Goal: Information Seeking & Learning: Learn about a topic

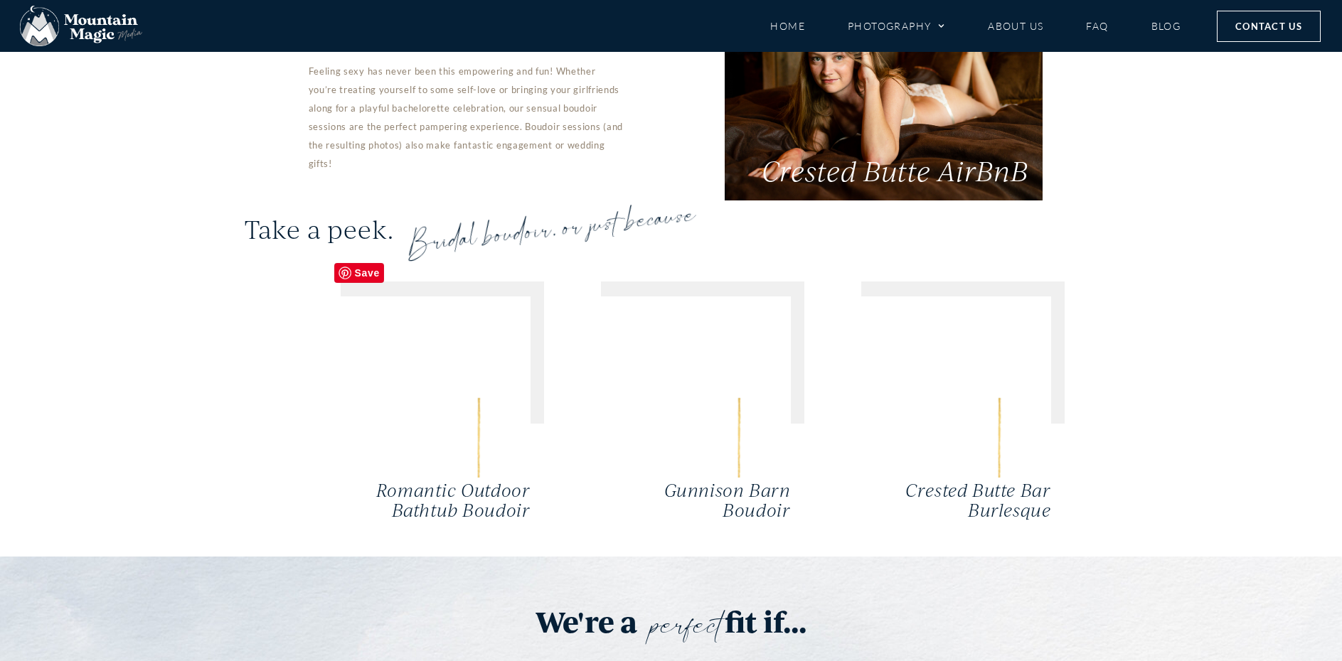
scroll to position [3346, 0]
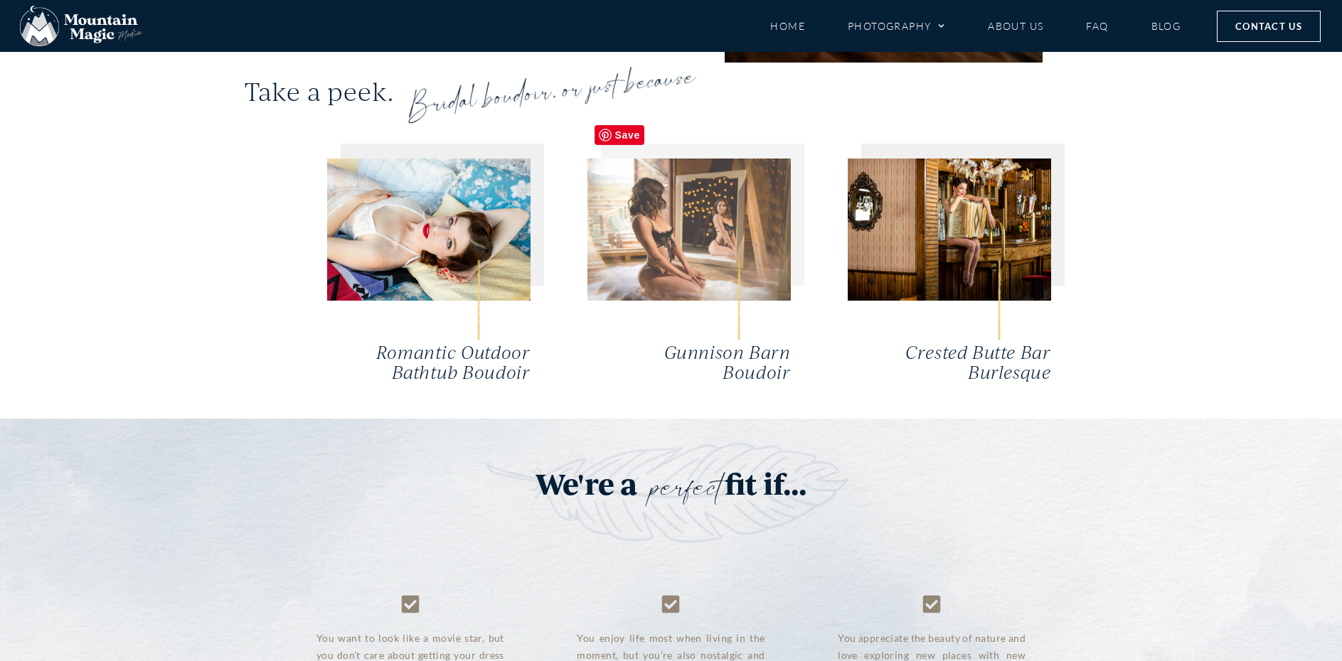
click at [720, 207] on img at bounding box center [688, 230] width 203 height 142
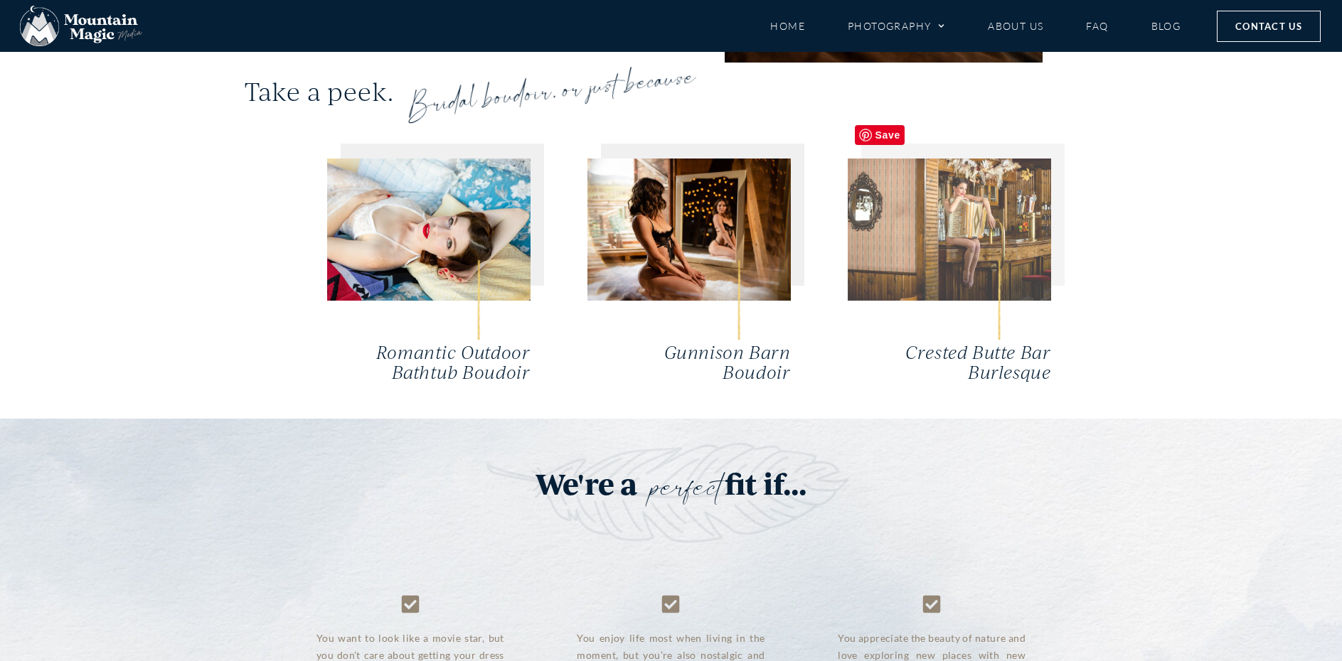
click at [969, 181] on img at bounding box center [949, 230] width 203 height 142
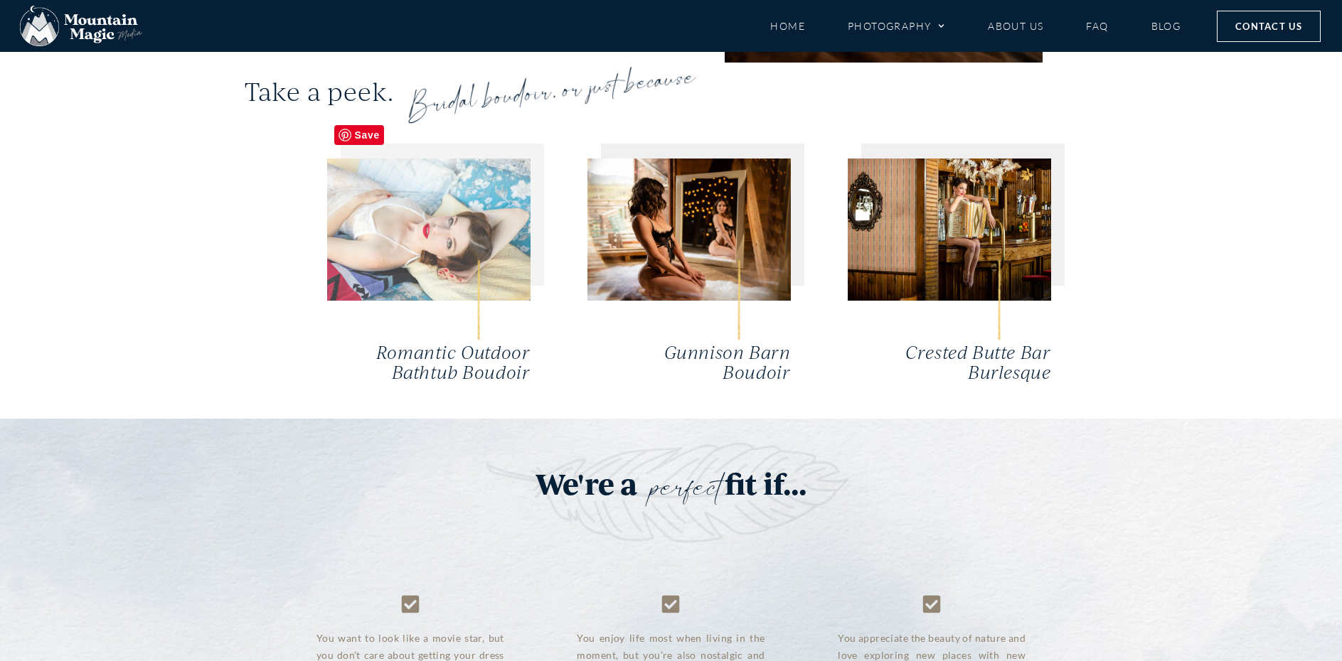
click at [425, 207] on img at bounding box center [428, 230] width 203 height 142
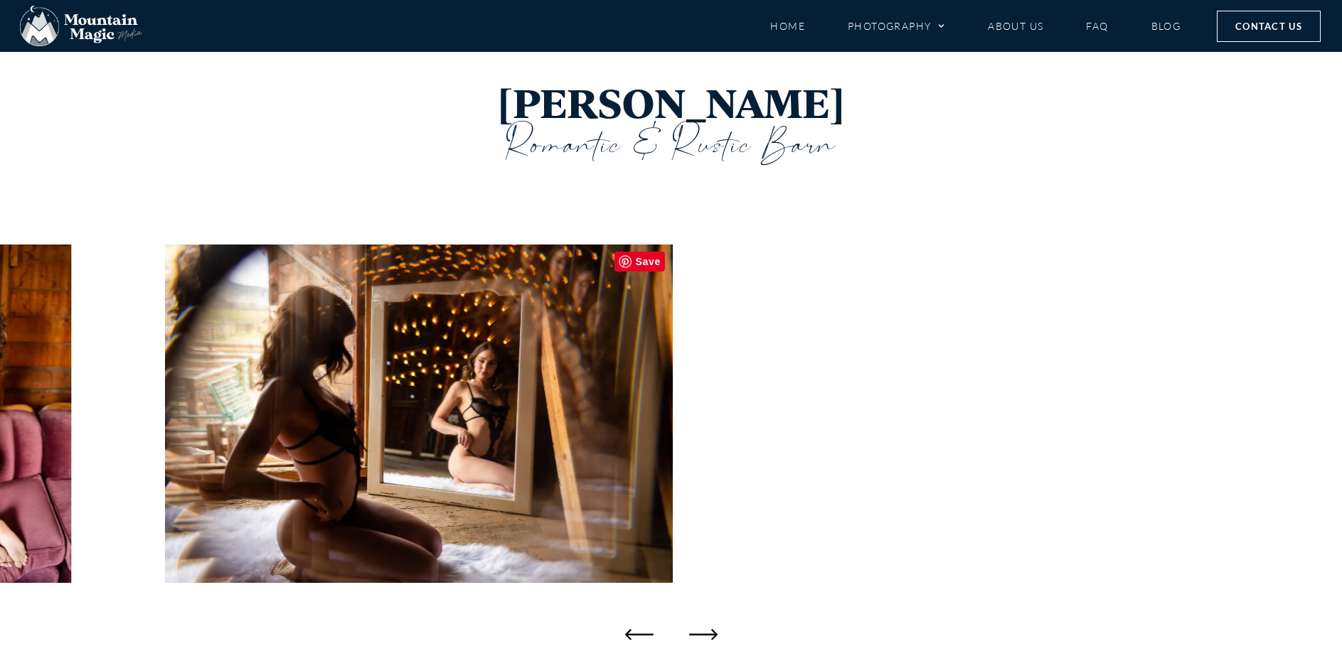
click at [721, 521] on div at bounding box center [671, 414] width 1342 height 398
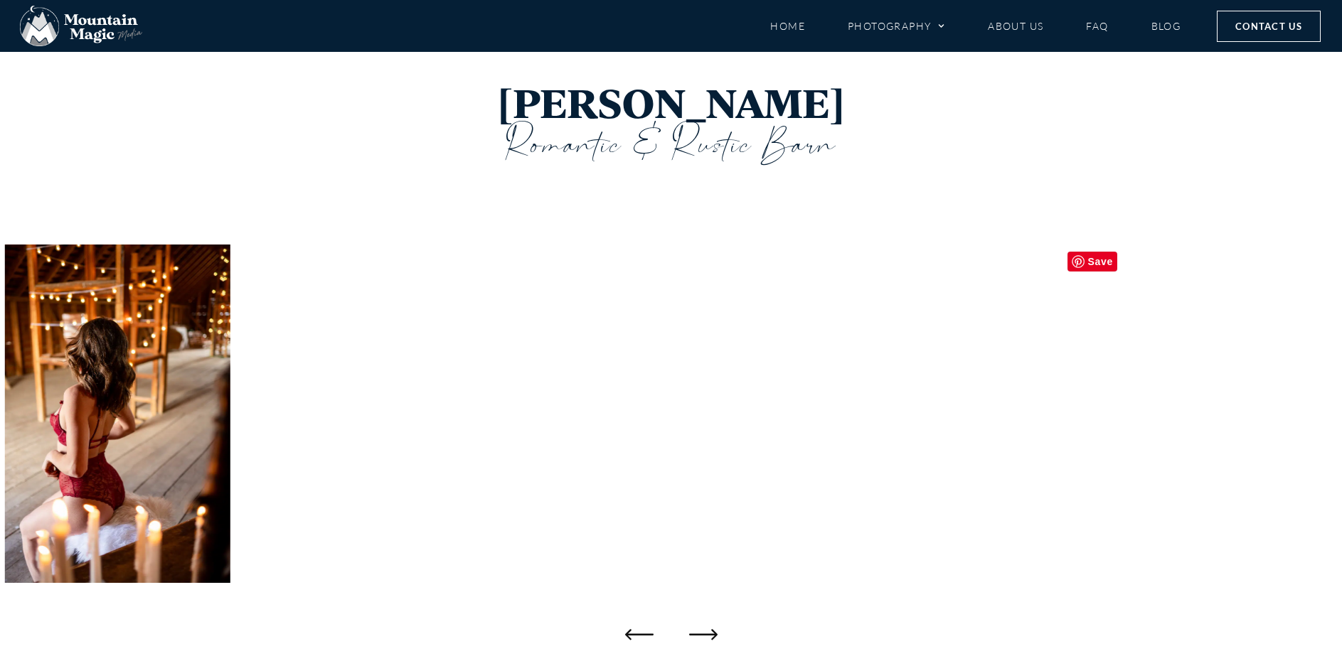
click at [524, 506] on img "16 / 33" at bounding box center [411, 414] width 225 height 339
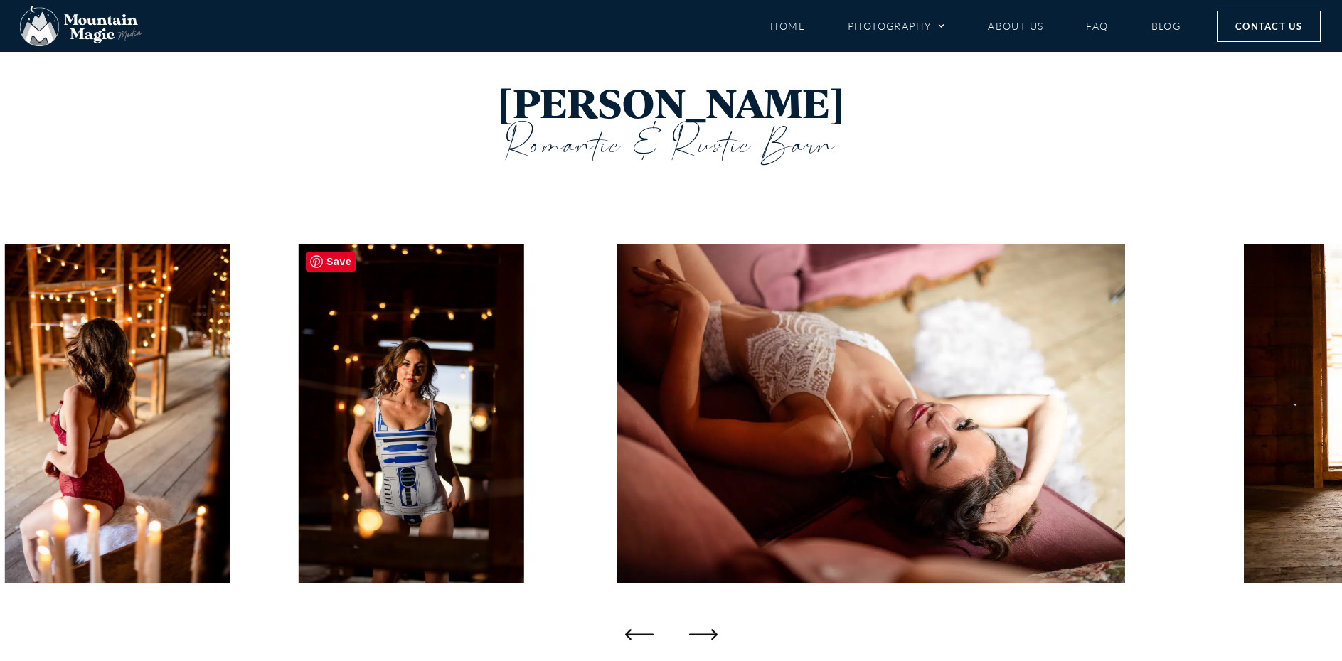
click at [423, 442] on img "16 / 33" at bounding box center [411, 414] width 225 height 339
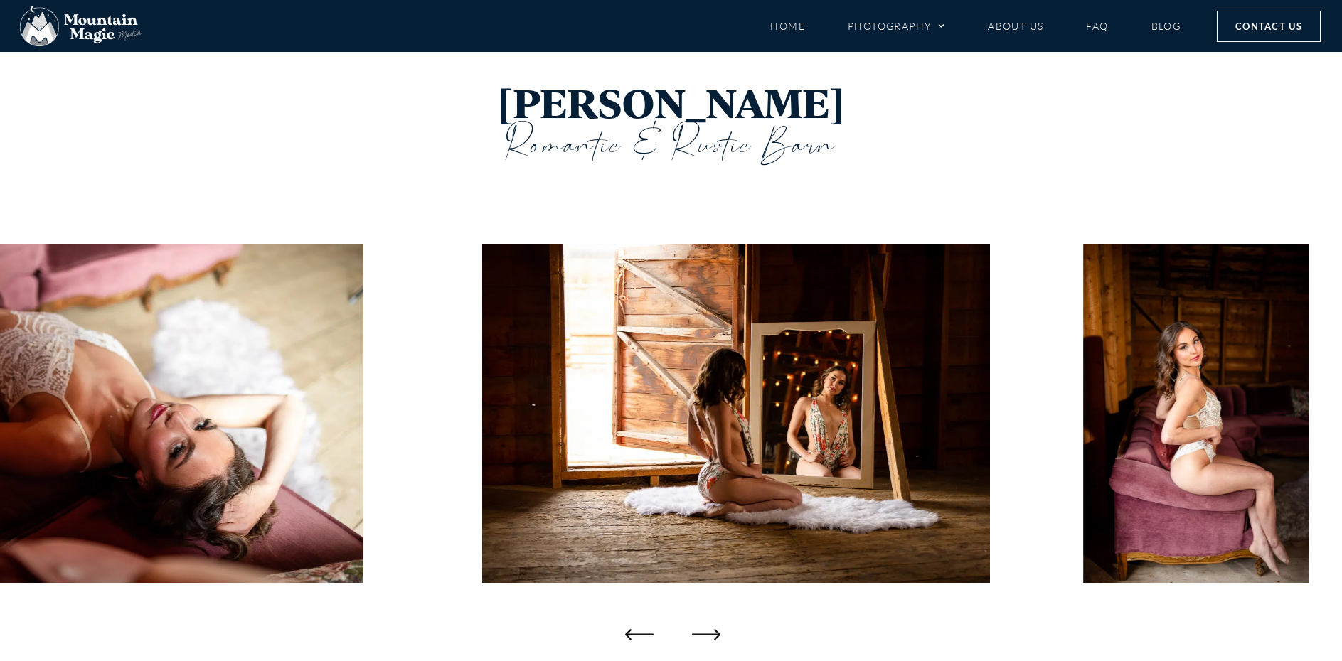
click at [701, 634] on icon "Next slide" at bounding box center [706, 634] width 28 height 28
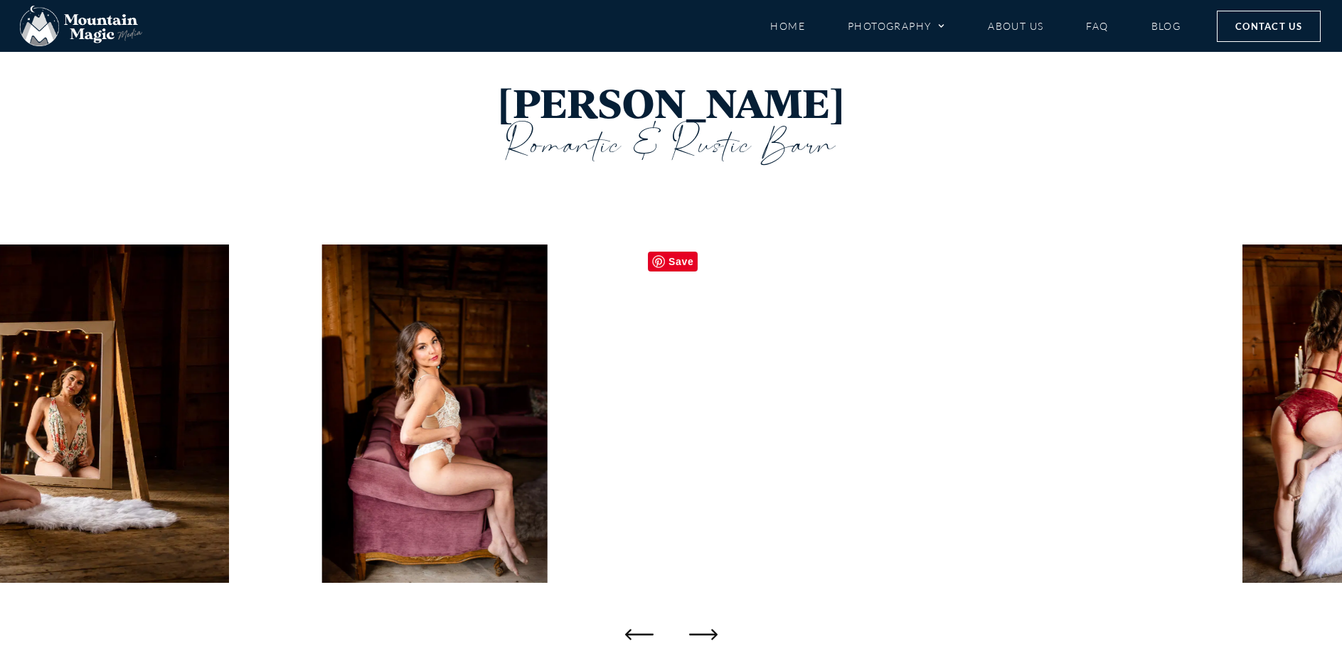
click at [814, 464] on img "20 / 33" at bounding box center [895, 414] width 508 height 339
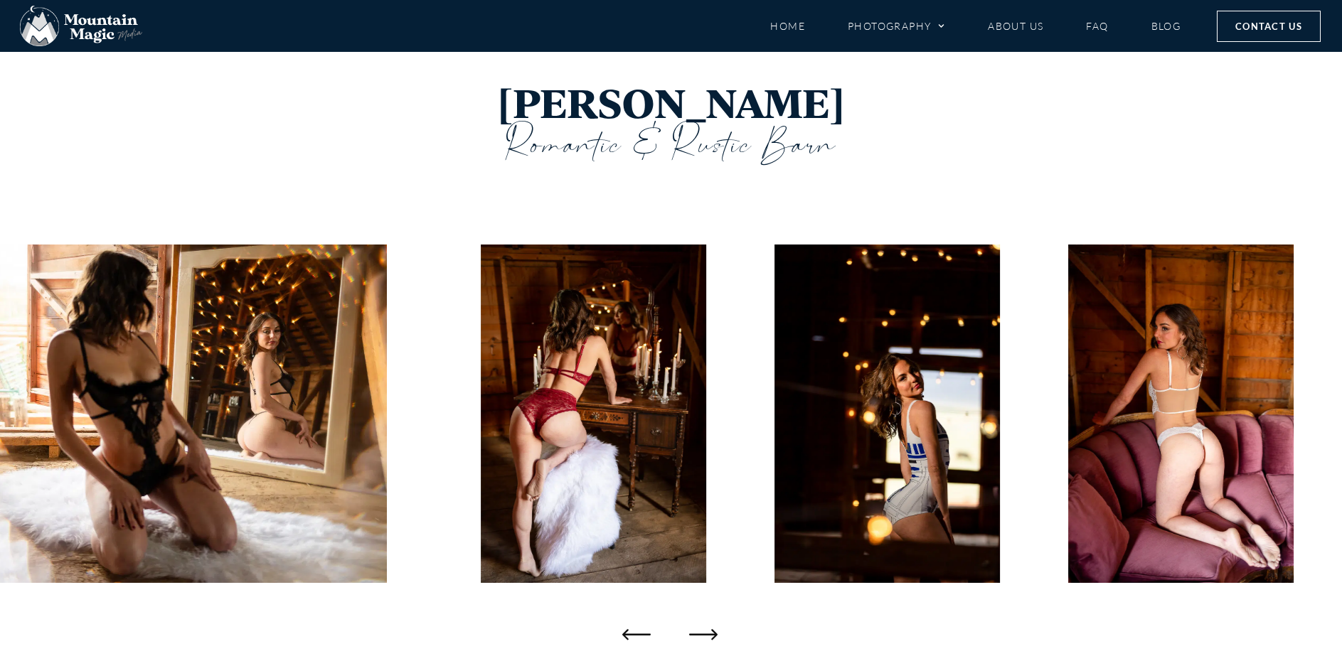
click at [627, 628] on icon "Previous slide" at bounding box center [636, 634] width 28 height 28
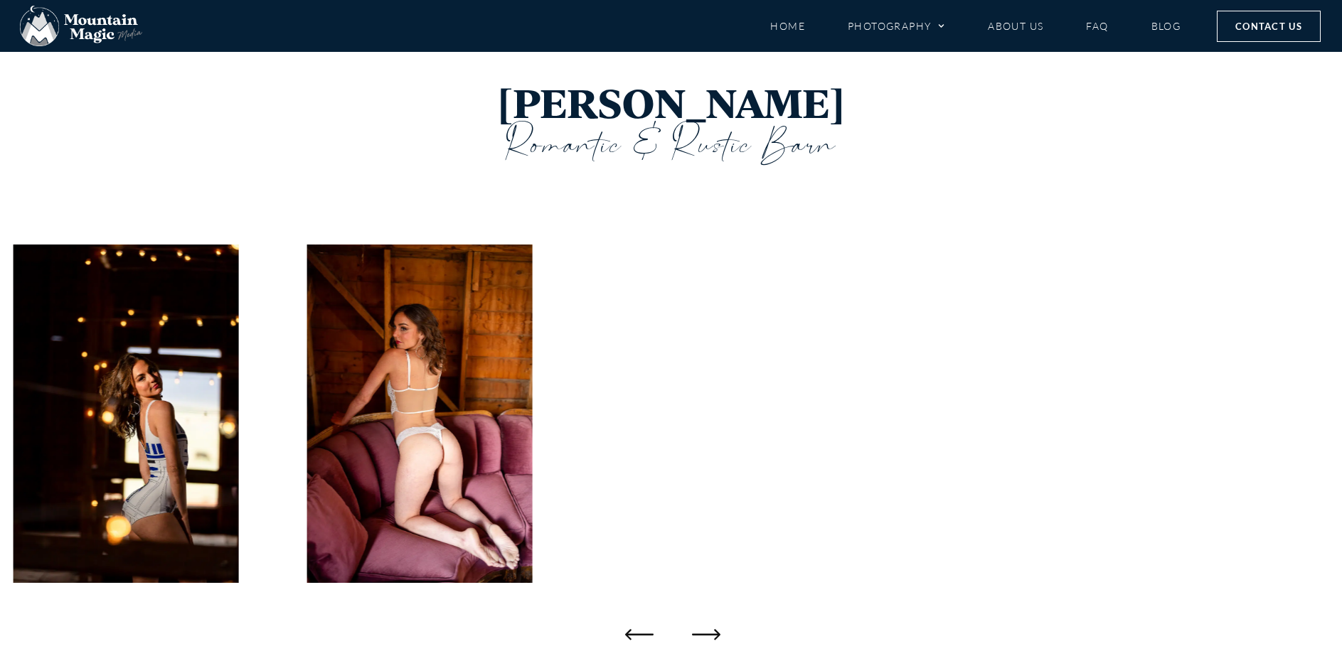
click at [712, 634] on icon "Next slide" at bounding box center [706, 634] width 28 height 28
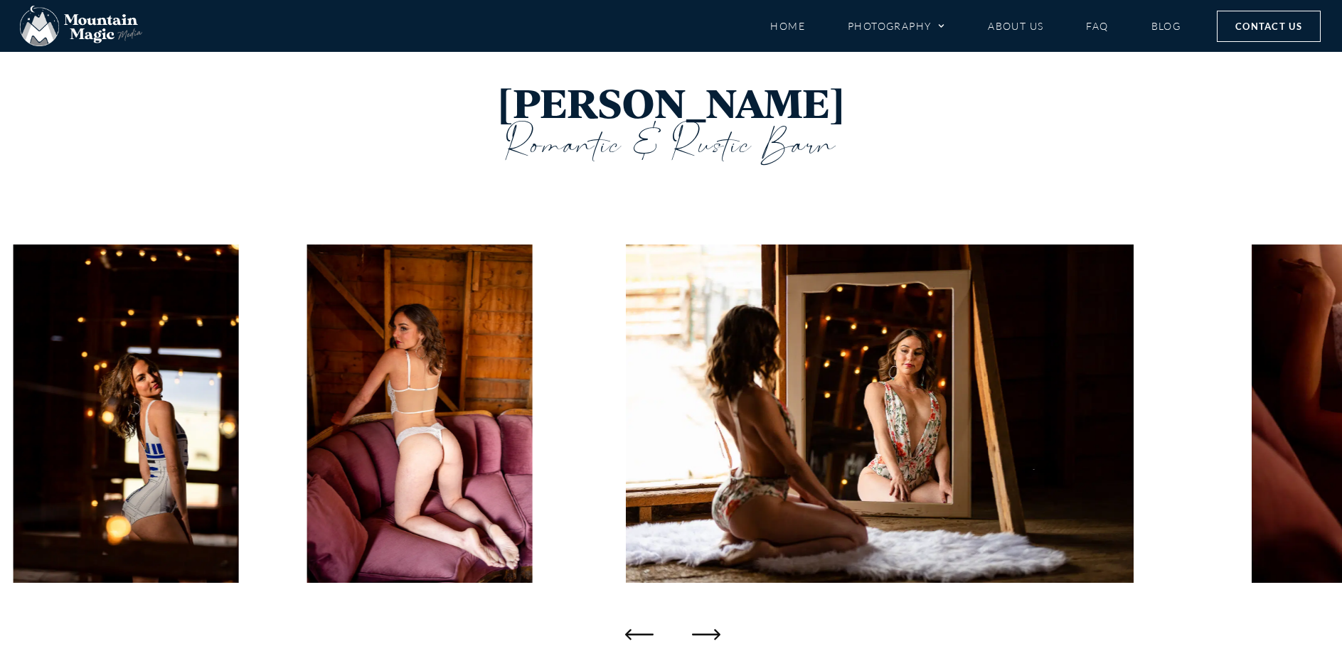
click at [712, 634] on icon "Next slide" at bounding box center [706, 634] width 28 height 28
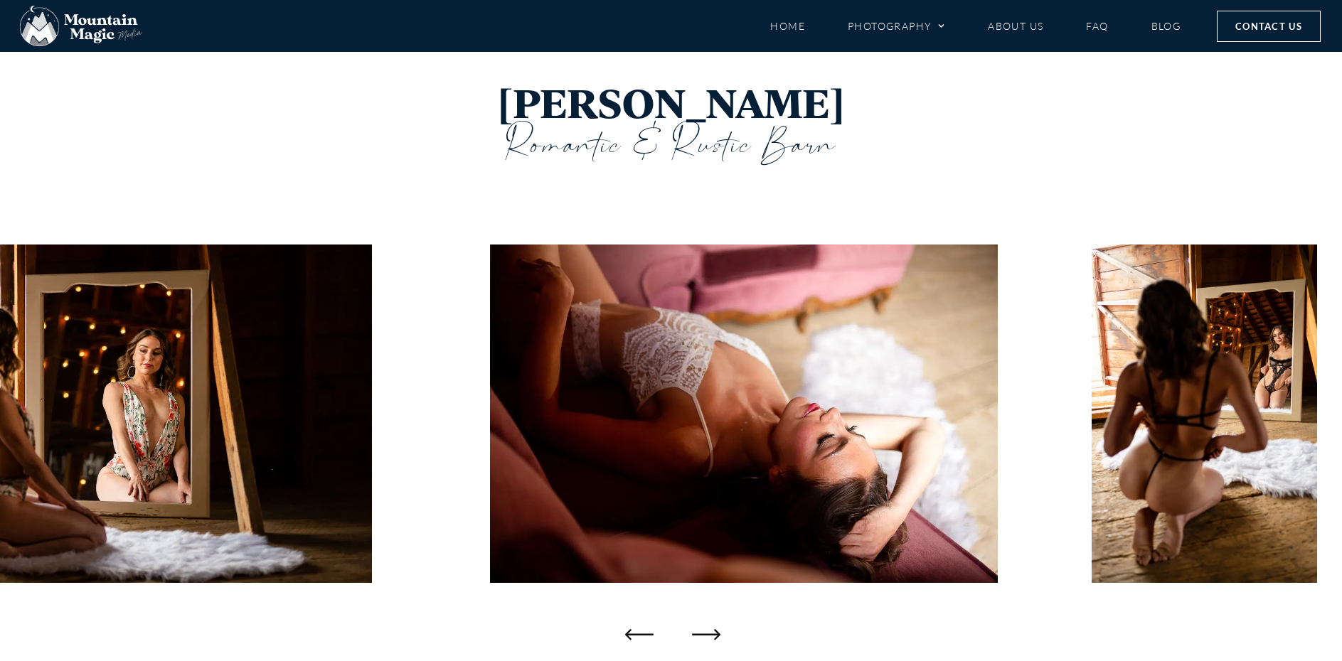
click at [712, 634] on icon "Next slide" at bounding box center [706, 634] width 28 height 28
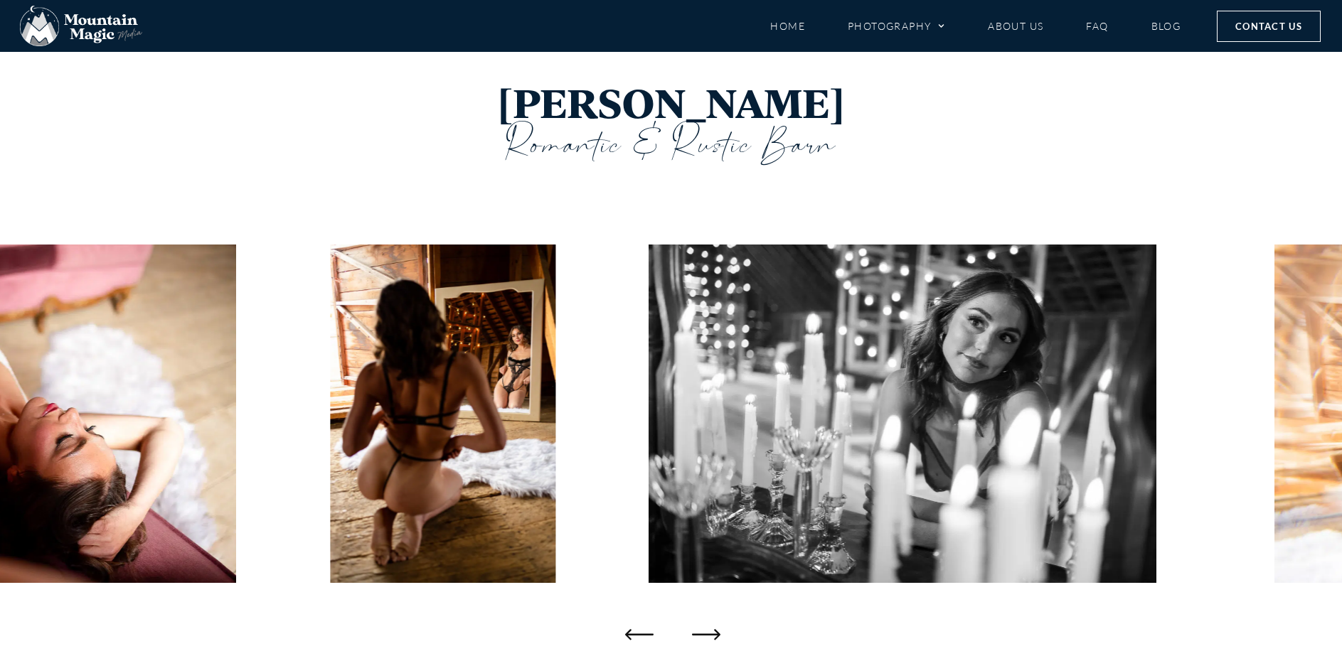
click at [712, 634] on icon "Next slide" at bounding box center [706, 634] width 28 height 28
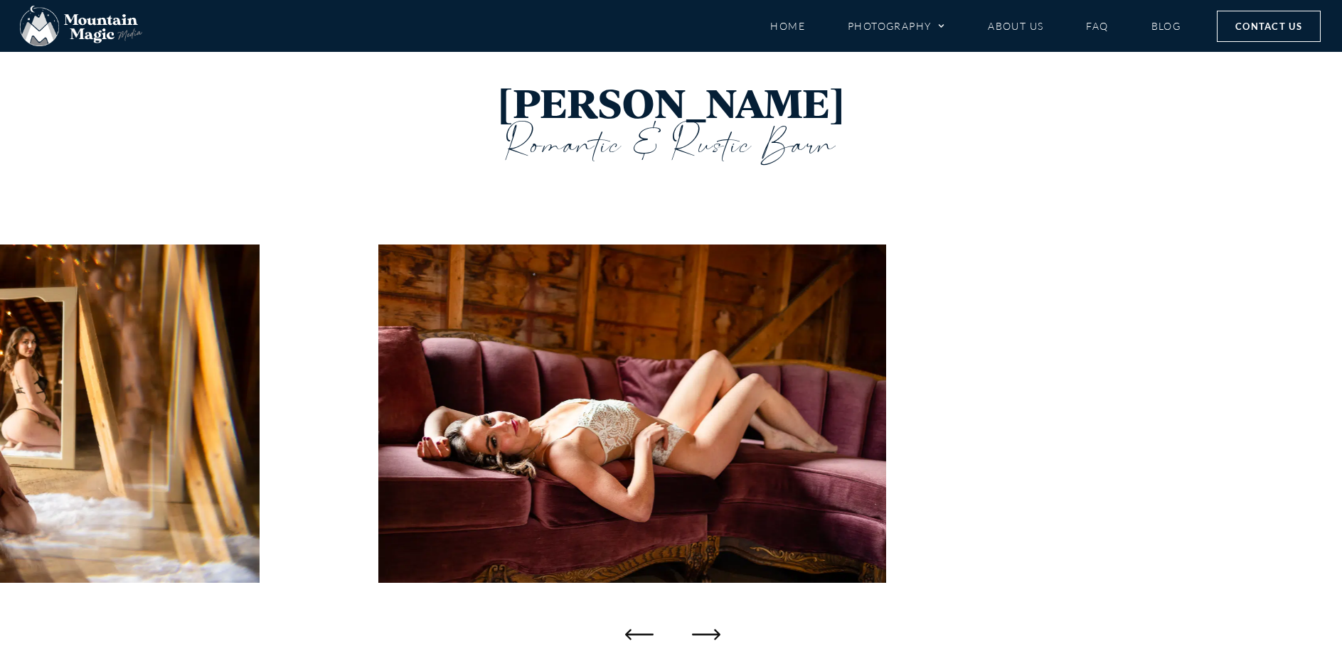
click at [712, 634] on icon "Next slide" at bounding box center [706, 634] width 28 height 28
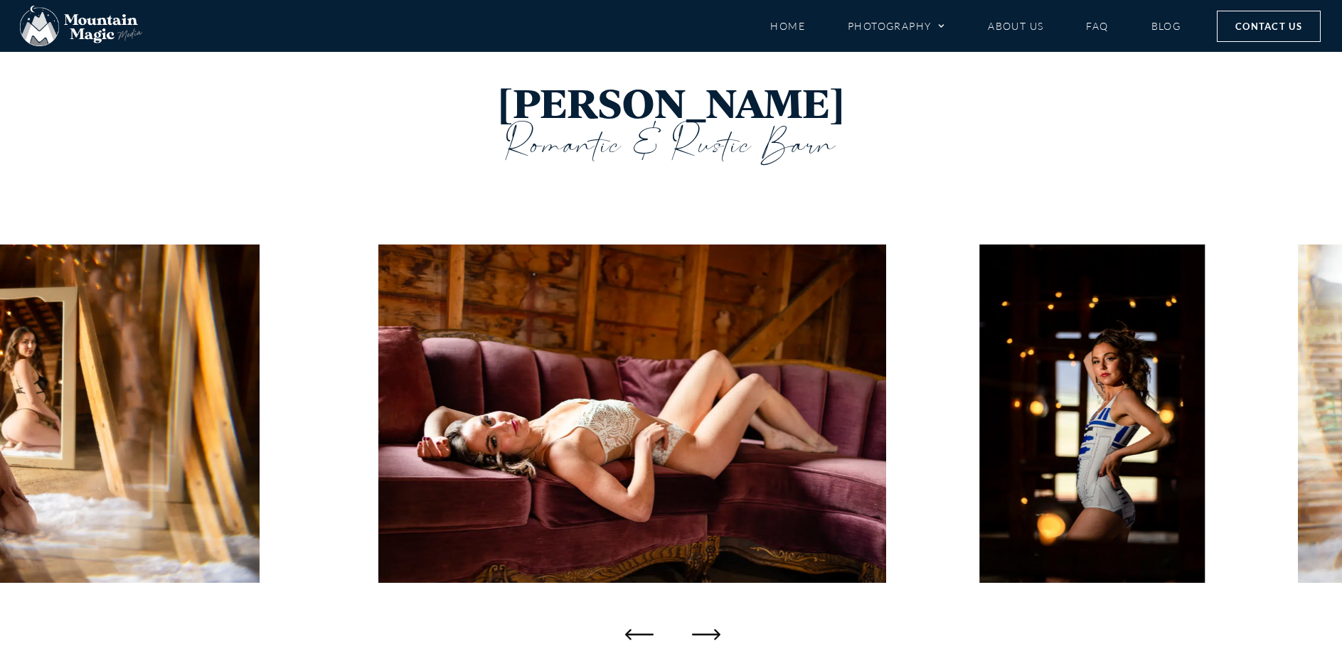
click at [712, 634] on icon "Next slide" at bounding box center [706, 634] width 28 height 28
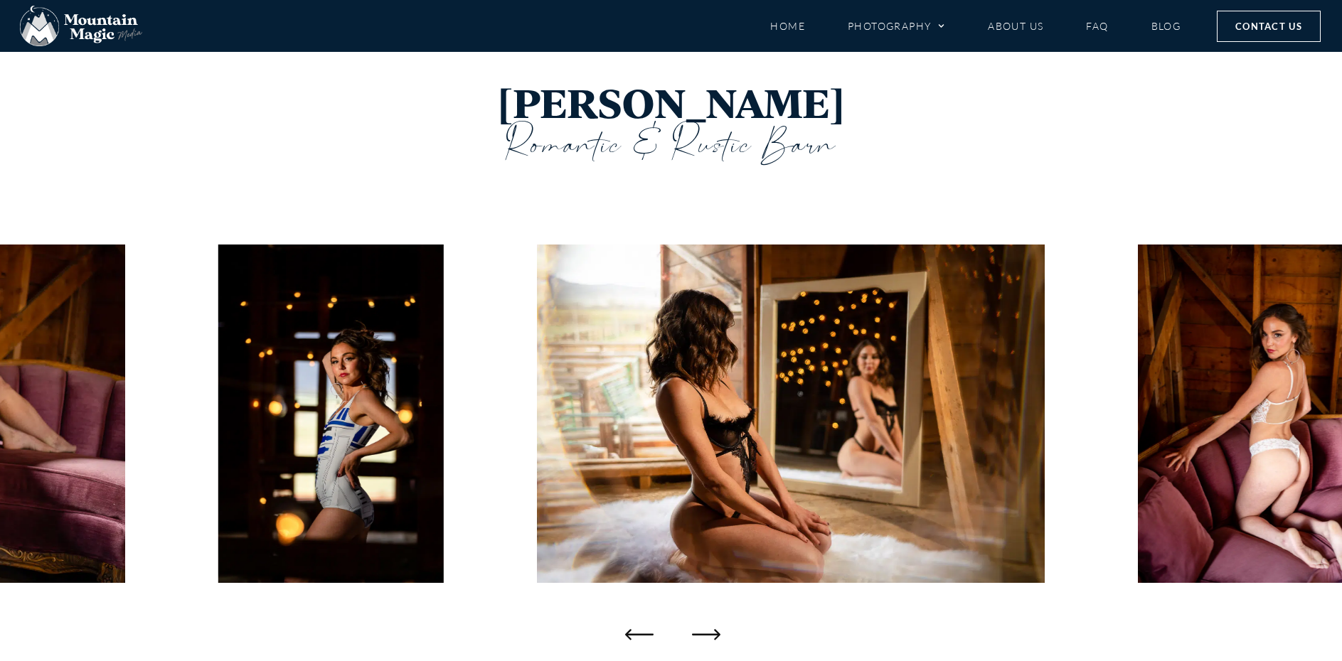
click at [712, 634] on icon "Next slide" at bounding box center [706, 634] width 28 height 28
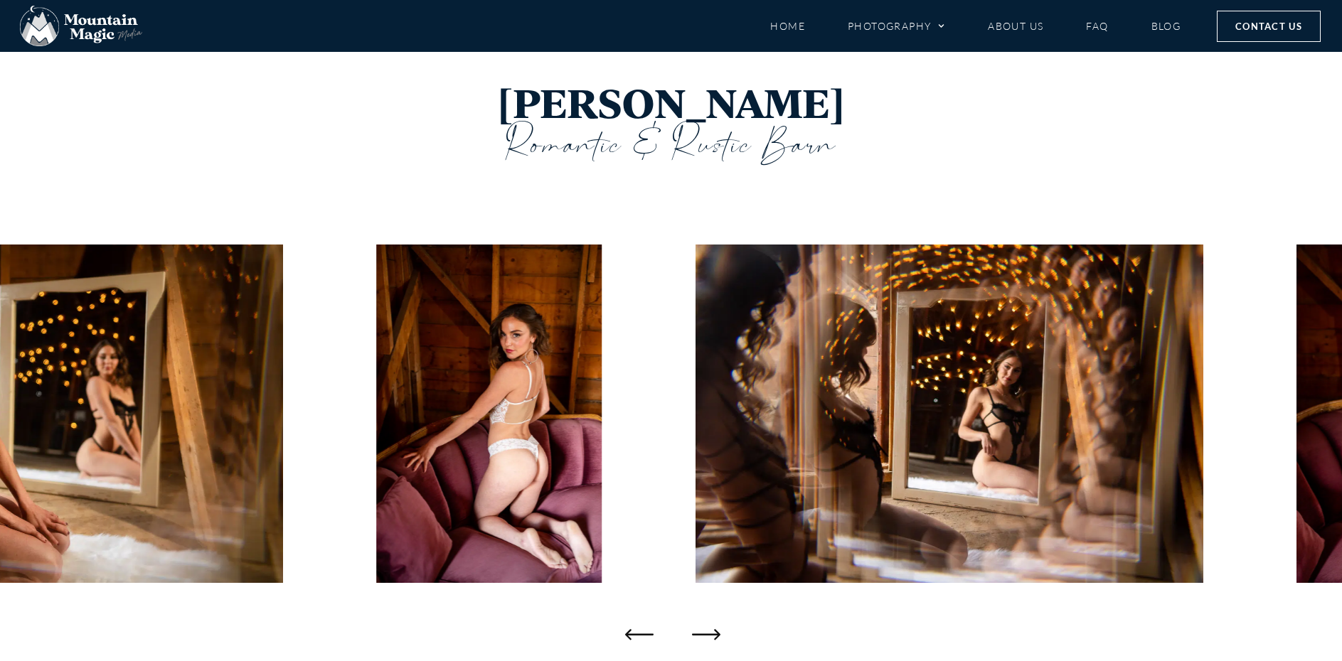
click at [712, 634] on icon "Next slide" at bounding box center [706, 634] width 28 height 28
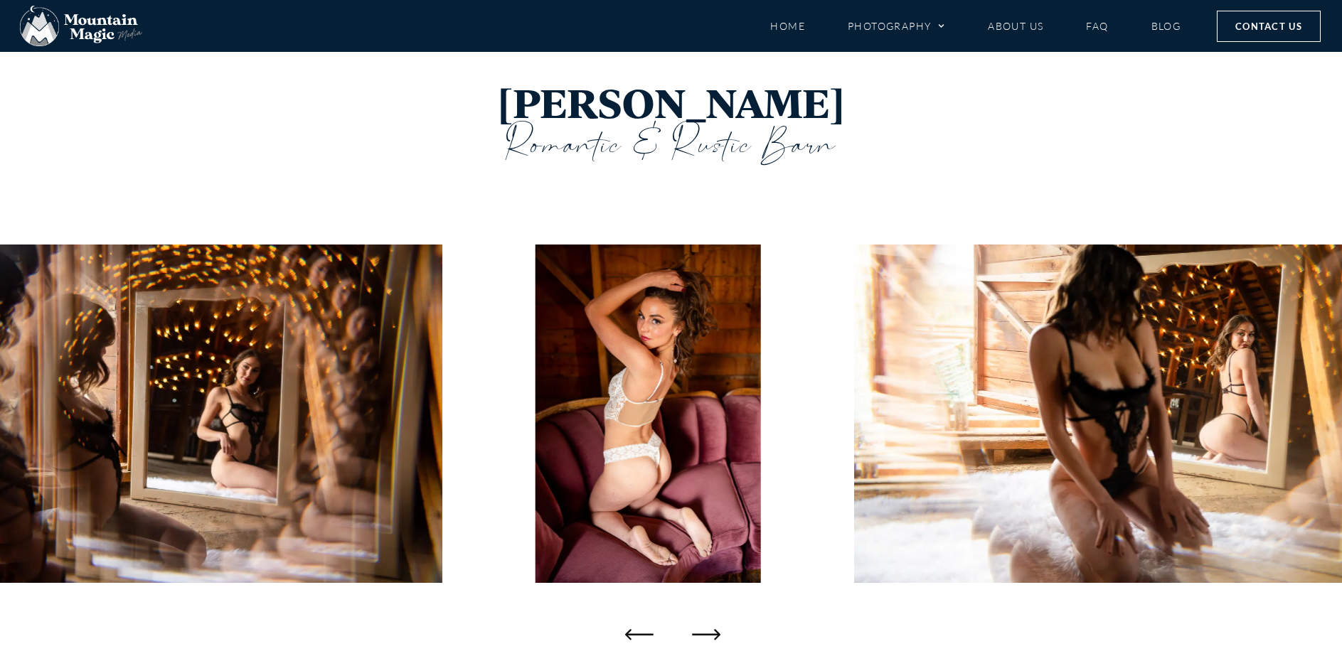
click at [712, 634] on icon "Next slide" at bounding box center [706, 634] width 28 height 28
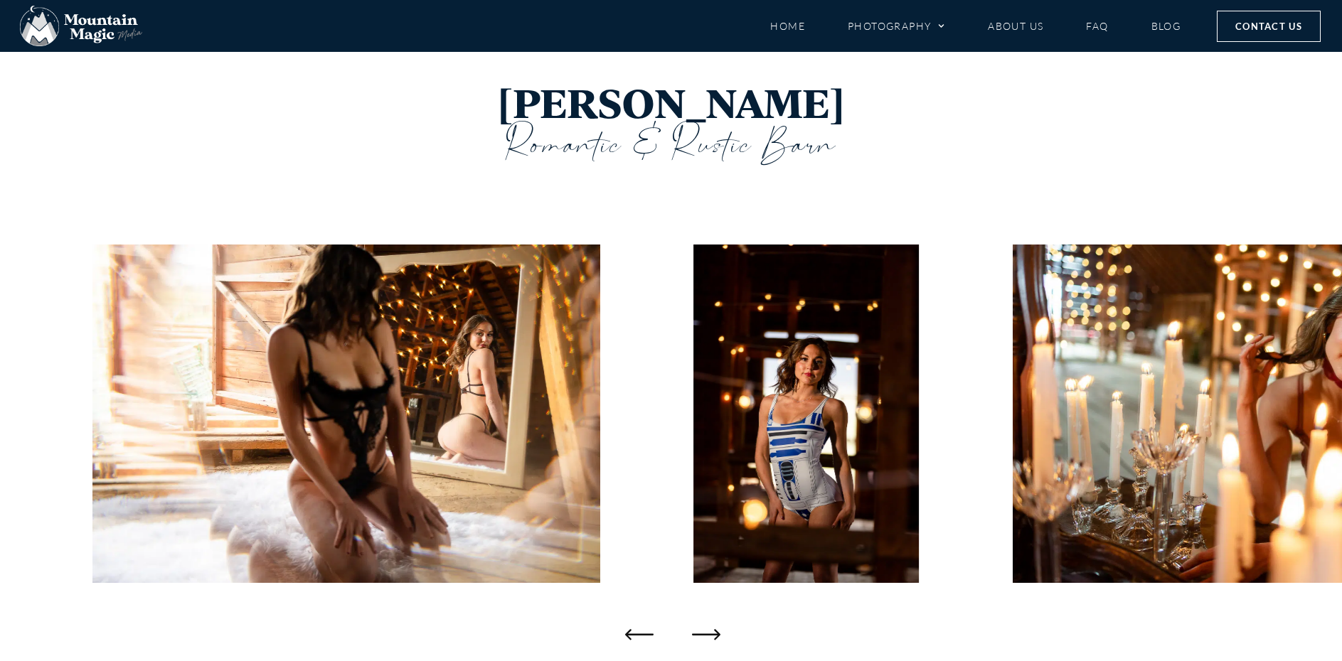
click at [712, 634] on icon "Next slide" at bounding box center [706, 634] width 28 height 28
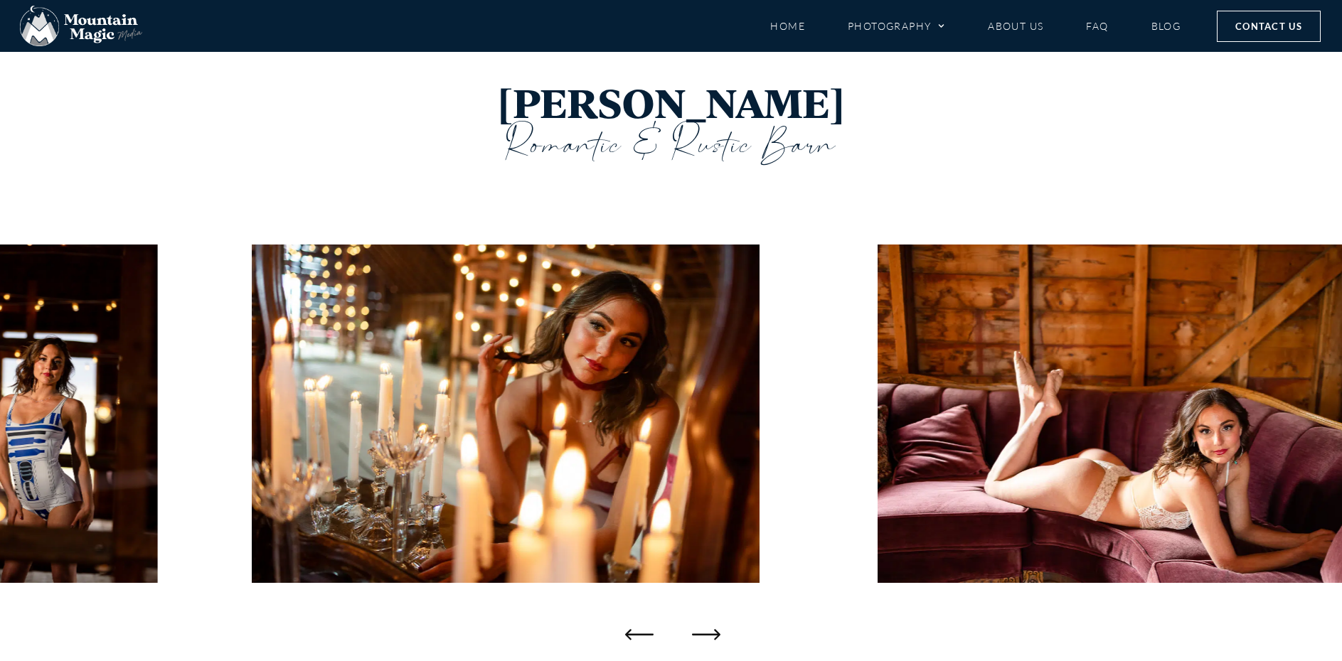
click at [712, 634] on icon "Next slide" at bounding box center [706, 634] width 28 height 28
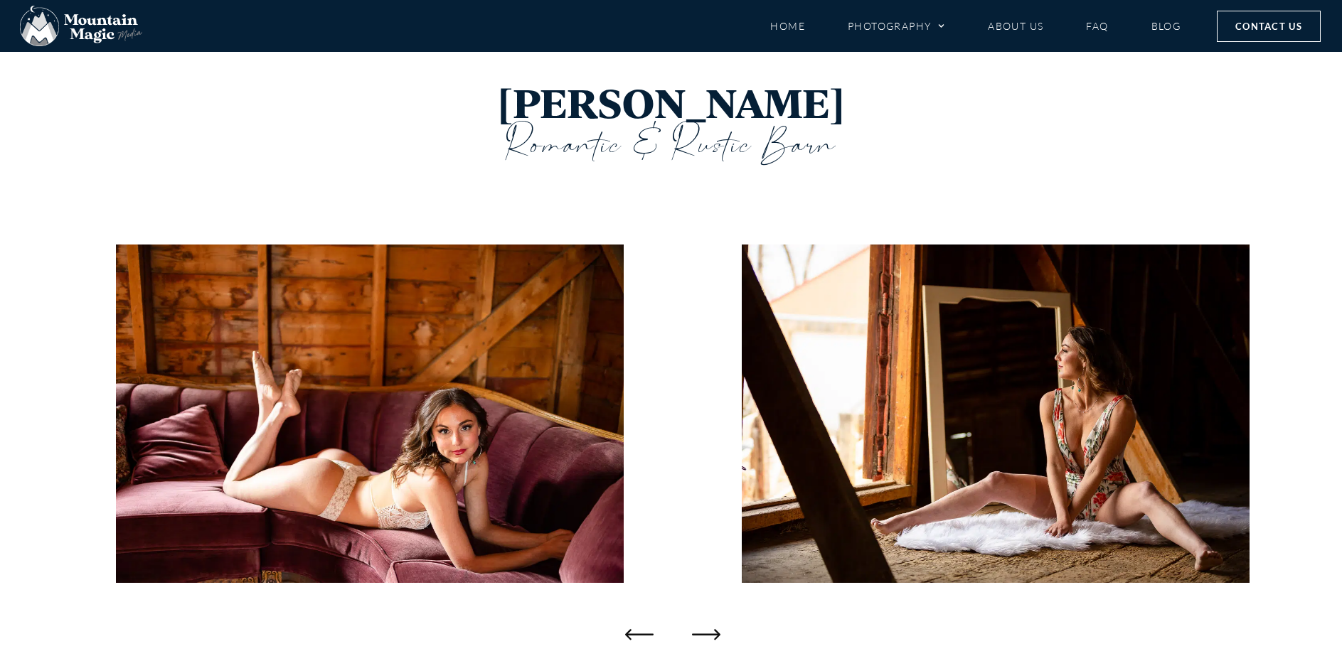
click at [712, 634] on icon "Next slide" at bounding box center [706, 634] width 28 height 28
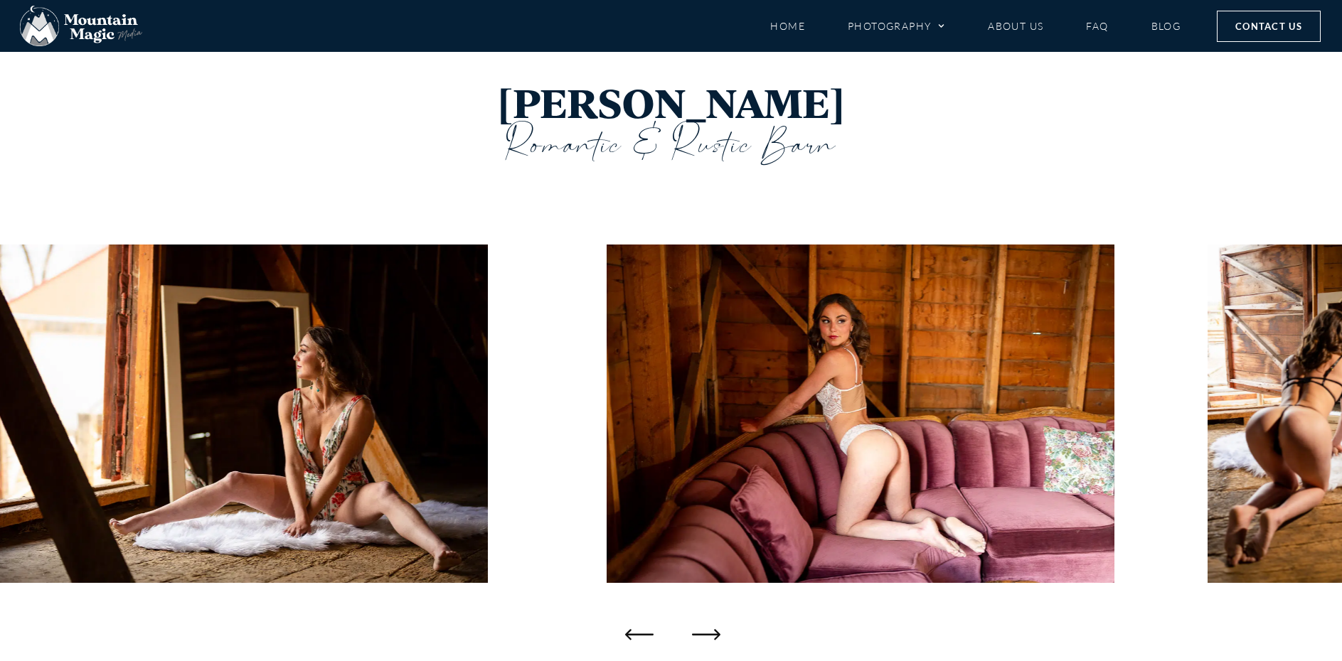
click at [712, 634] on icon "Next slide" at bounding box center [706, 634] width 28 height 28
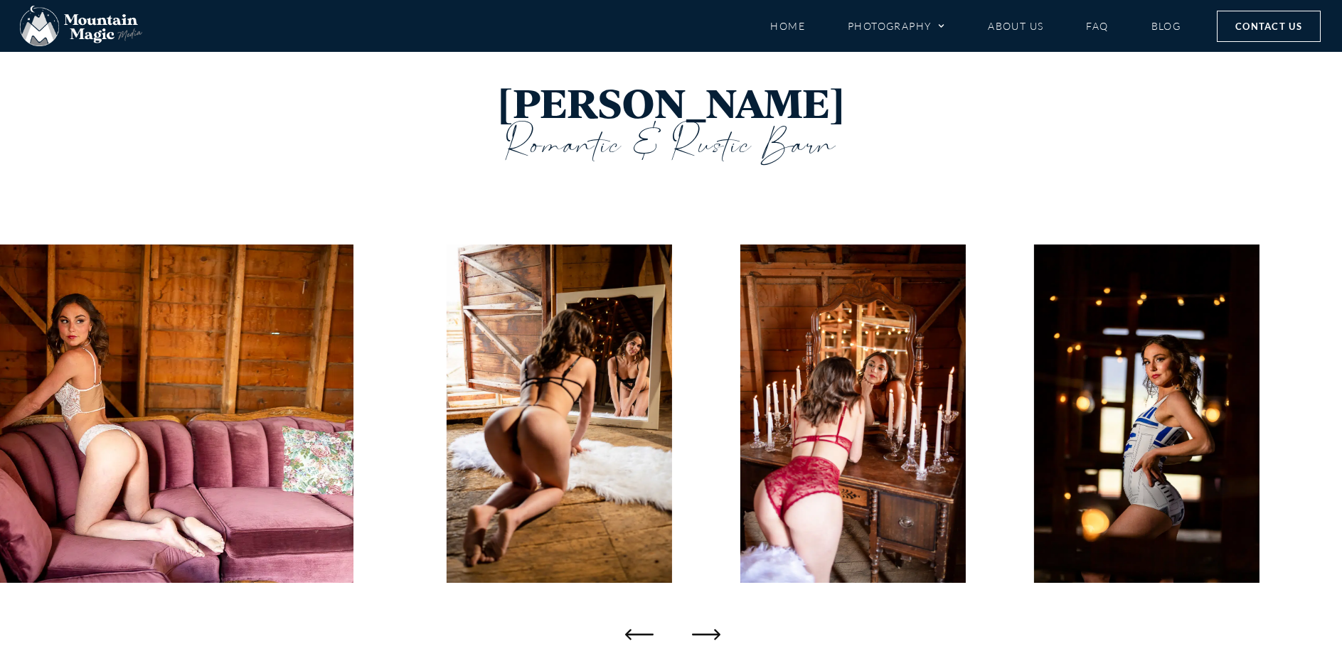
click at [712, 634] on icon "Next slide" at bounding box center [706, 634] width 28 height 28
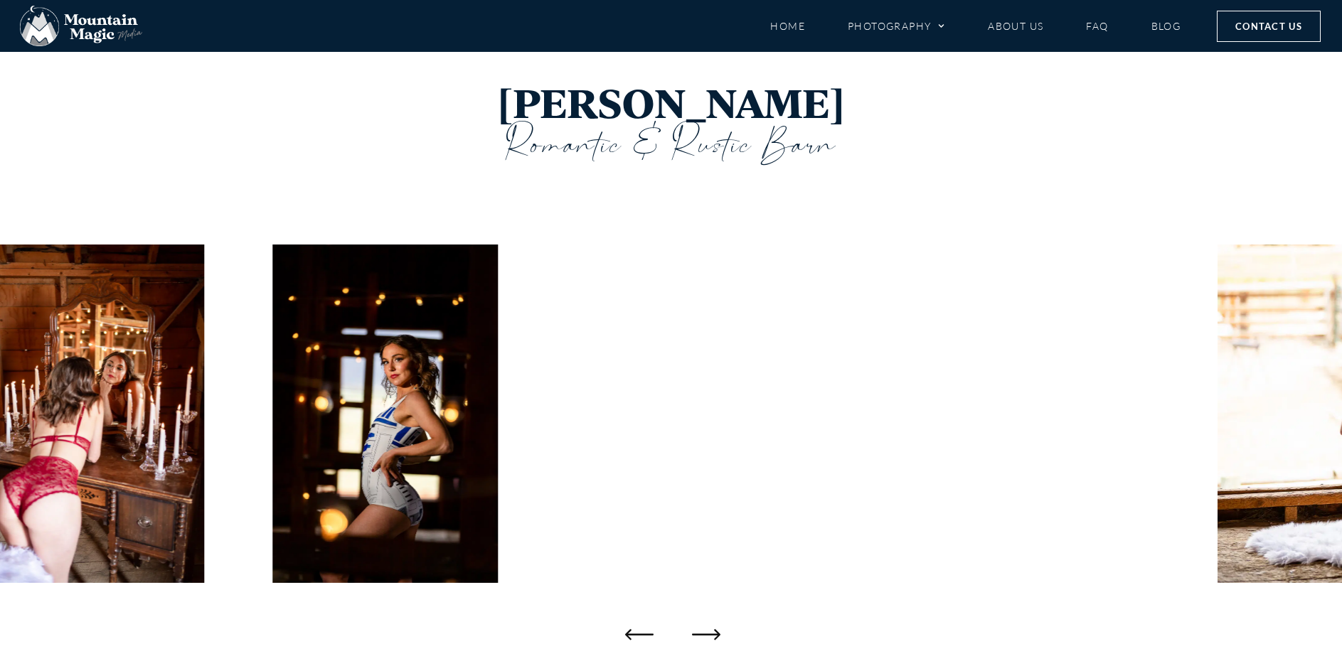
click at [712, 634] on icon "Next slide" at bounding box center [706, 634] width 28 height 28
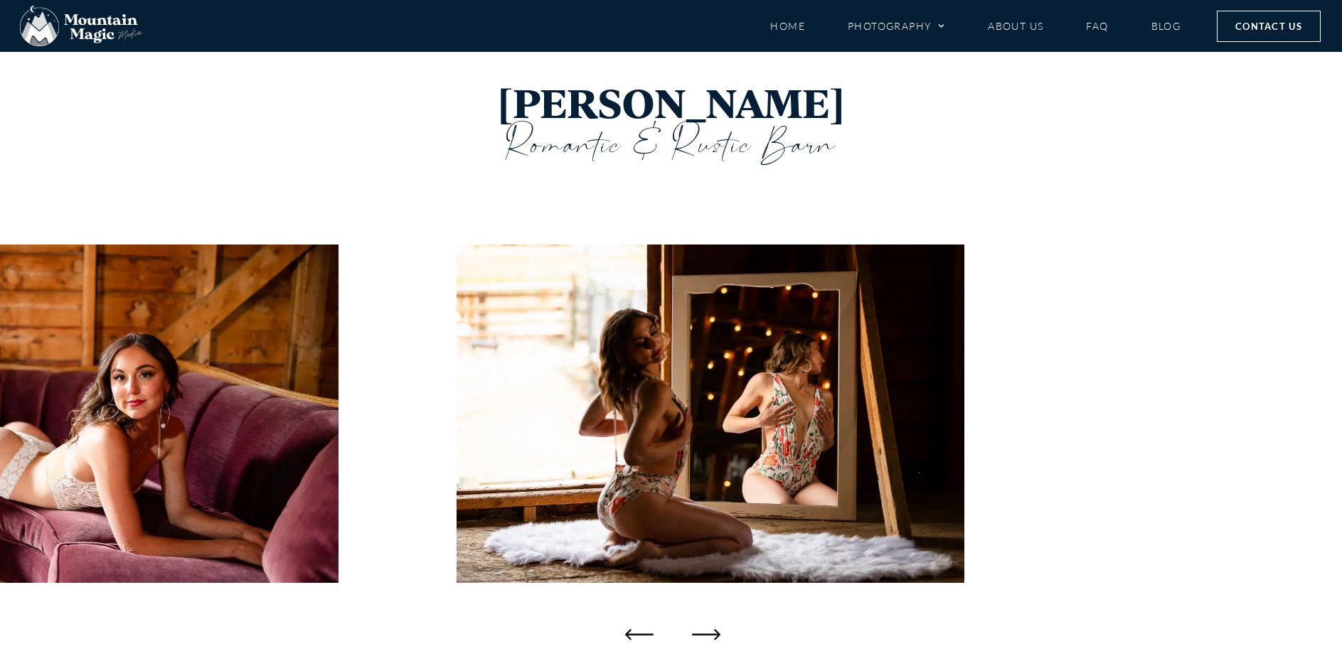
click at [712, 634] on icon "Next slide" at bounding box center [706, 634] width 28 height 28
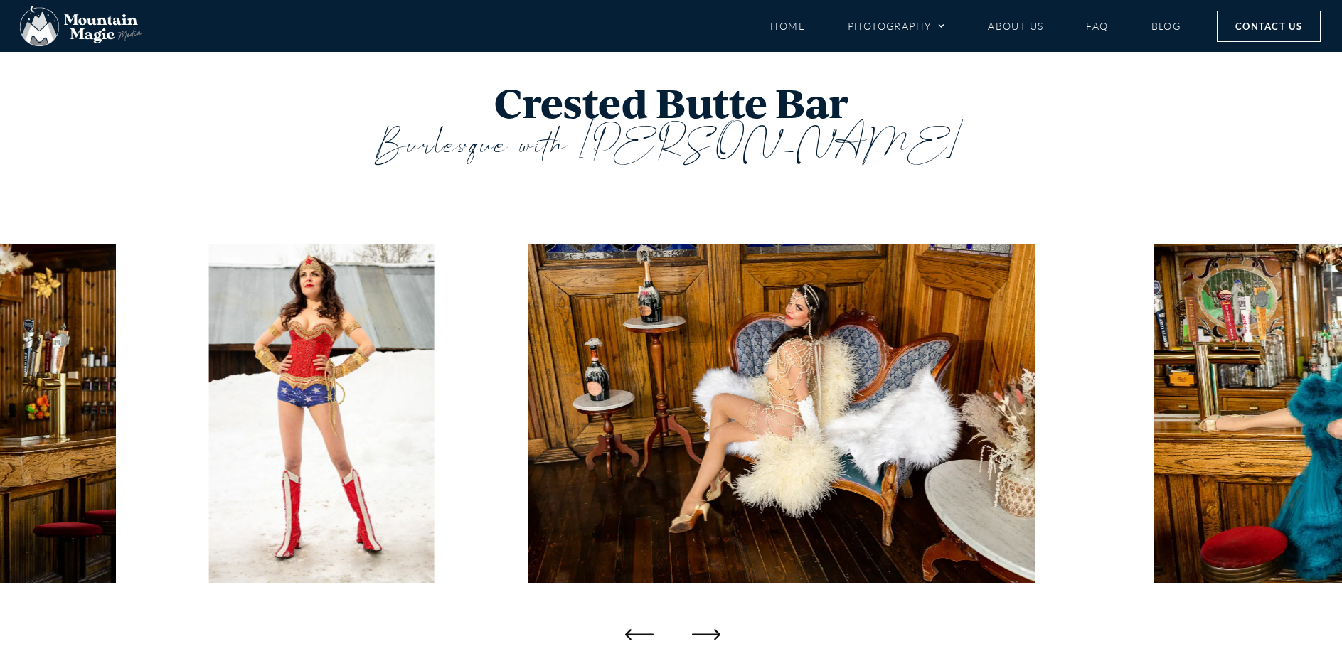
click at [713, 634] on icon "Next slide" at bounding box center [706, 634] width 28 height 28
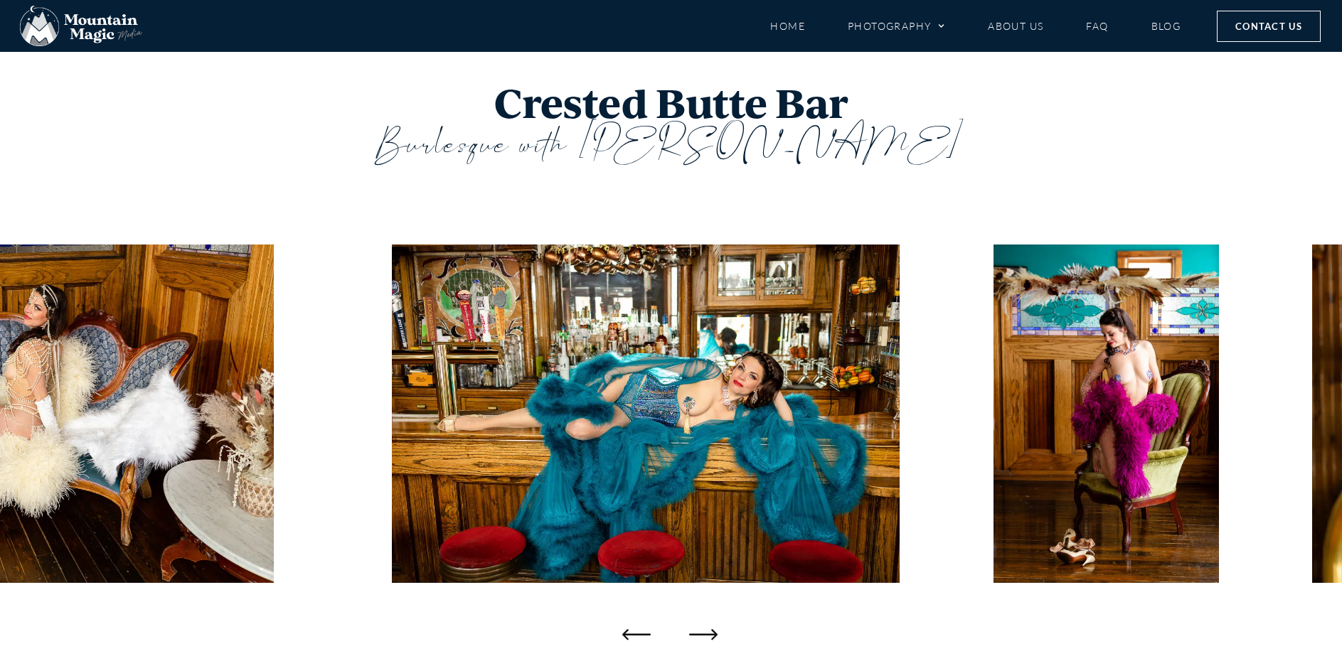
click at [627, 632] on icon "Previous slide" at bounding box center [636, 634] width 28 height 11
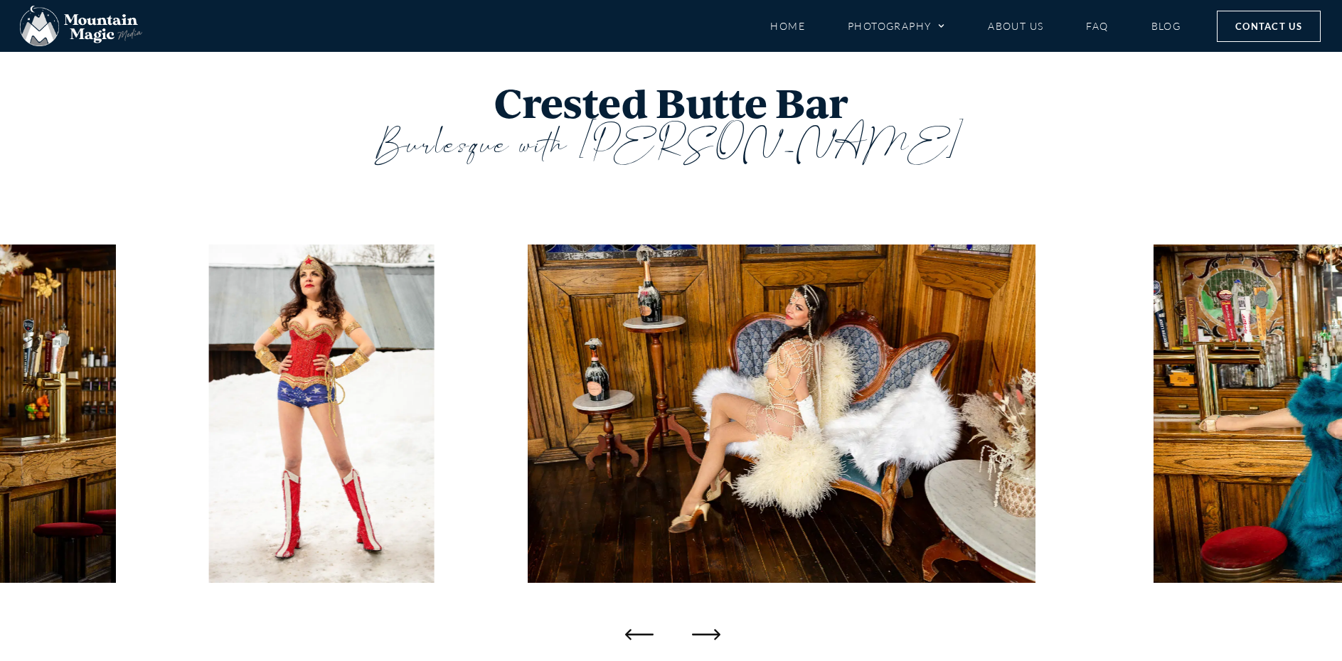
click at [713, 633] on icon "Next slide" at bounding box center [706, 634] width 28 height 28
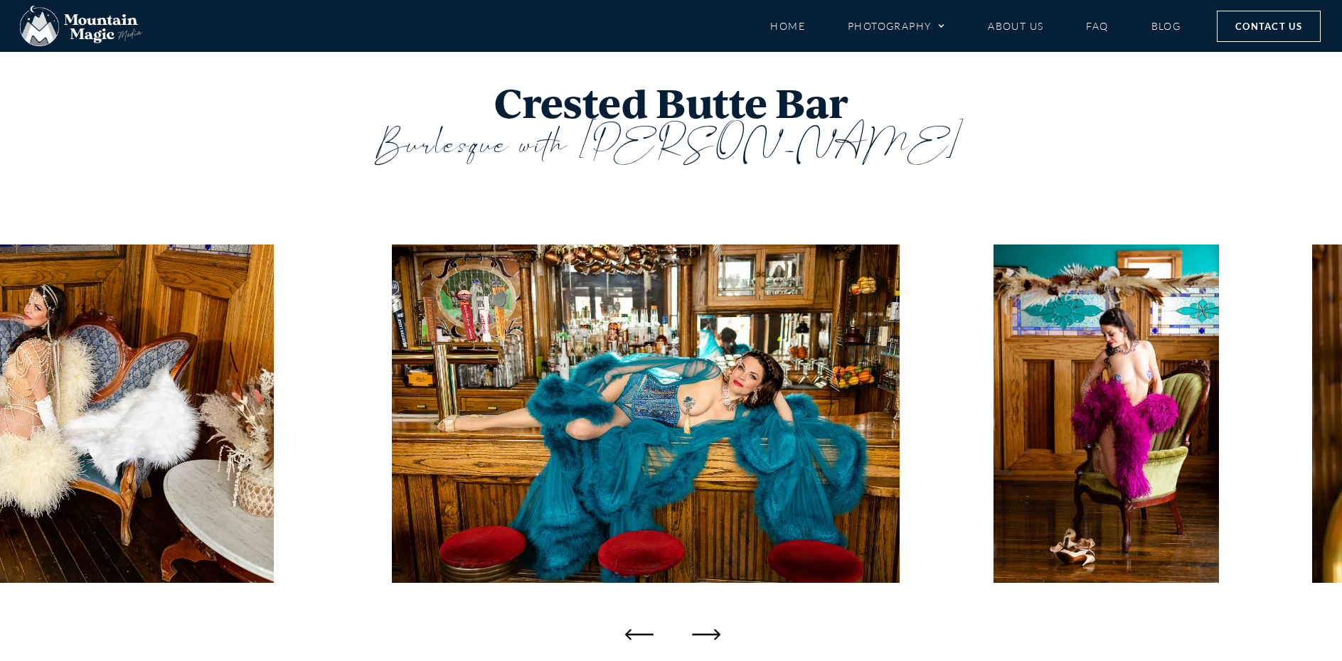
click at [713, 633] on icon "Next slide" at bounding box center [706, 634] width 28 height 28
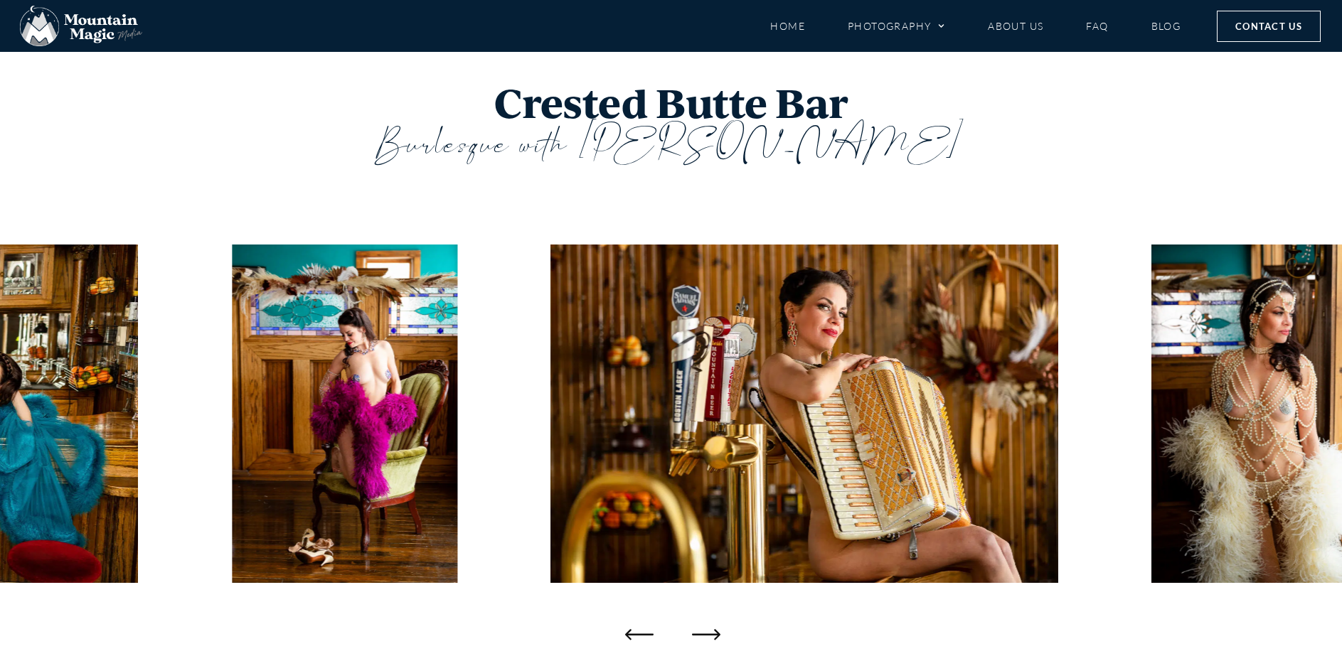
click at [713, 633] on icon "Next slide" at bounding box center [706, 634] width 28 height 28
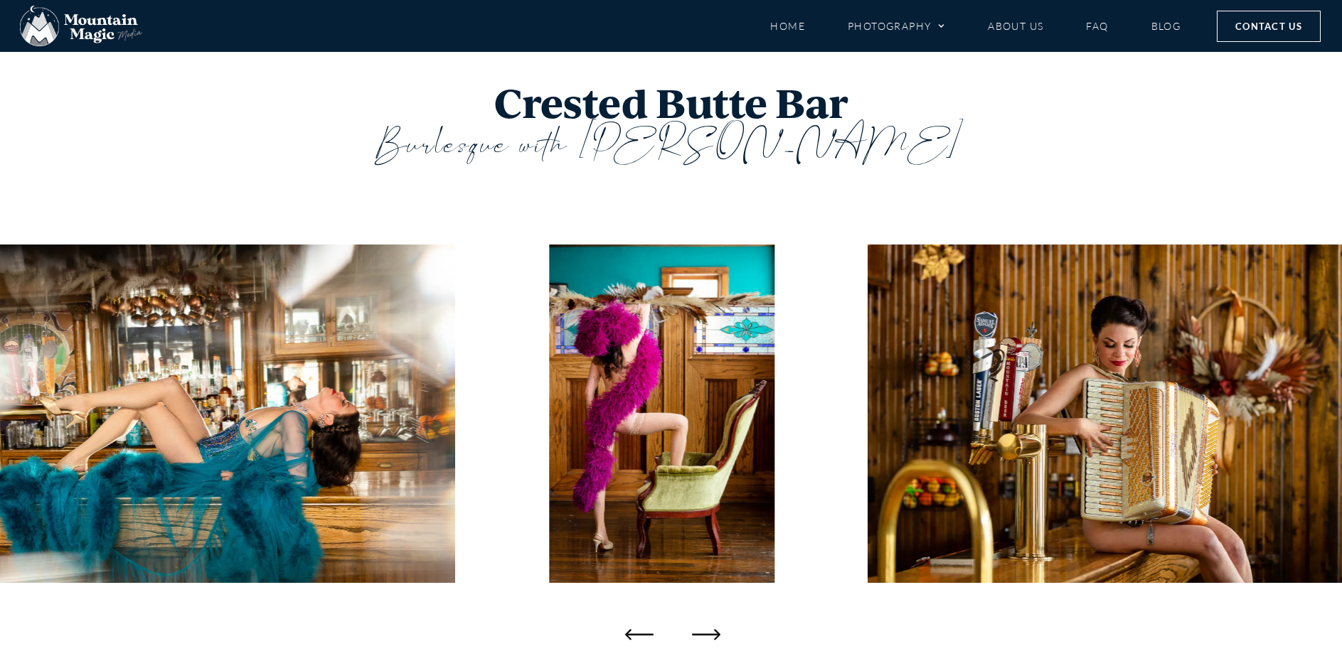
click at [703, 632] on icon "Next slide" at bounding box center [706, 634] width 28 height 28
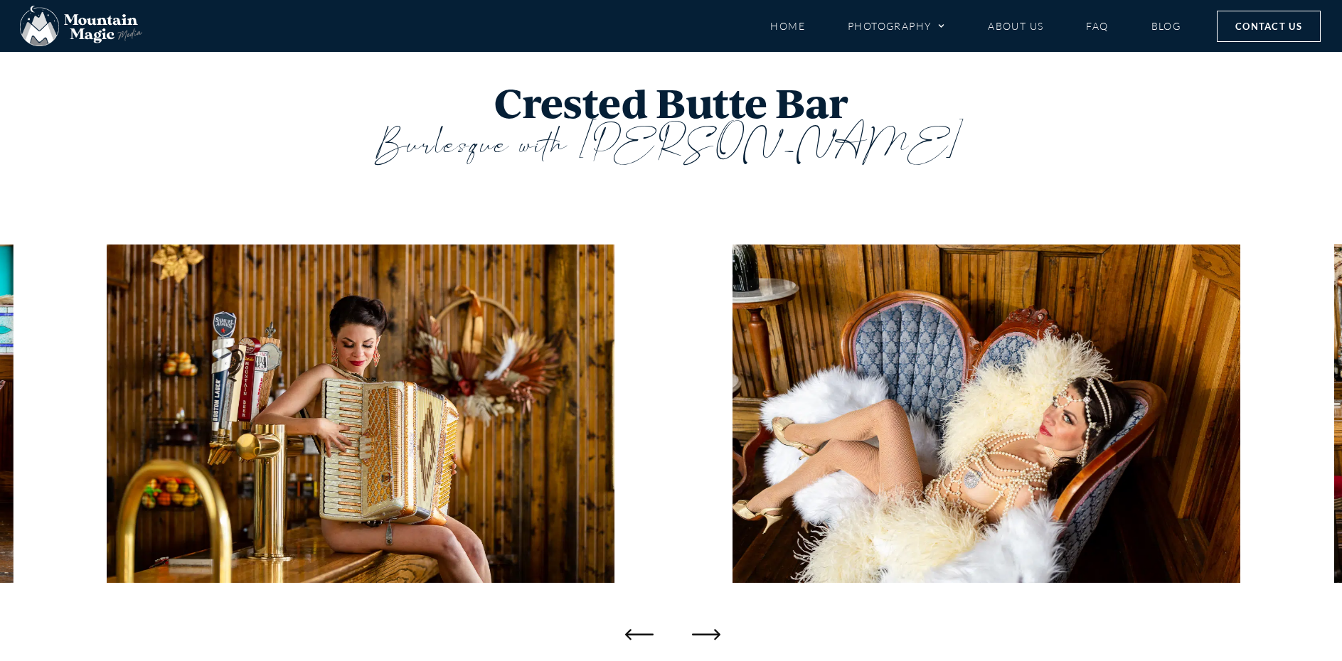
click at [703, 632] on icon "Next slide" at bounding box center [706, 634] width 28 height 28
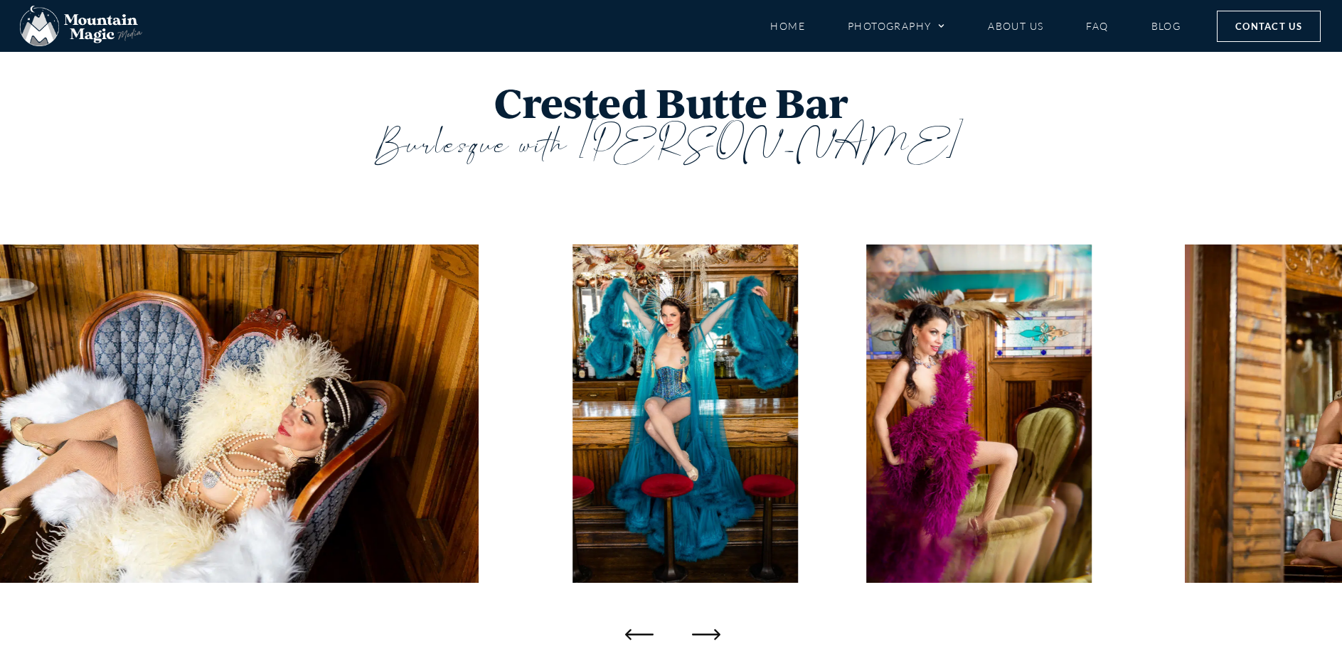
click at [703, 632] on icon "Next slide" at bounding box center [706, 634] width 28 height 28
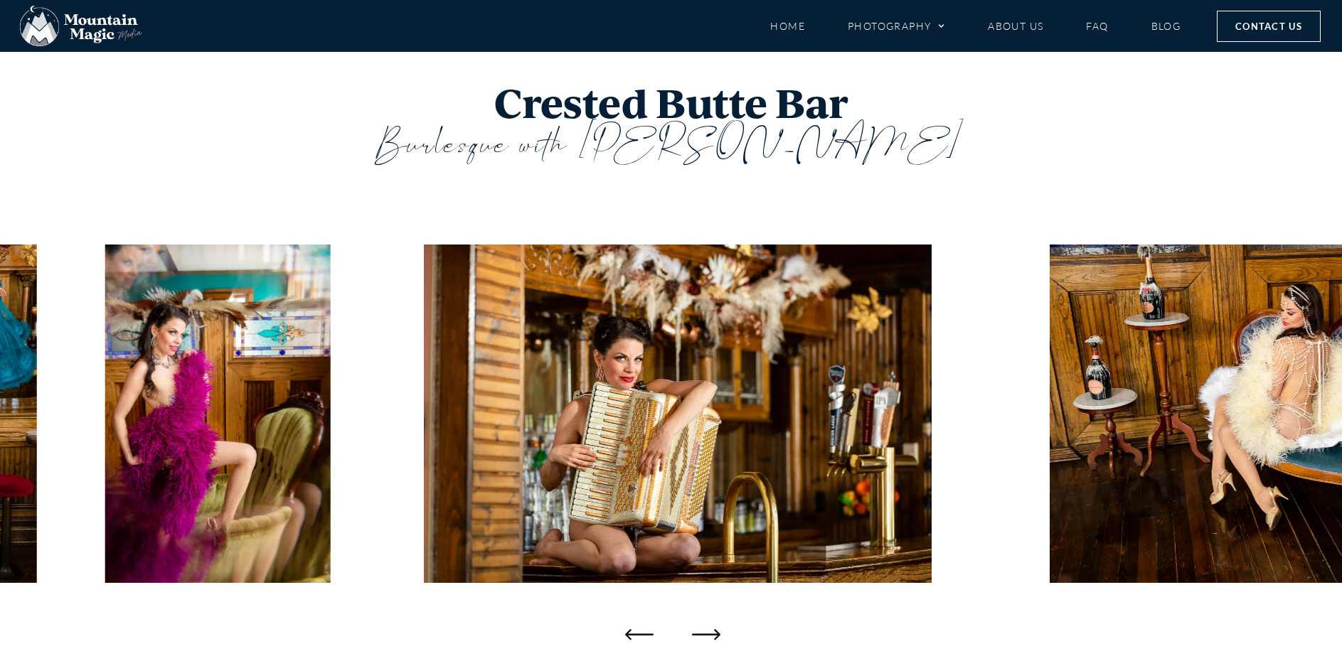
click at [703, 632] on icon "Next slide" at bounding box center [706, 634] width 28 height 28
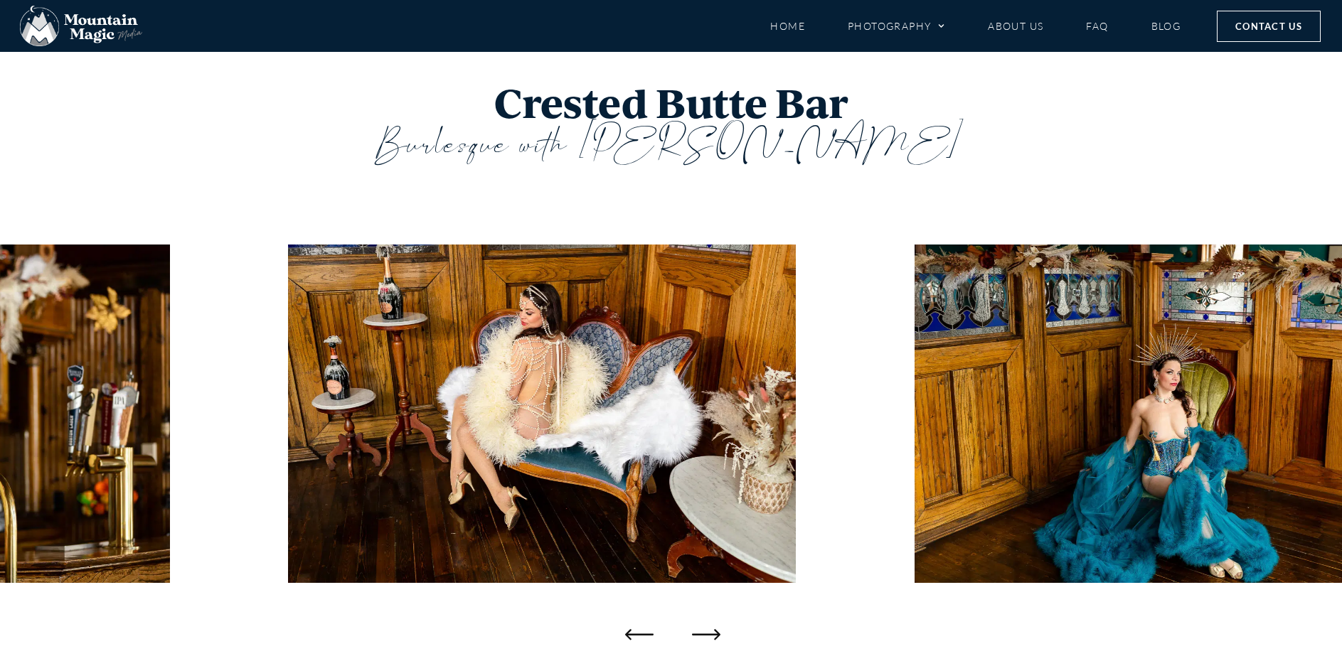
click at [703, 632] on icon "Next slide" at bounding box center [706, 634] width 28 height 28
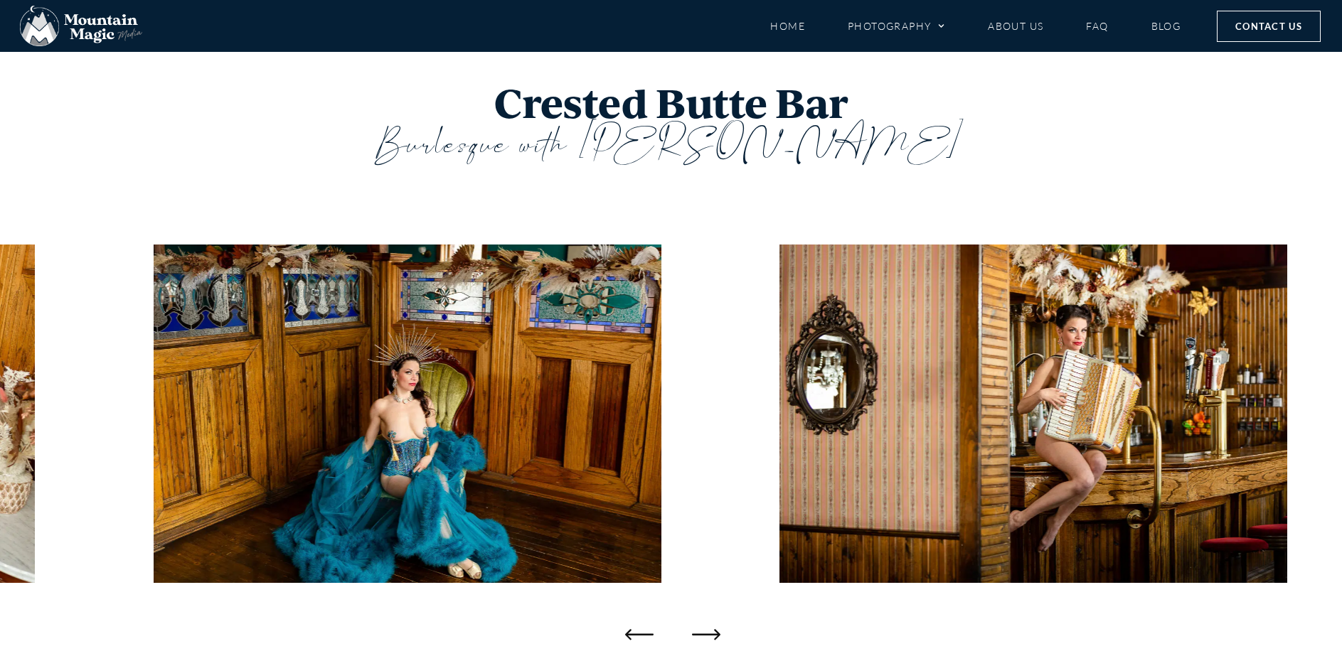
click at [703, 632] on icon "Next slide" at bounding box center [706, 634] width 28 height 28
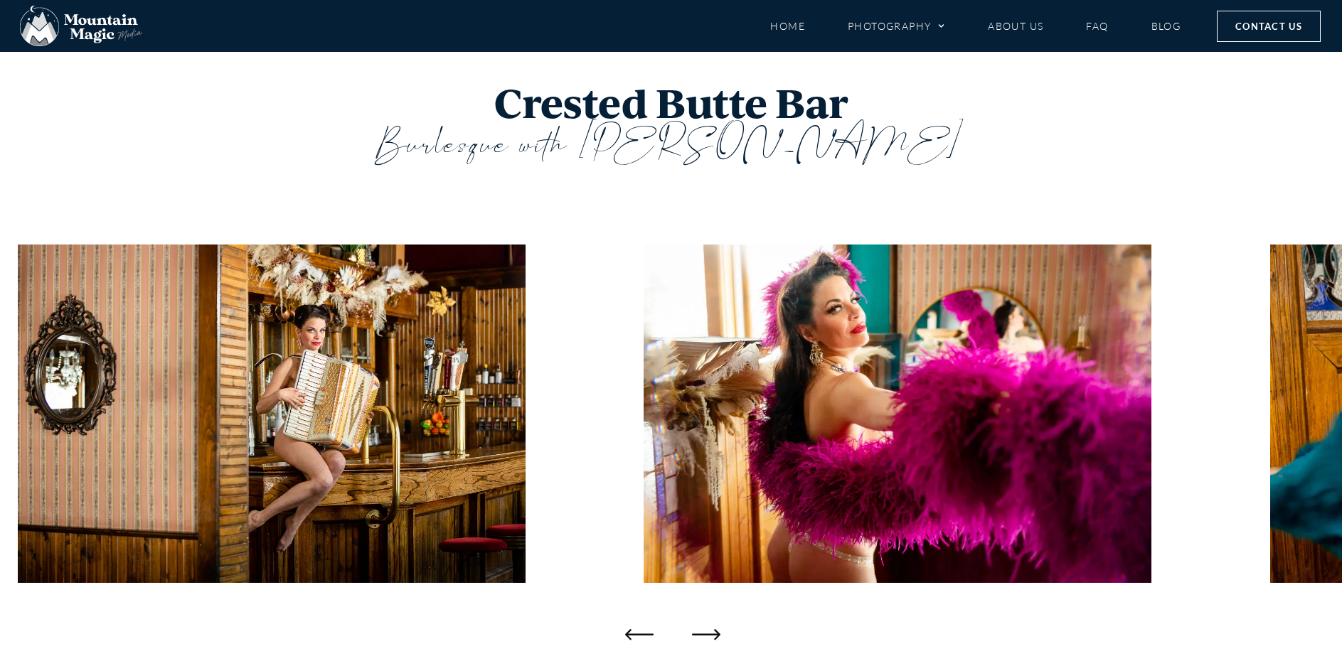
click at [703, 632] on icon "Next slide" at bounding box center [706, 634] width 28 height 28
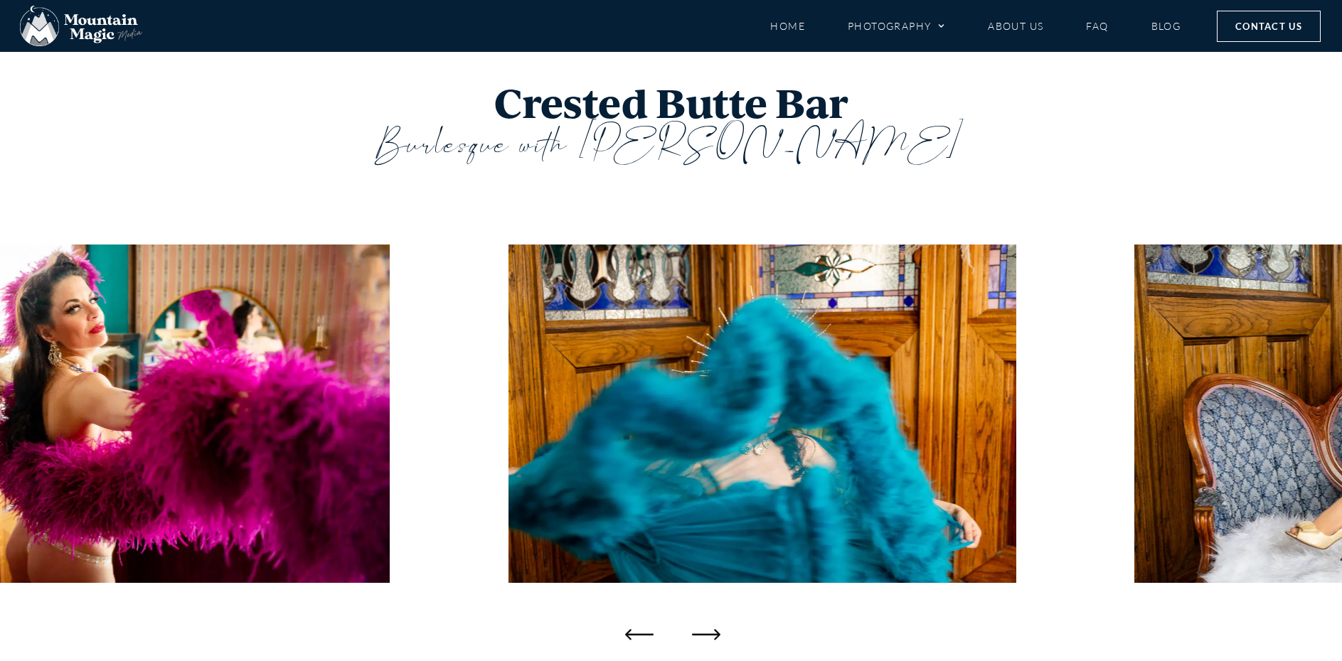
click at [703, 632] on icon "Next slide" at bounding box center [706, 634] width 28 height 28
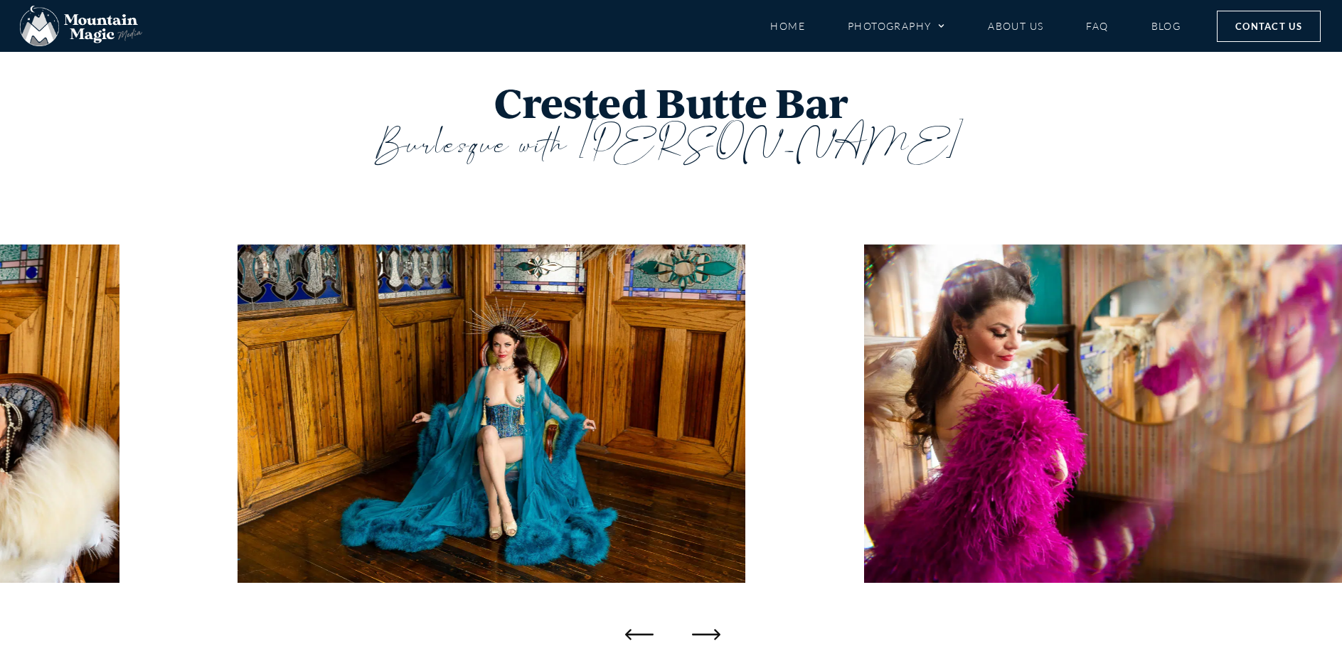
click at [703, 632] on icon "Next slide" at bounding box center [706, 634] width 28 height 28
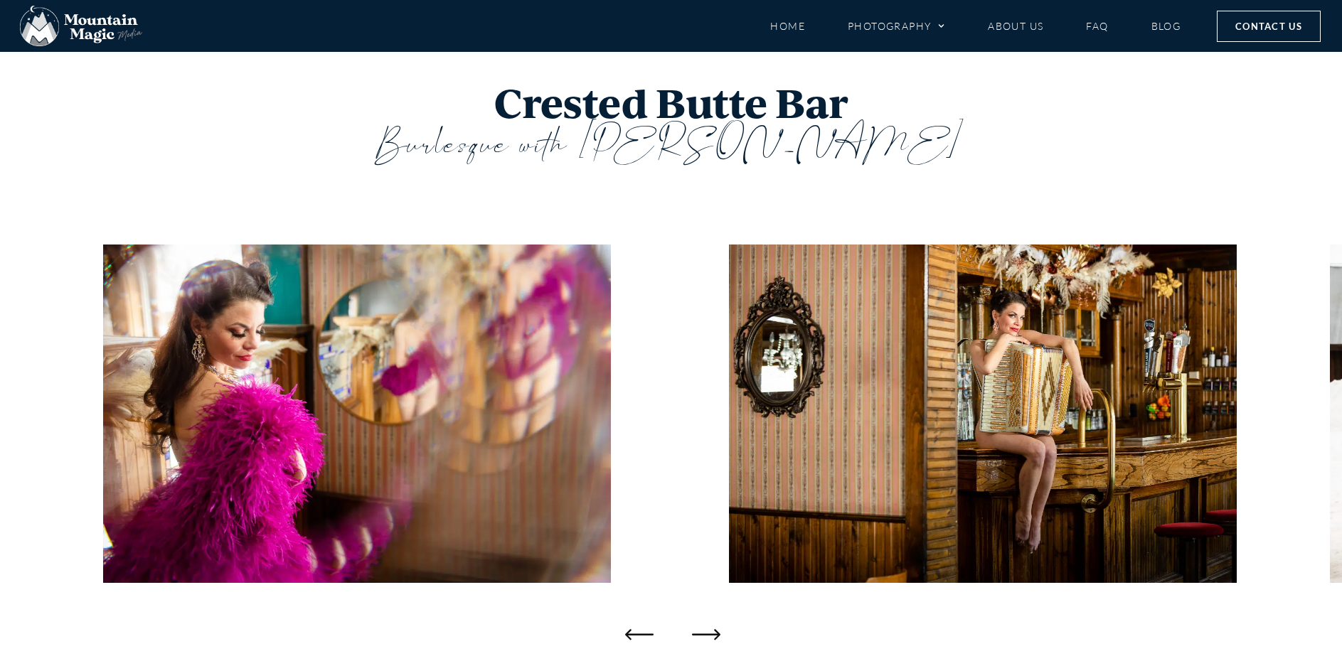
click at [703, 632] on icon "Next slide" at bounding box center [706, 634] width 28 height 28
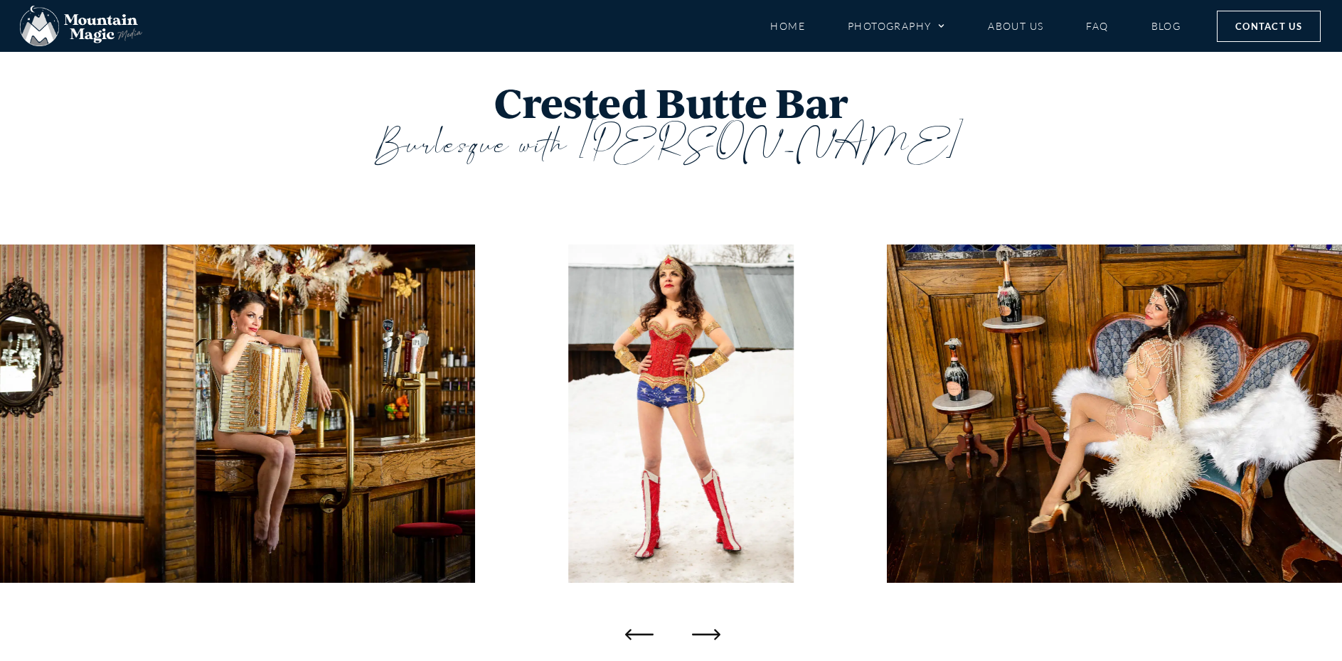
click at [703, 632] on icon "Next slide" at bounding box center [706, 634] width 28 height 28
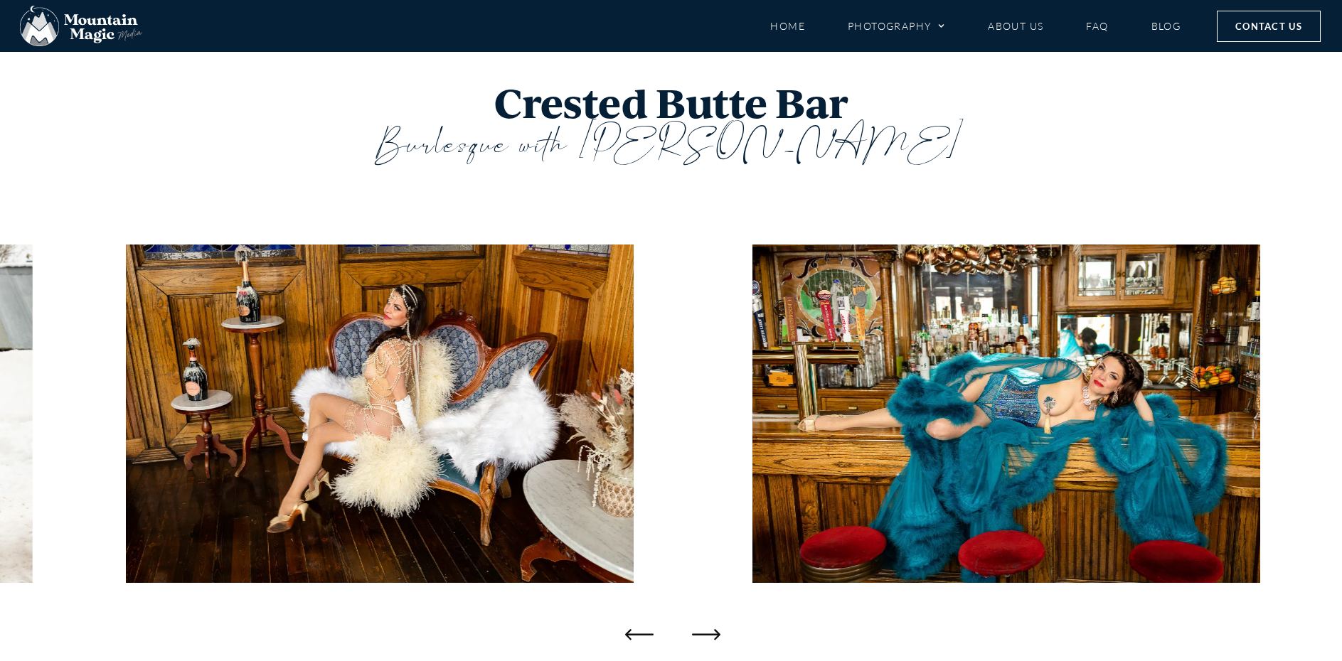
click at [703, 632] on icon "Next slide" at bounding box center [706, 634] width 28 height 28
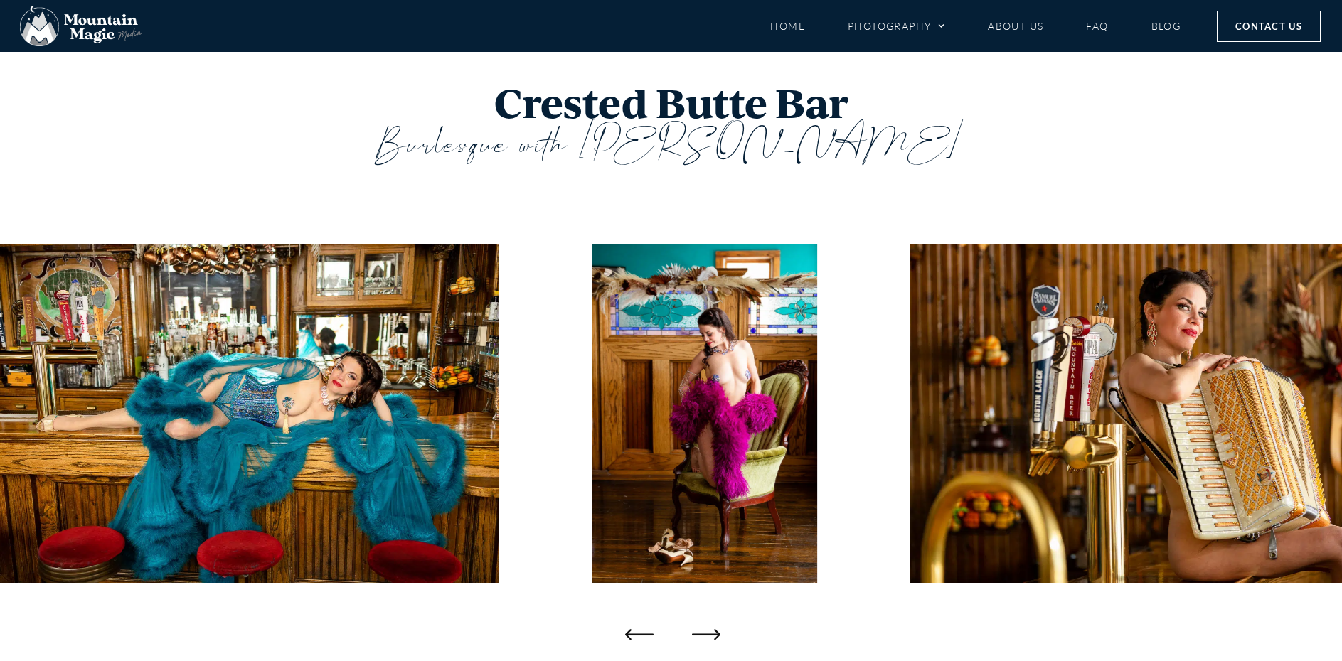
click at [703, 632] on icon "Next slide" at bounding box center [706, 634] width 28 height 28
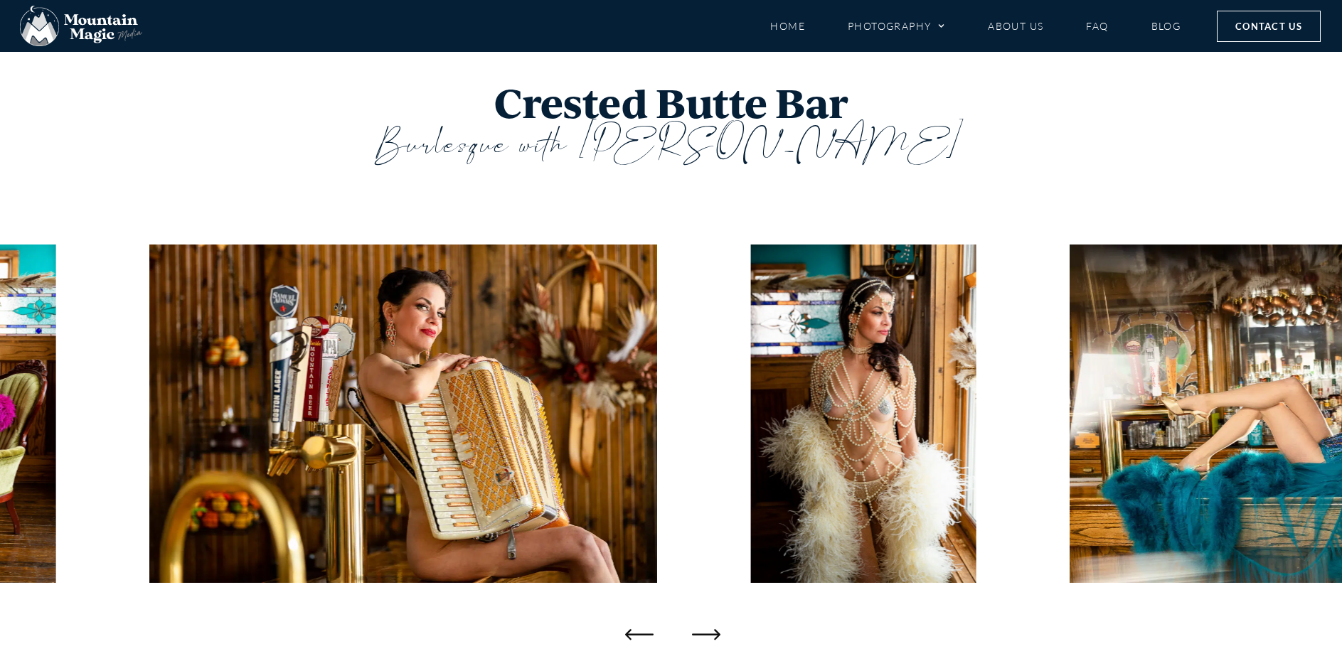
click at [703, 632] on icon "Next slide" at bounding box center [706, 634] width 28 height 28
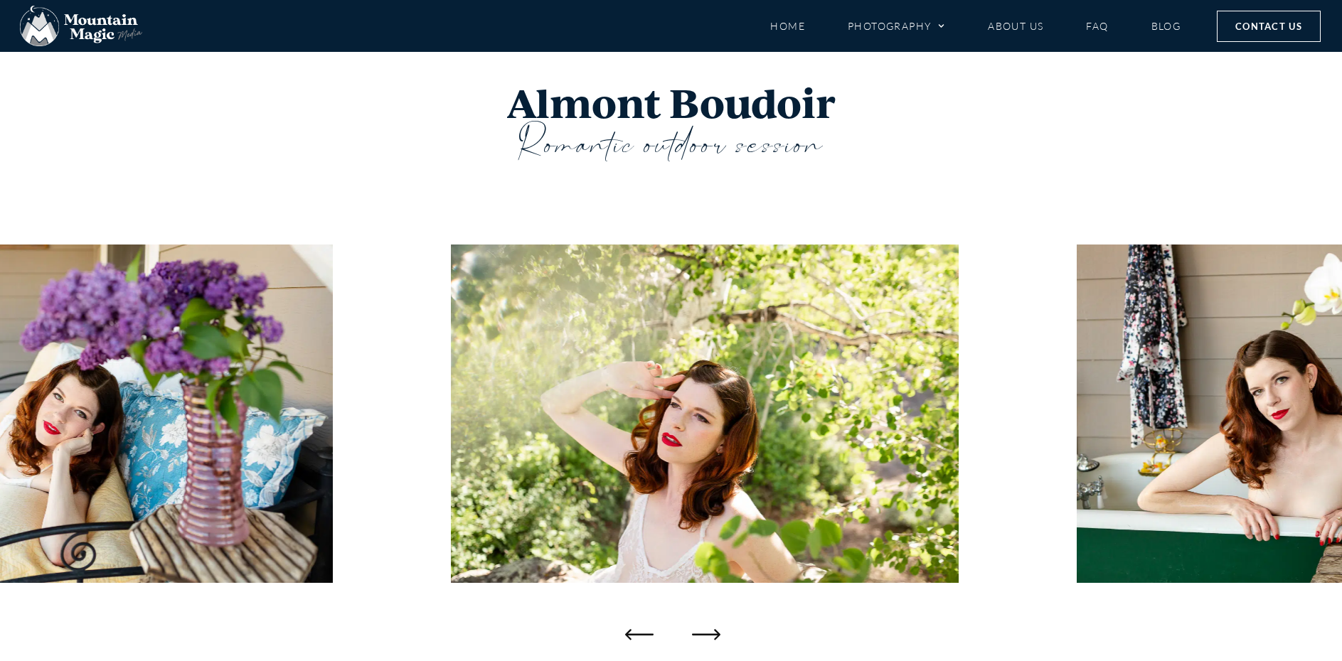
click at [712, 632] on icon "Next slide" at bounding box center [706, 634] width 28 height 28
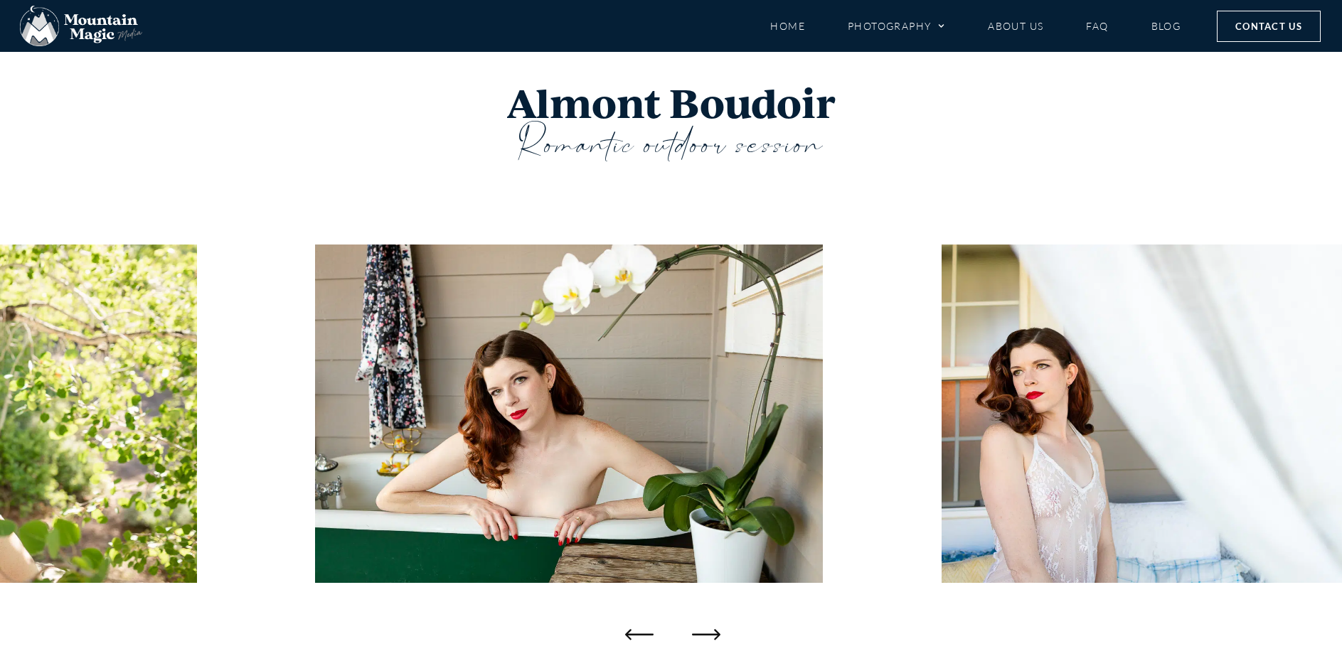
click at [712, 632] on icon "Next slide" at bounding box center [706, 634] width 28 height 28
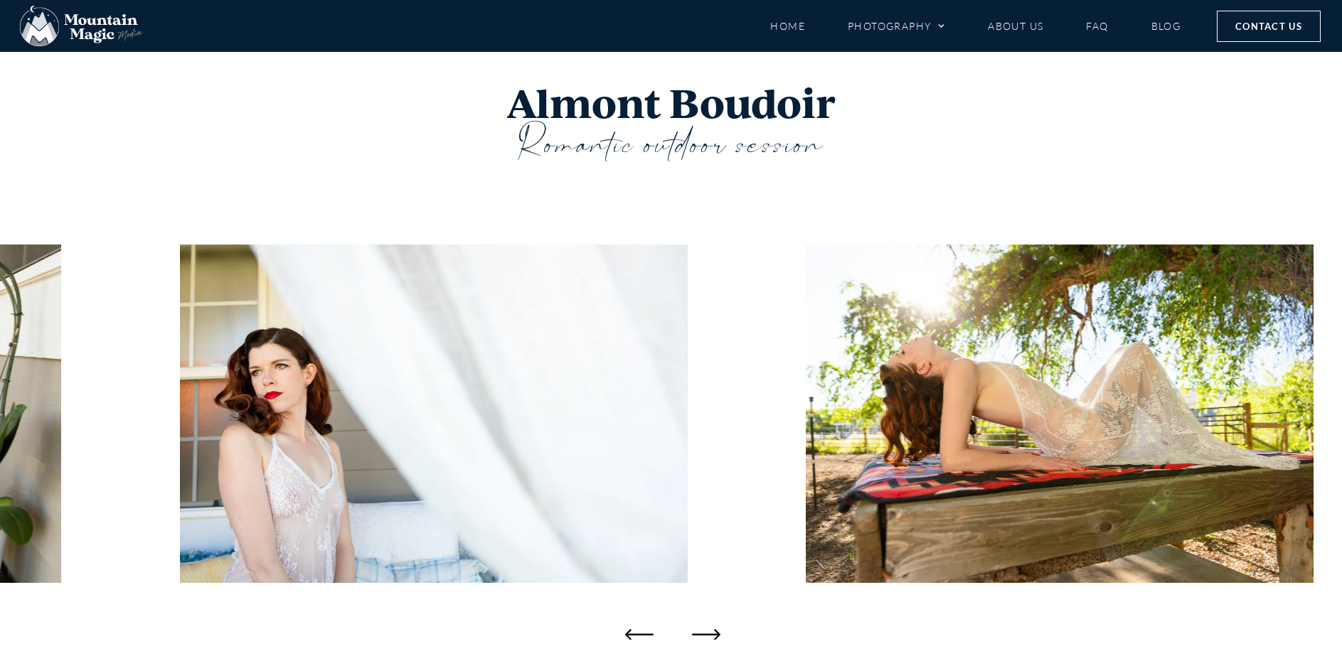
click at [712, 632] on icon "Next slide" at bounding box center [706, 634] width 28 height 28
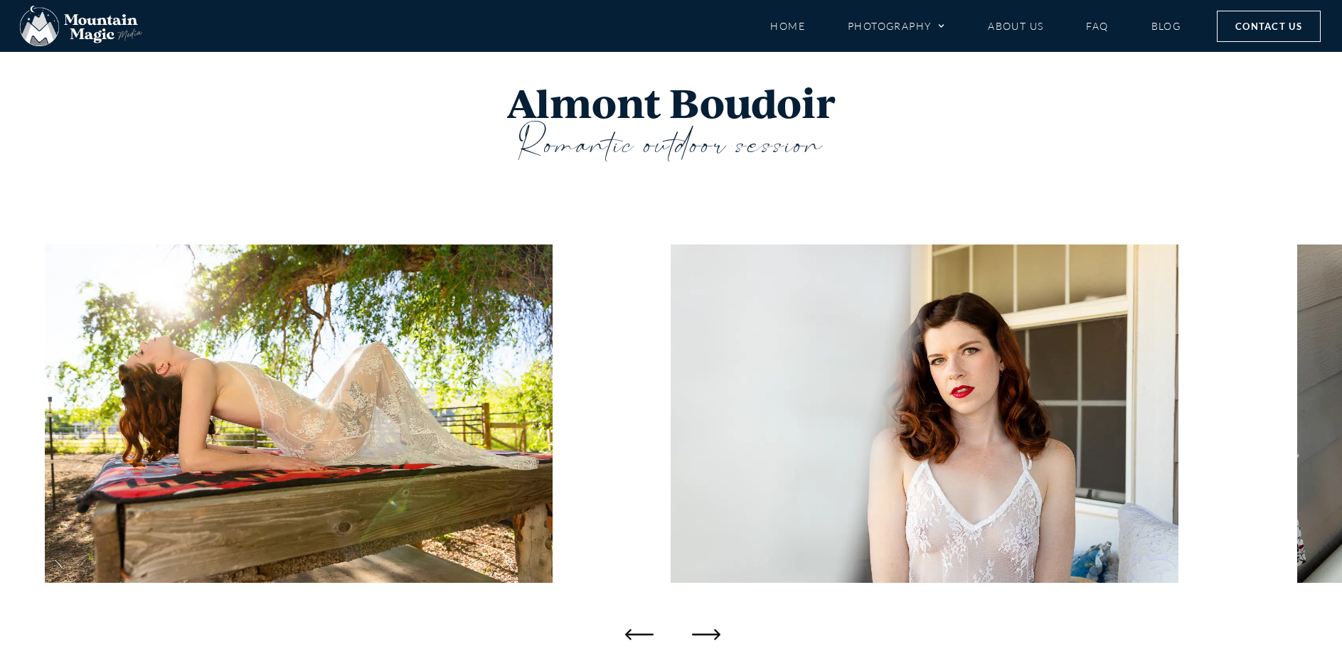
click at [712, 632] on icon "Next slide" at bounding box center [706, 634] width 28 height 28
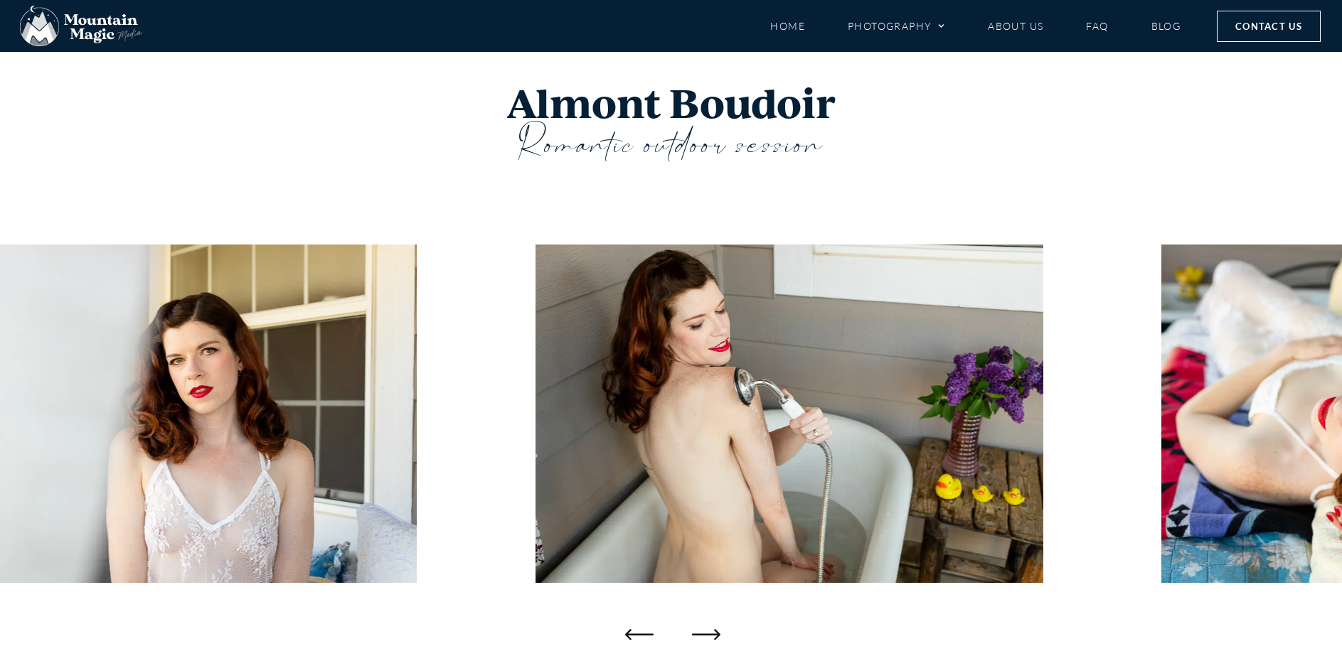
click at [712, 632] on icon "Next slide" at bounding box center [706, 634] width 28 height 28
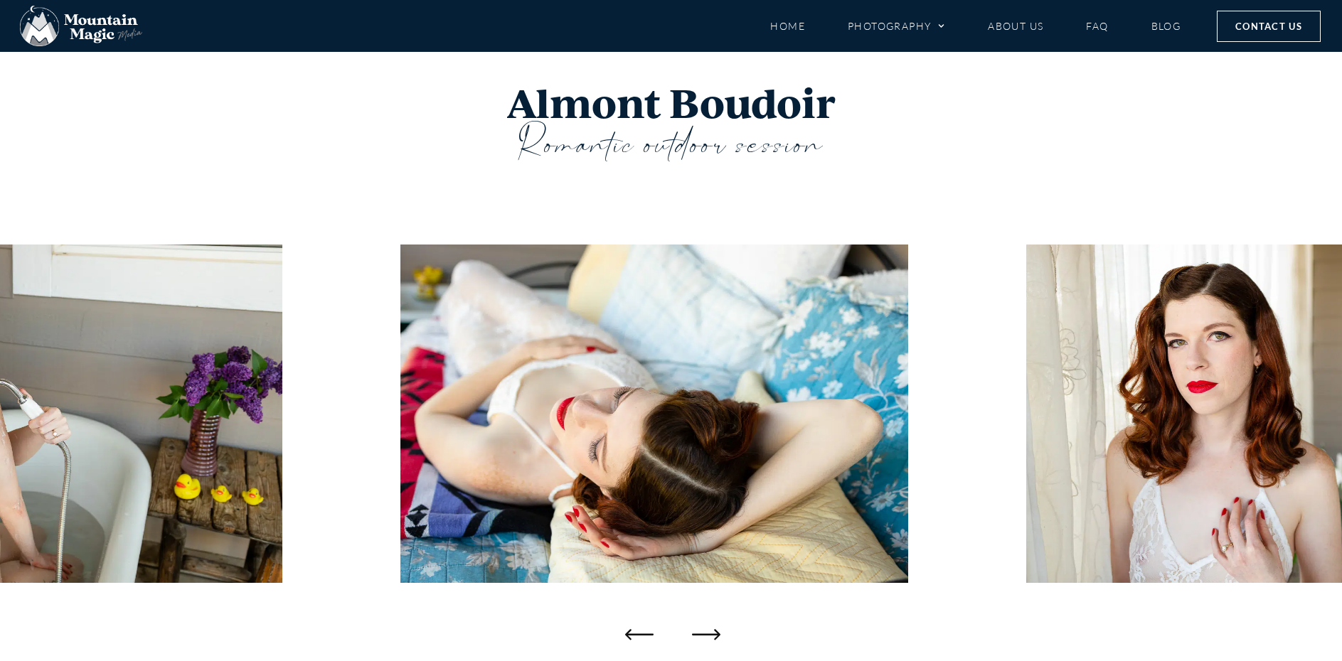
click at [712, 632] on icon "Next slide" at bounding box center [706, 634] width 28 height 28
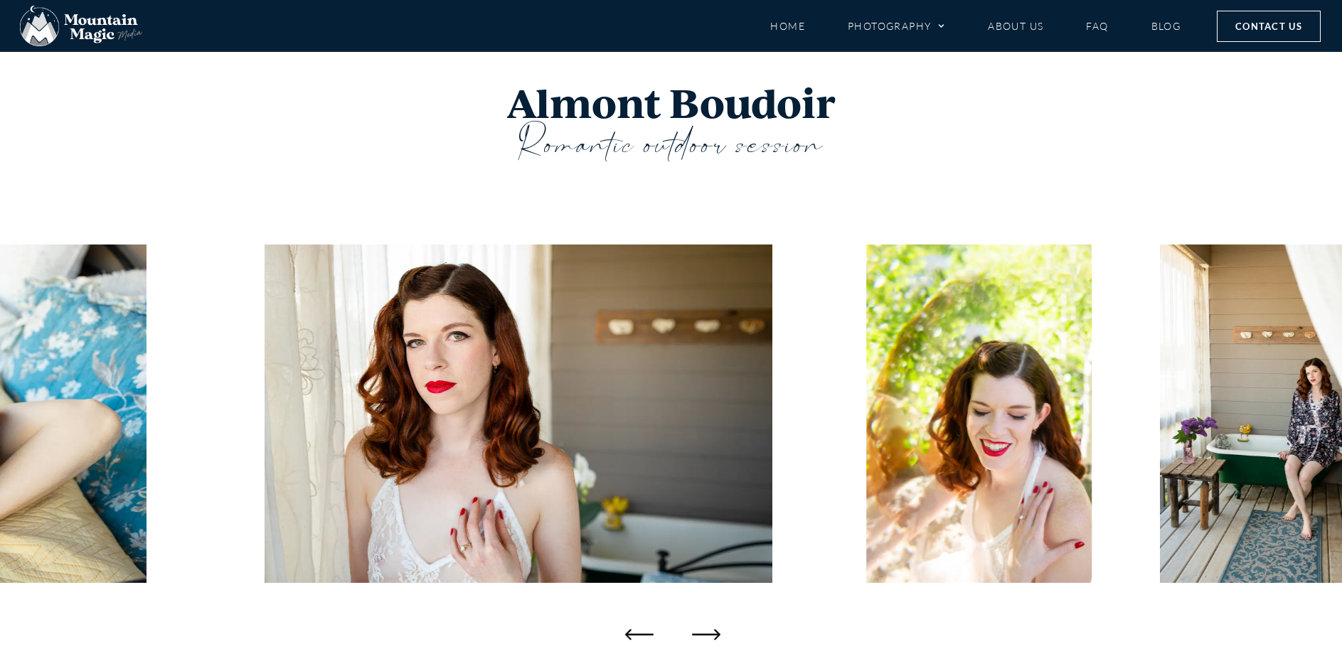
click at [712, 632] on icon "Next slide" at bounding box center [706, 634] width 28 height 28
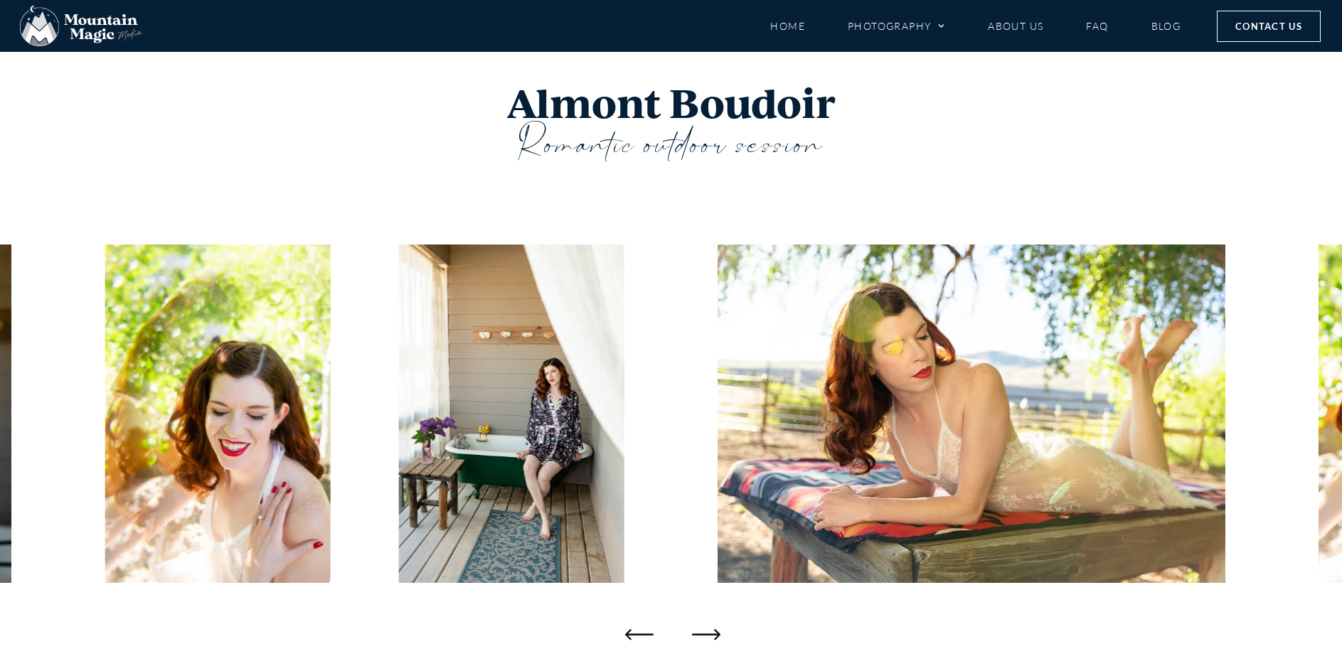
click at [712, 632] on icon "Next slide" at bounding box center [706, 634] width 28 height 28
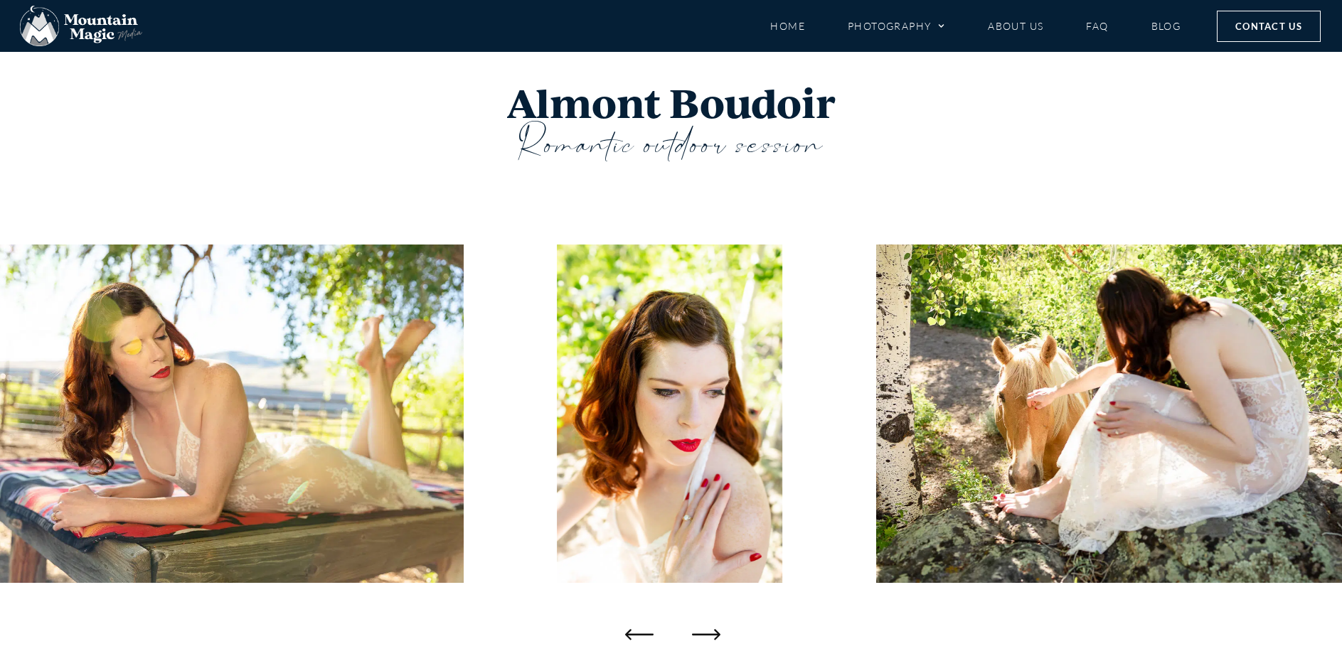
click at [712, 632] on icon "Next slide" at bounding box center [706, 634] width 28 height 28
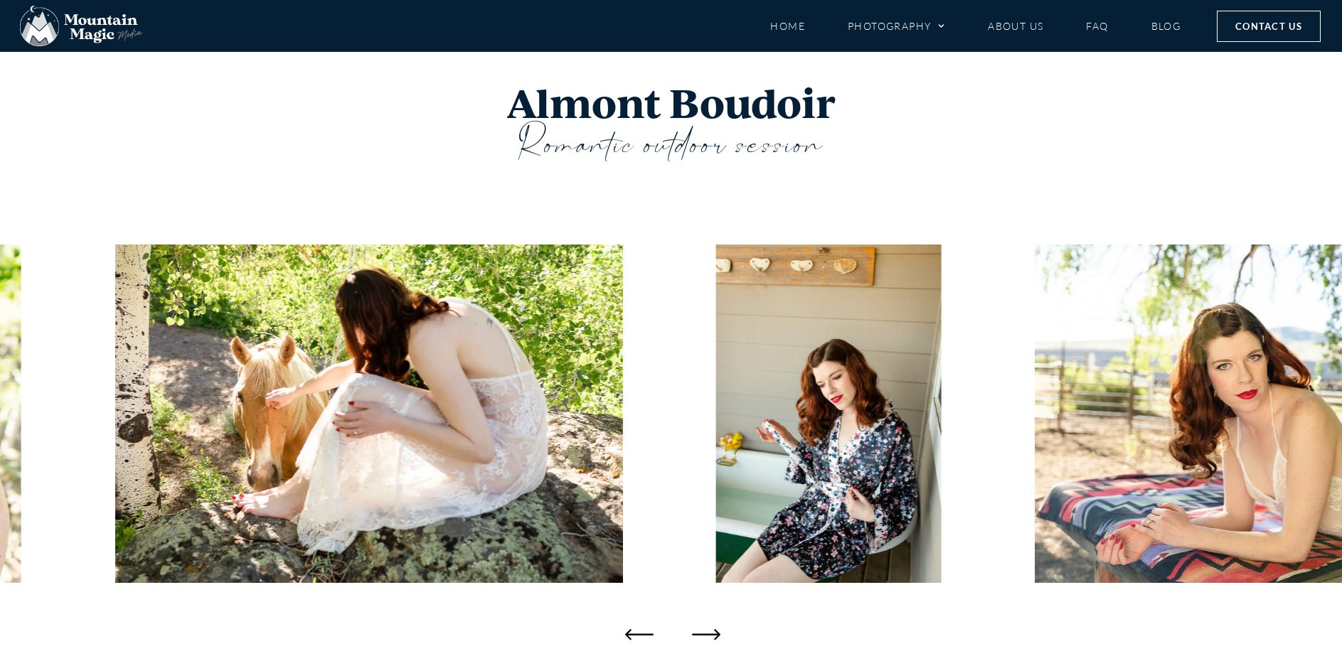
click at [712, 632] on icon "Next slide" at bounding box center [706, 634] width 28 height 28
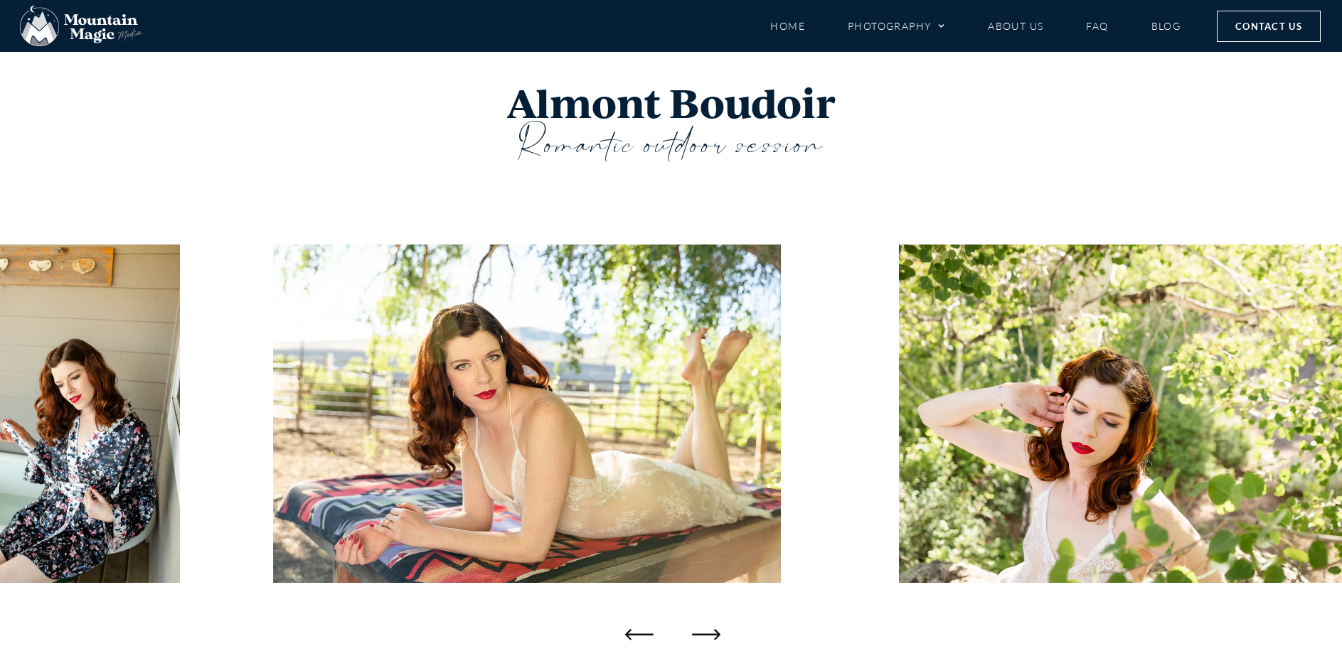
click at [712, 632] on icon "Next slide" at bounding box center [706, 634] width 28 height 28
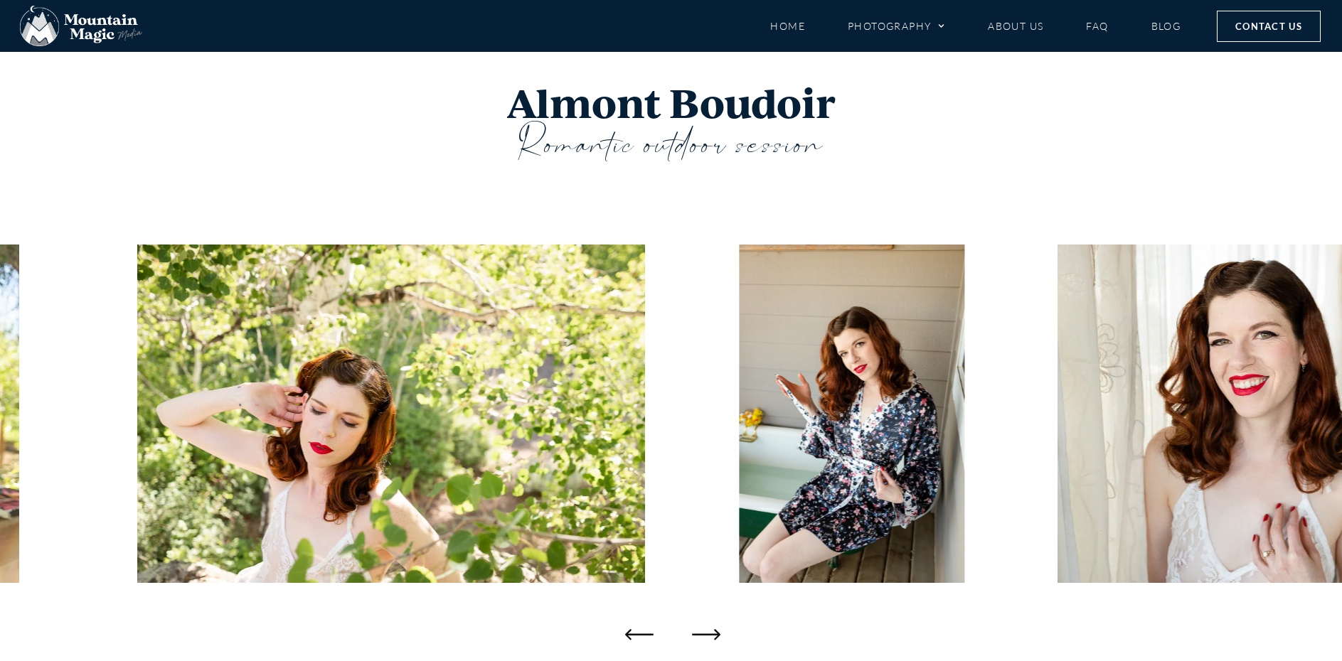
click at [712, 632] on icon "Next slide" at bounding box center [706, 634] width 28 height 28
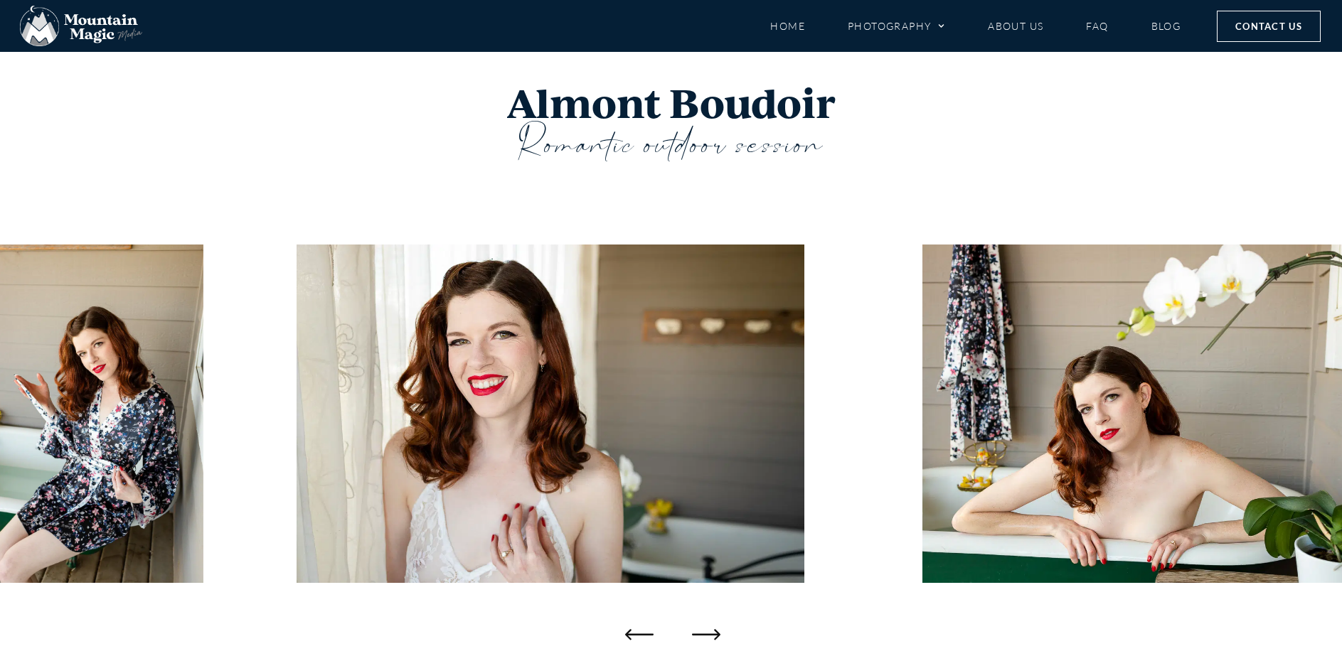
click at [712, 632] on icon "Next slide" at bounding box center [706, 634] width 28 height 28
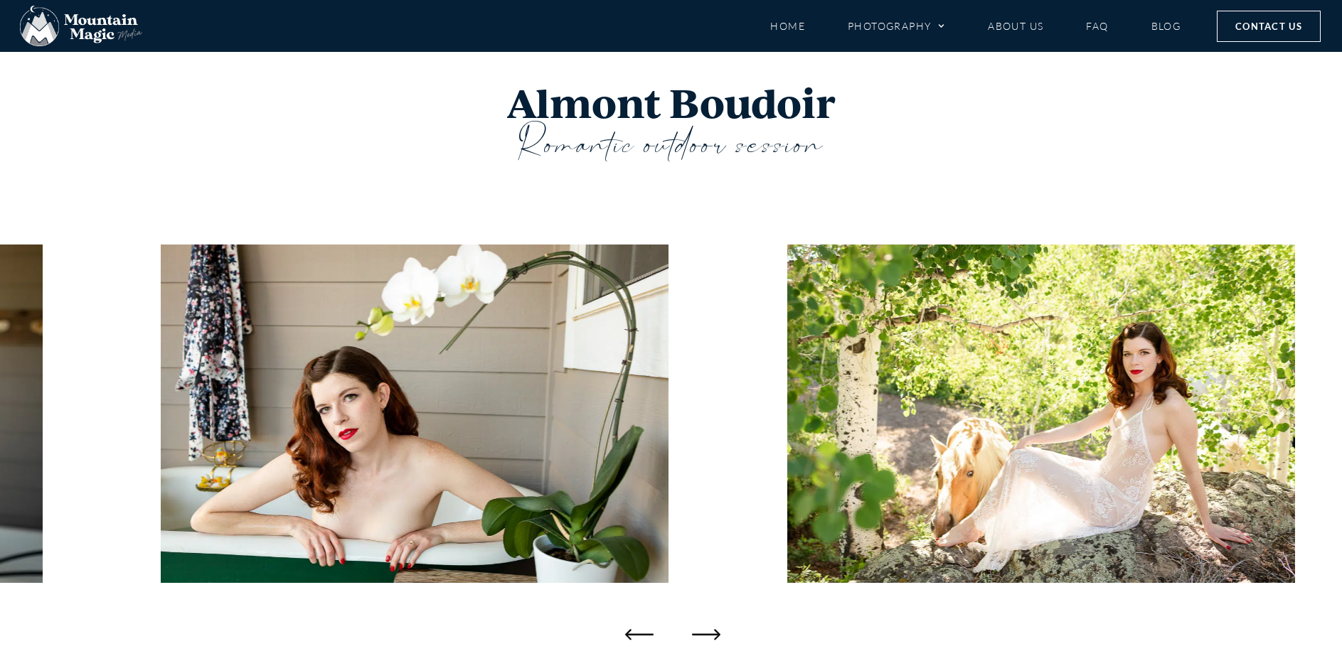
click at [712, 632] on icon "Next slide" at bounding box center [706, 634] width 28 height 28
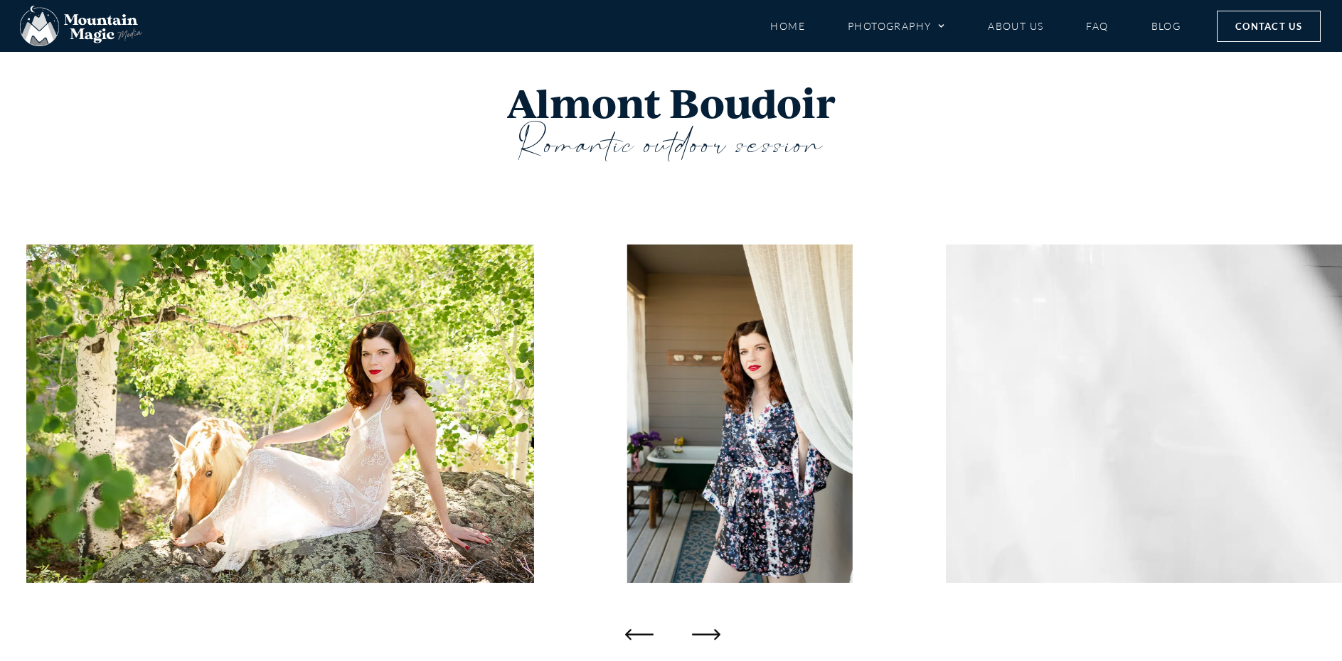
click at [712, 632] on icon "Next slide" at bounding box center [706, 634] width 28 height 28
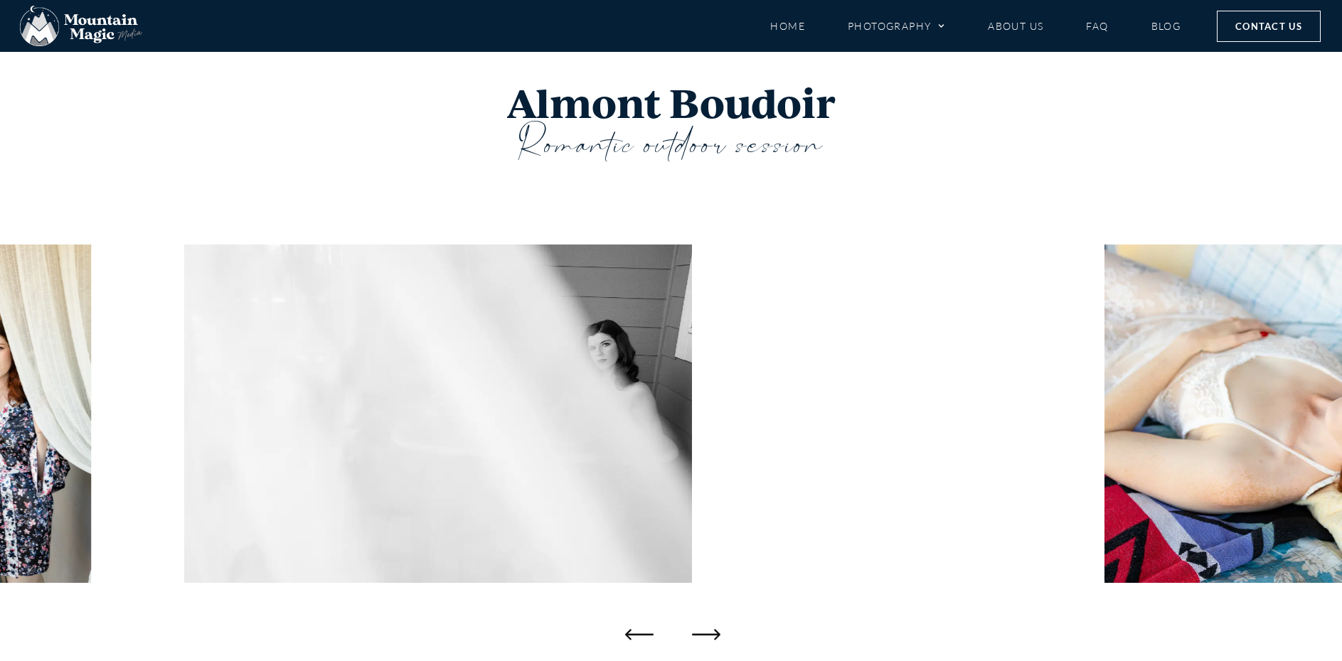
click at [712, 632] on icon "Next slide" at bounding box center [706, 634] width 28 height 28
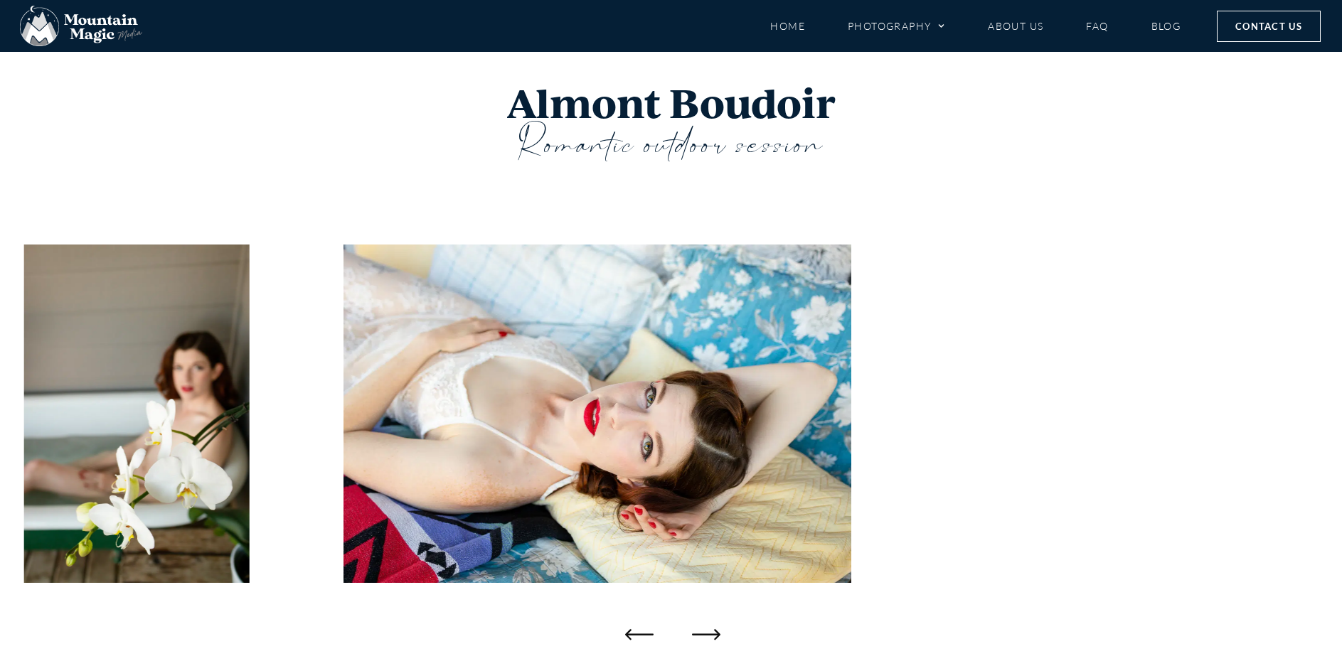
click at [712, 632] on icon "Next slide" at bounding box center [706, 634] width 28 height 28
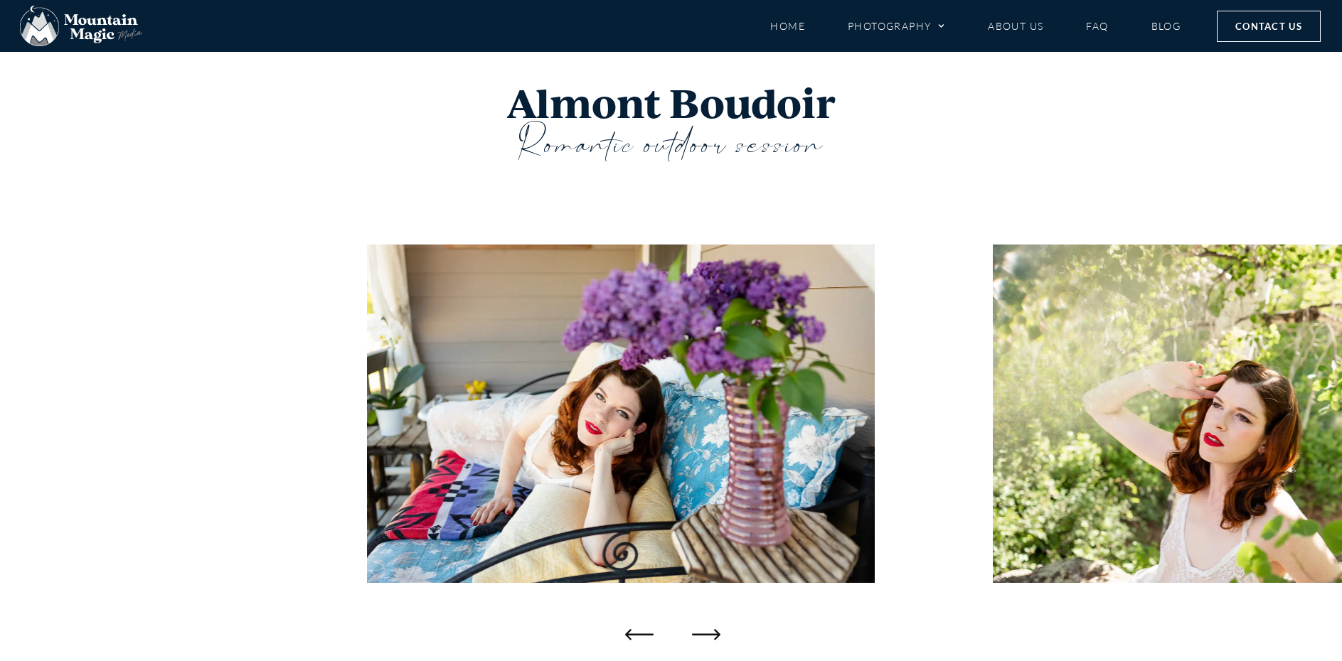
click at [712, 632] on icon "Next slide" at bounding box center [706, 634] width 28 height 28
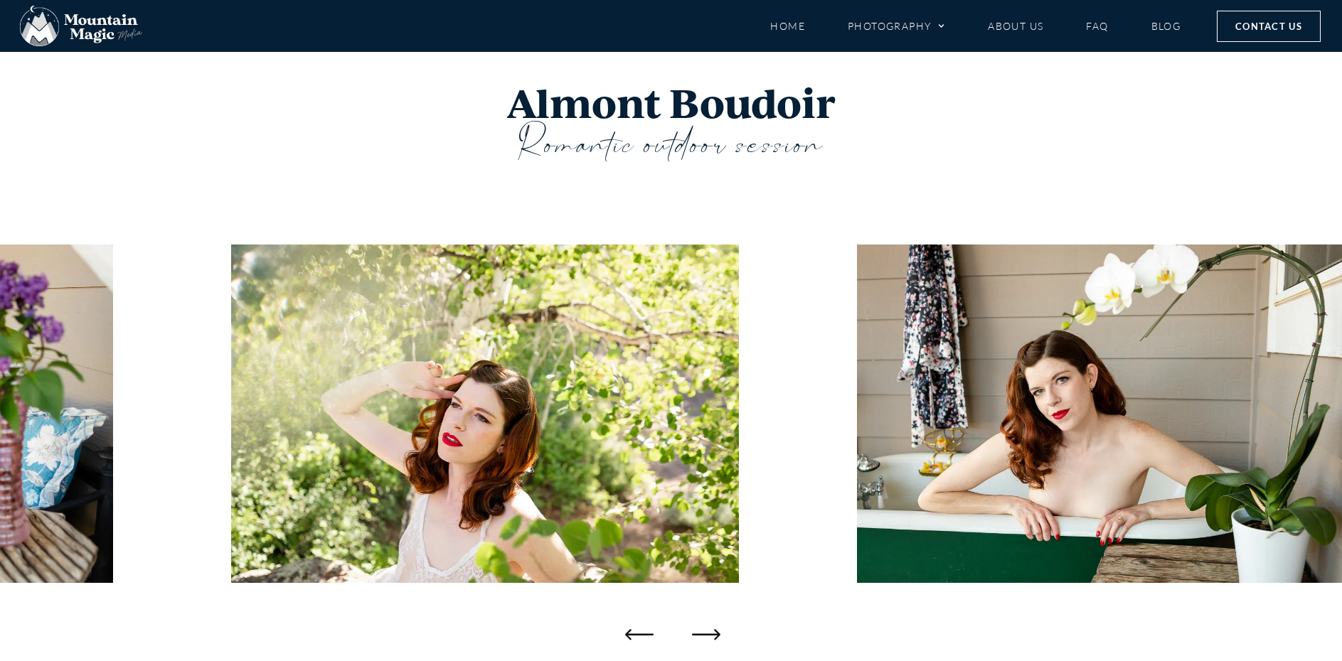
click at [712, 632] on icon "Next slide" at bounding box center [706, 634] width 28 height 28
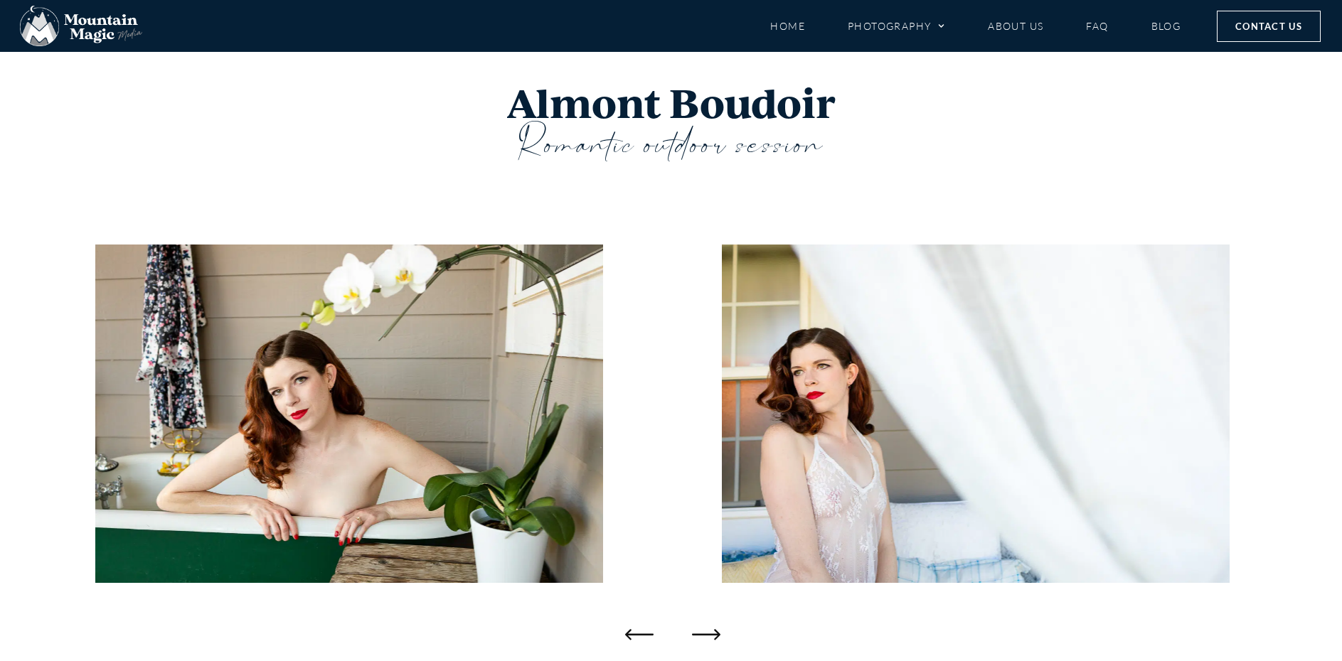
click at [712, 632] on icon "Next slide" at bounding box center [706, 634] width 28 height 28
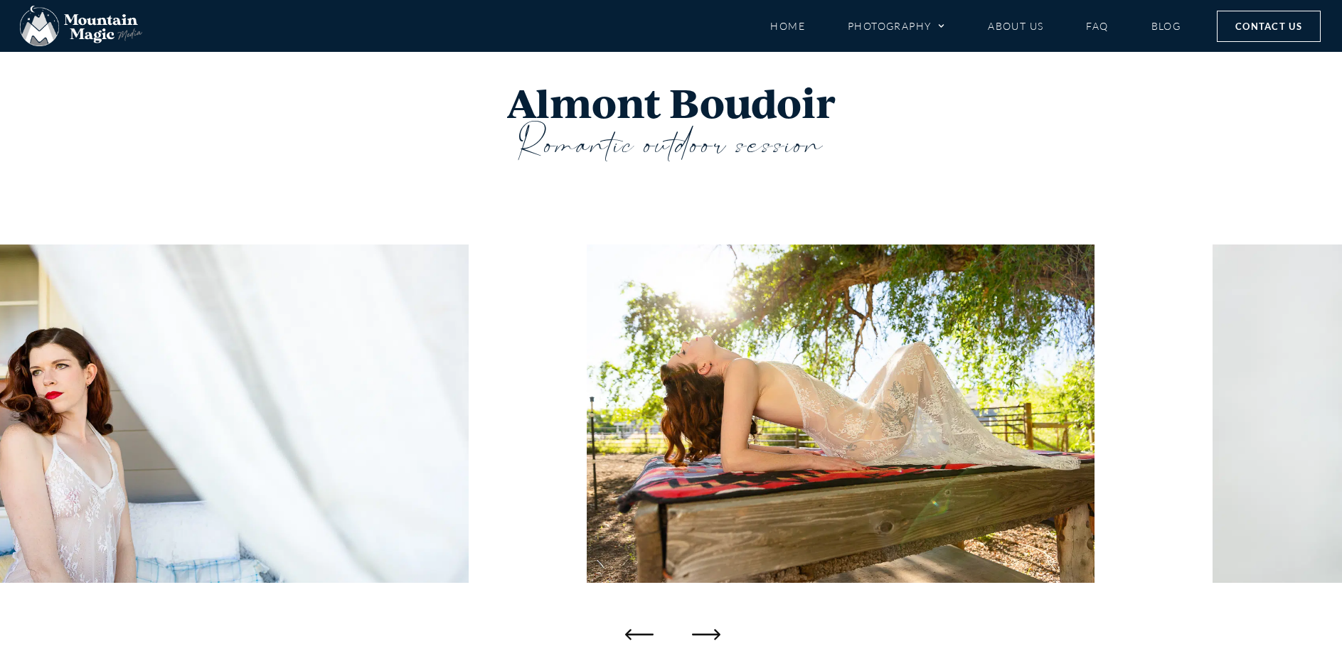
click at [712, 632] on icon "Next slide" at bounding box center [706, 634] width 28 height 28
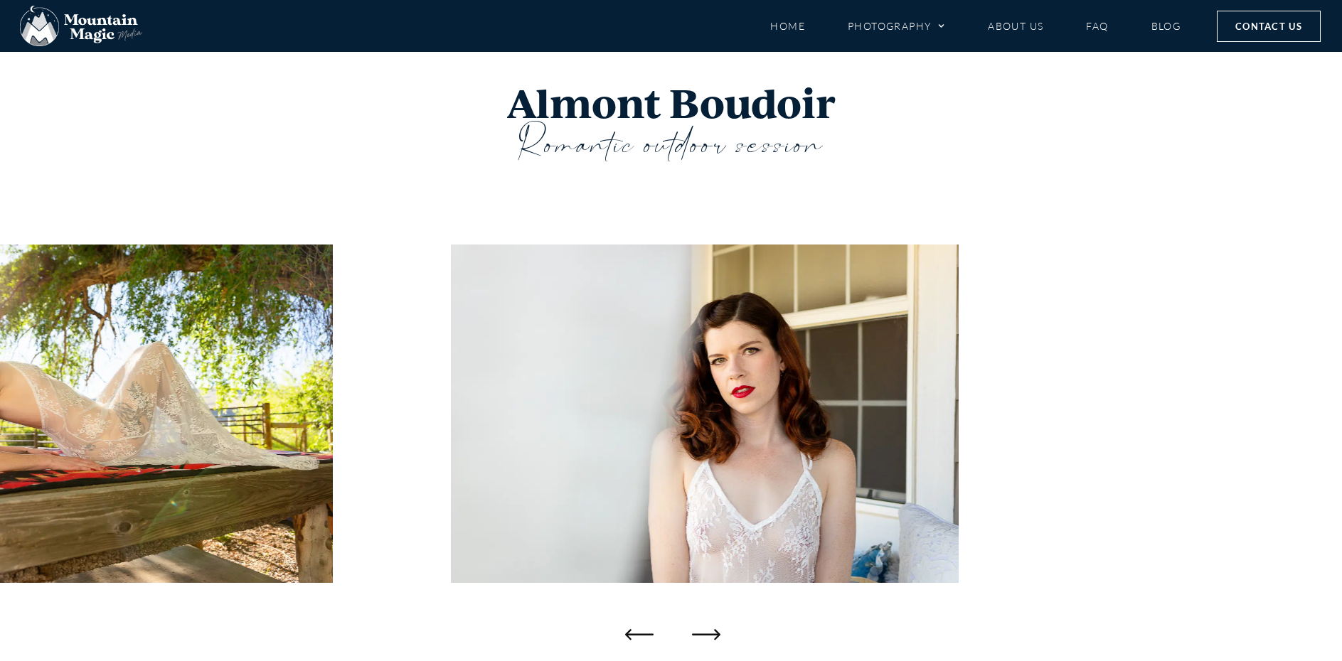
click at [712, 632] on icon "Next slide" at bounding box center [706, 634] width 28 height 28
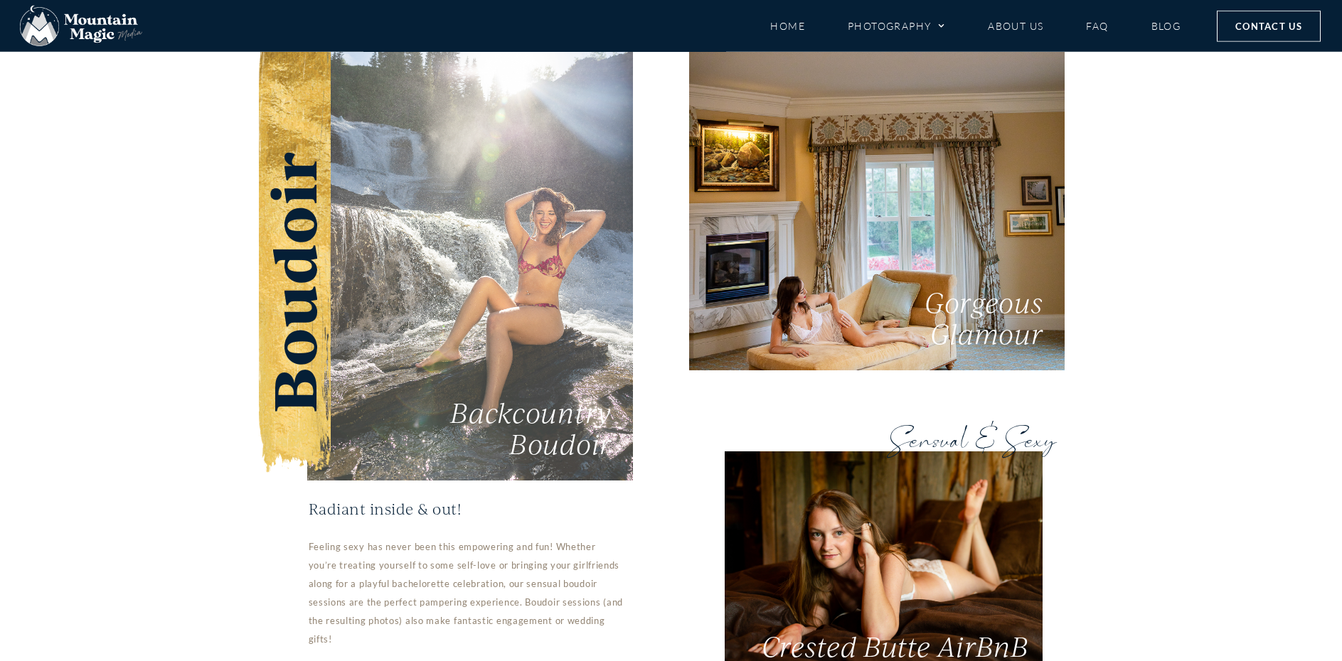
scroll to position [2720, 0]
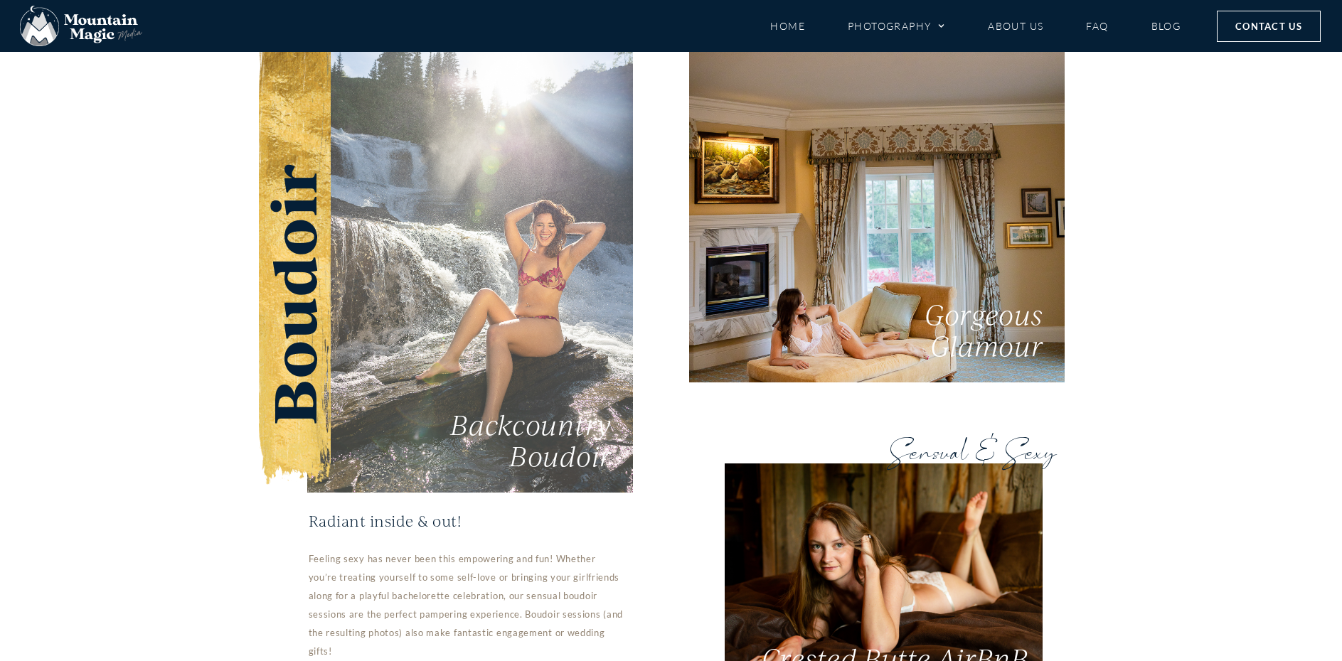
click at [474, 243] on link "Backcountry Boudoir" at bounding box center [470, 248] width 326 height 489
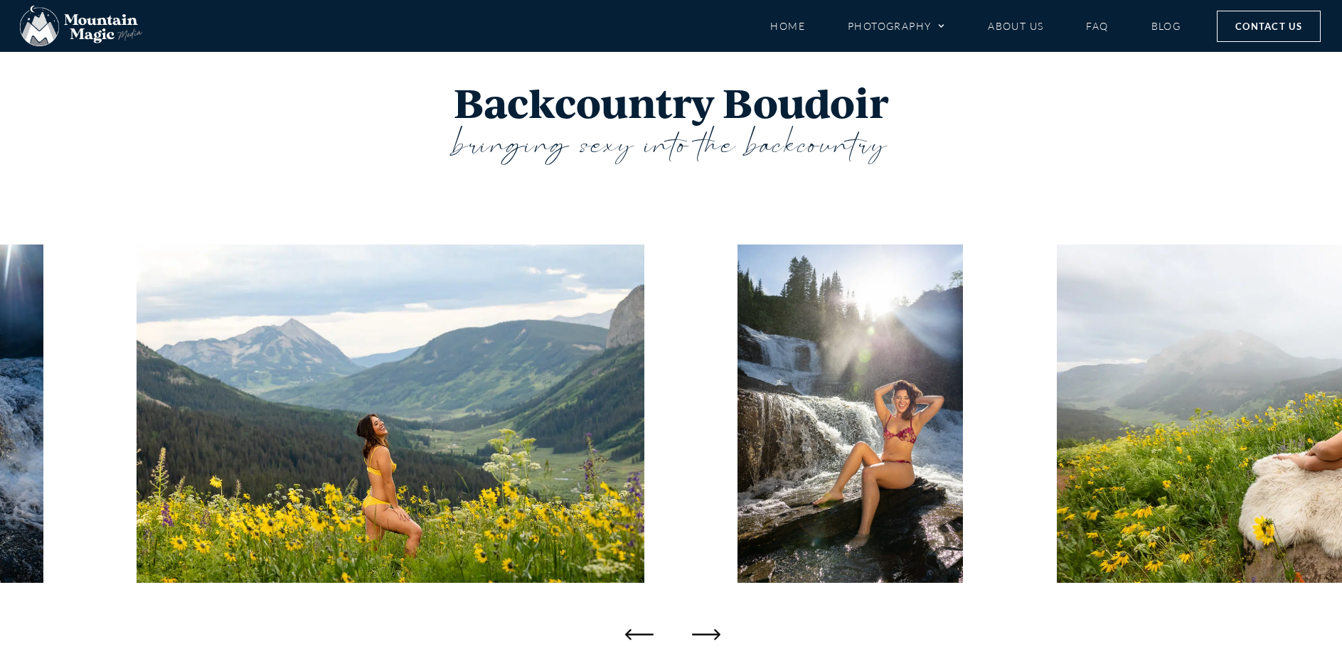
click at [716, 635] on icon "Next slide" at bounding box center [706, 634] width 28 height 11
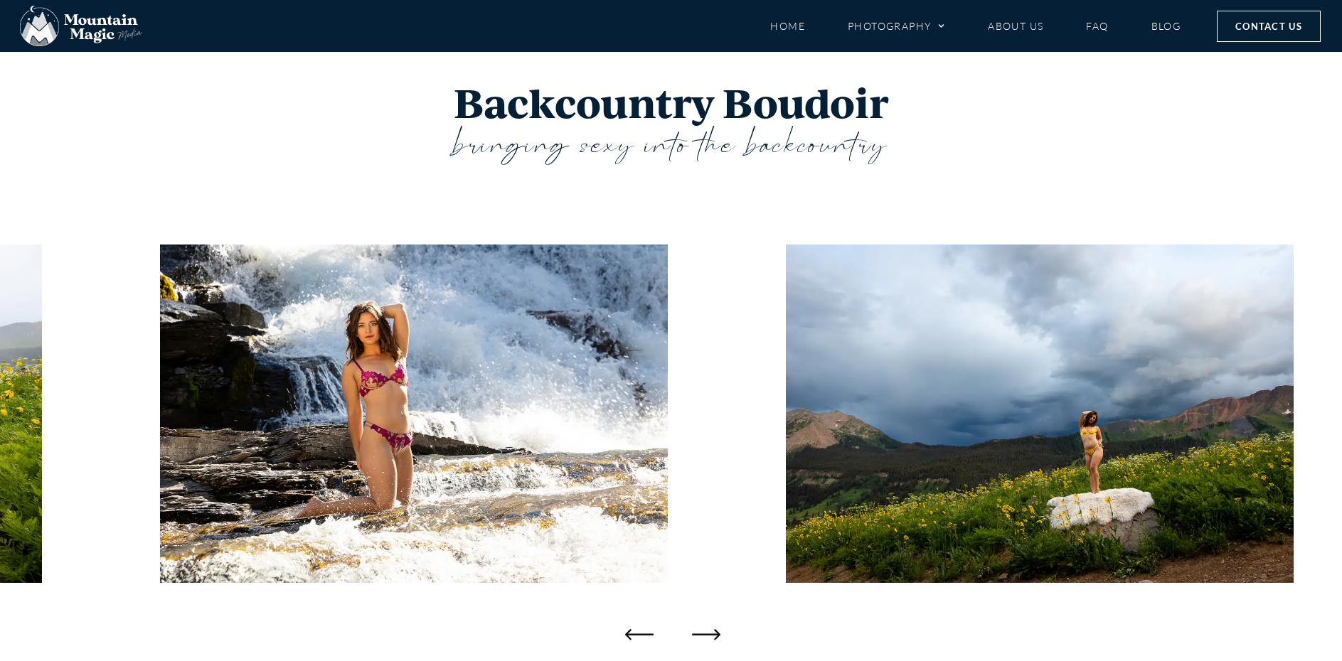
click at [715, 635] on icon "Next slide" at bounding box center [706, 634] width 28 height 11
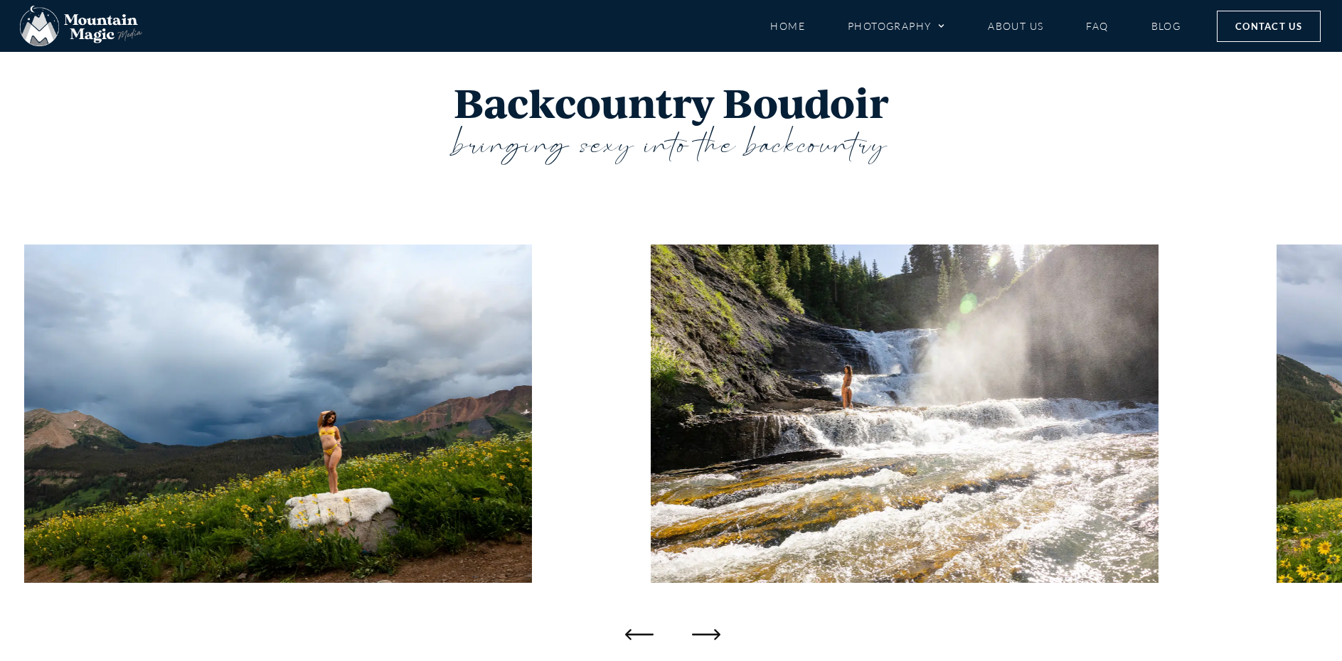
click at [715, 635] on icon "Next slide" at bounding box center [706, 634] width 28 height 11
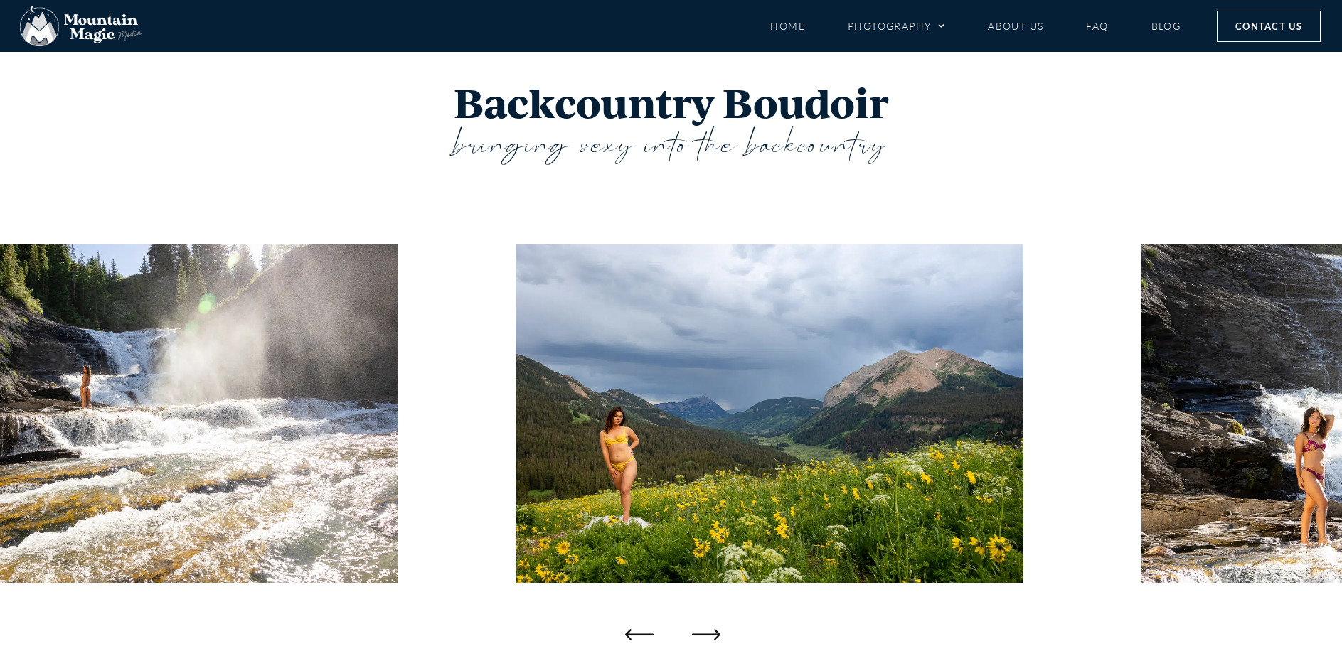
click at [715, 635] on icon "Next slide" at bounding box center [706, 634] width 28 height 11
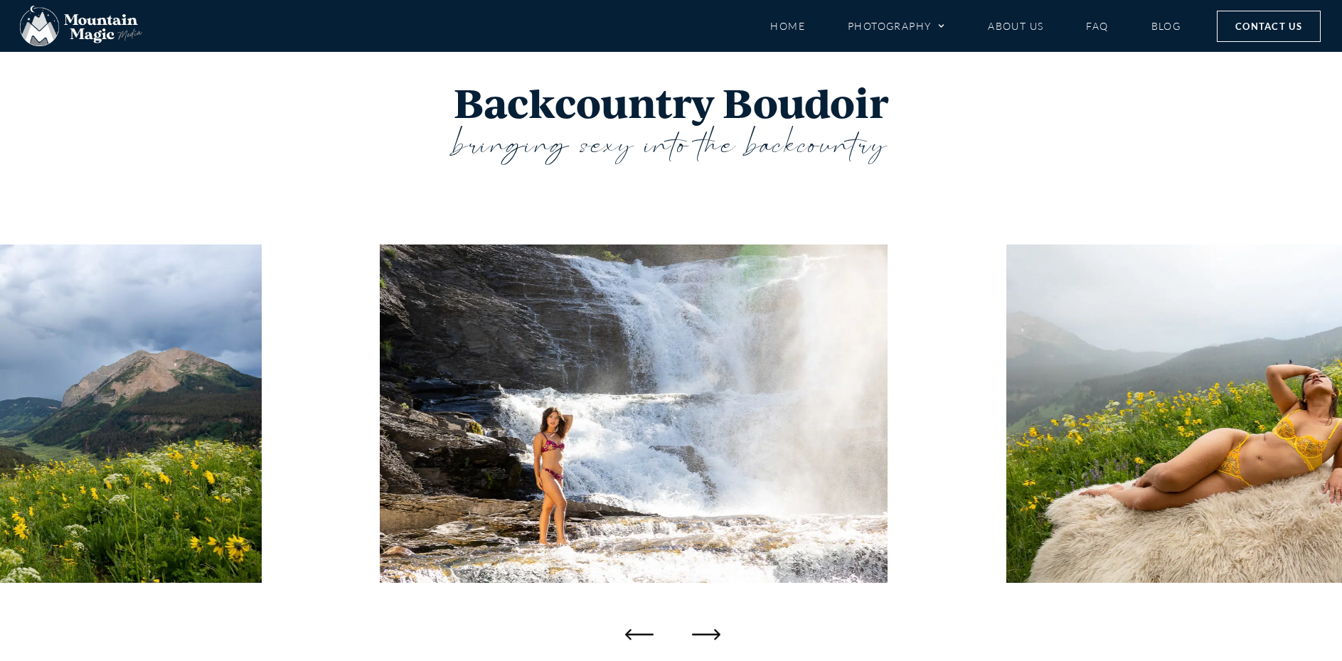
click at [715, 635] on icon "Next slide" at bounding box center [706, 634] width 28 height 11
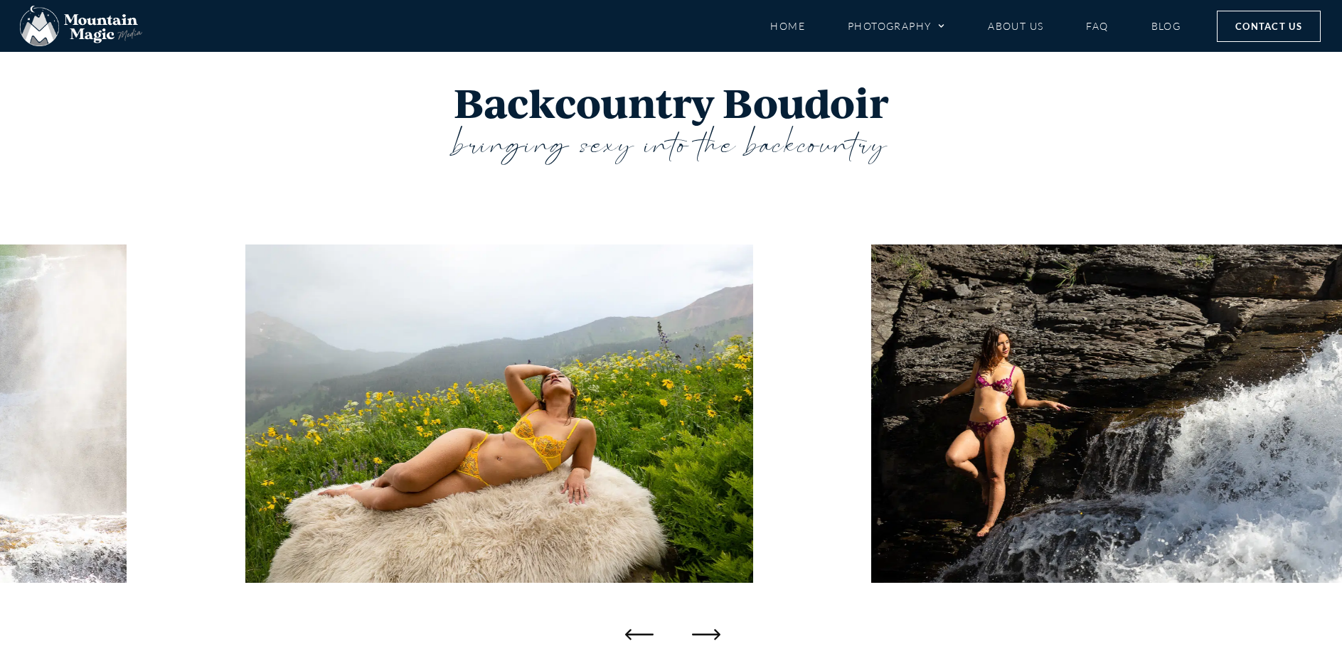
click at [715, 635] on icon "Next slide" at bounding box center [706, 634] width 28 height 11
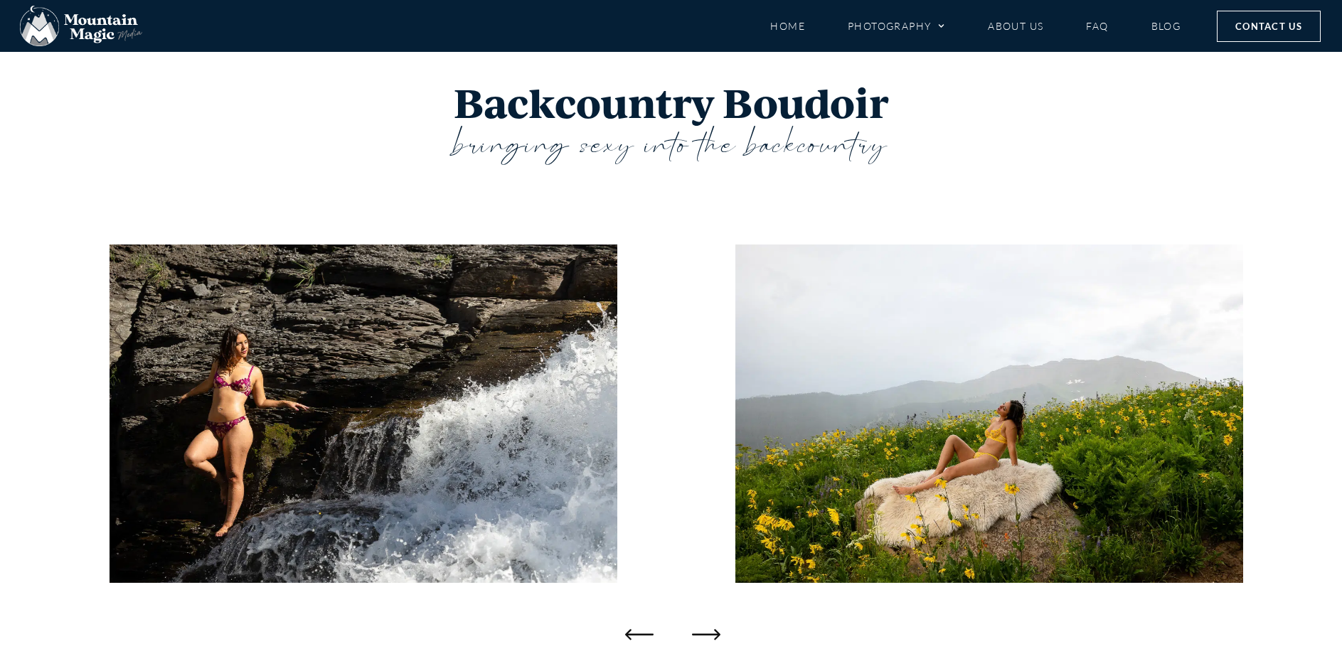
click at [715, 635] on icon "Next slide" at bounding box center [706, 634] width 28 height 11
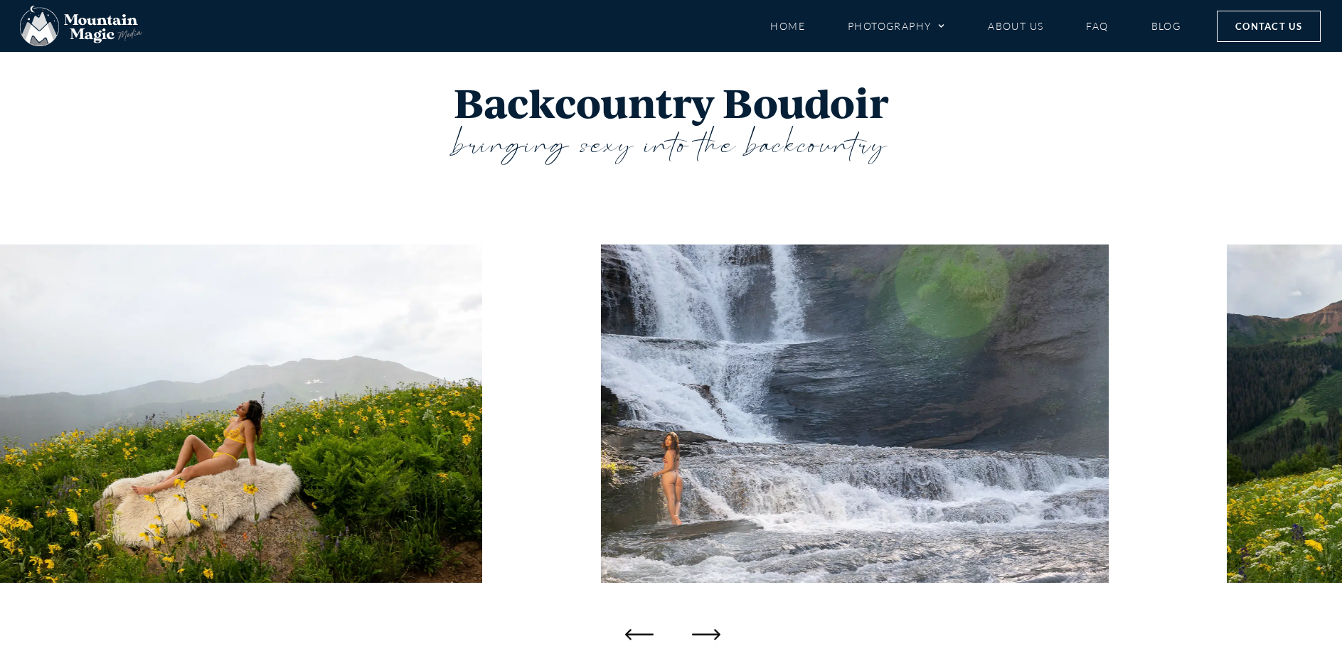
click at [715, 635] on icon "Next slide" at bounding box center [706, 634] width 28 height 11
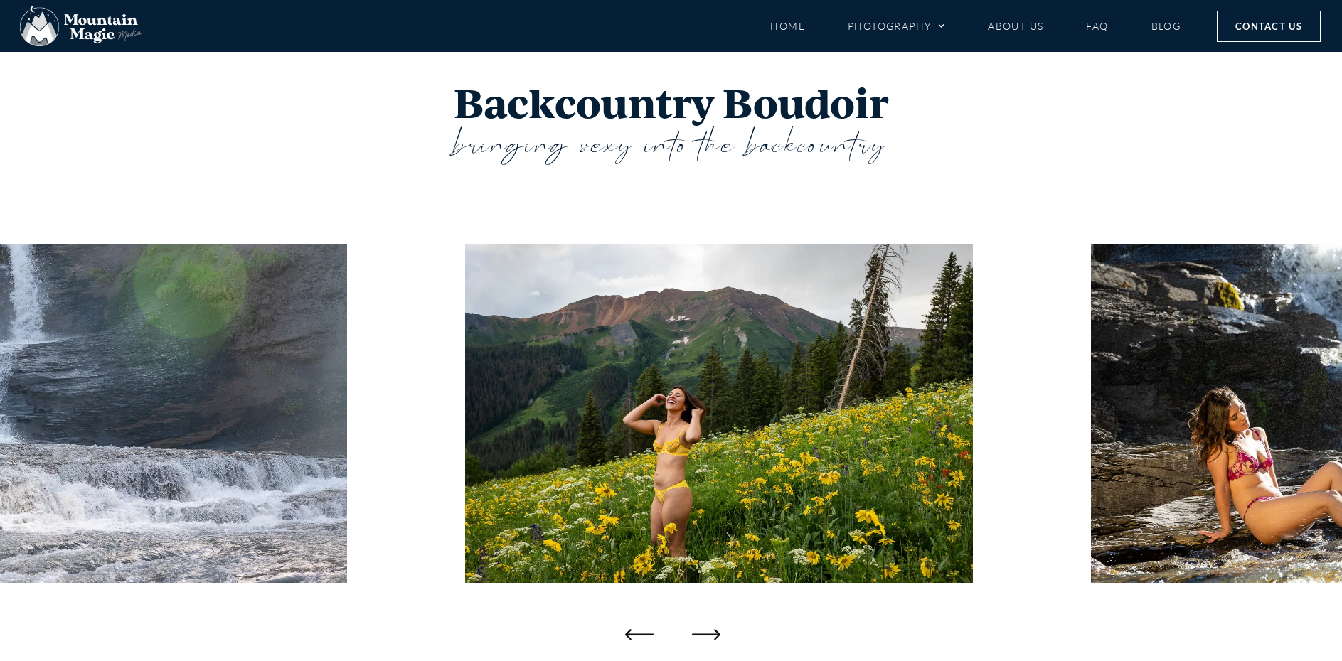
click at [715, 635] on icon "Next slide" at bounding box center [706, 634] width 28 height 11
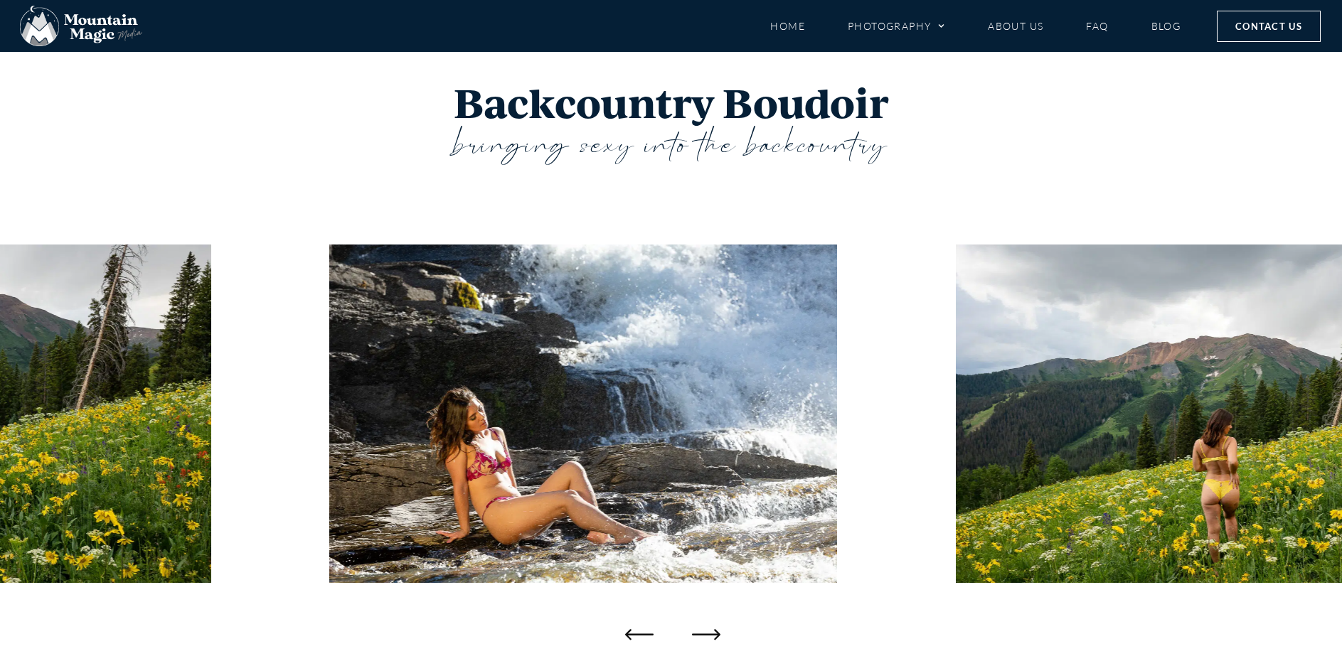
click at [715, 635] on icon "Next slide" at bounding box center [706, 634] width 28 height 11
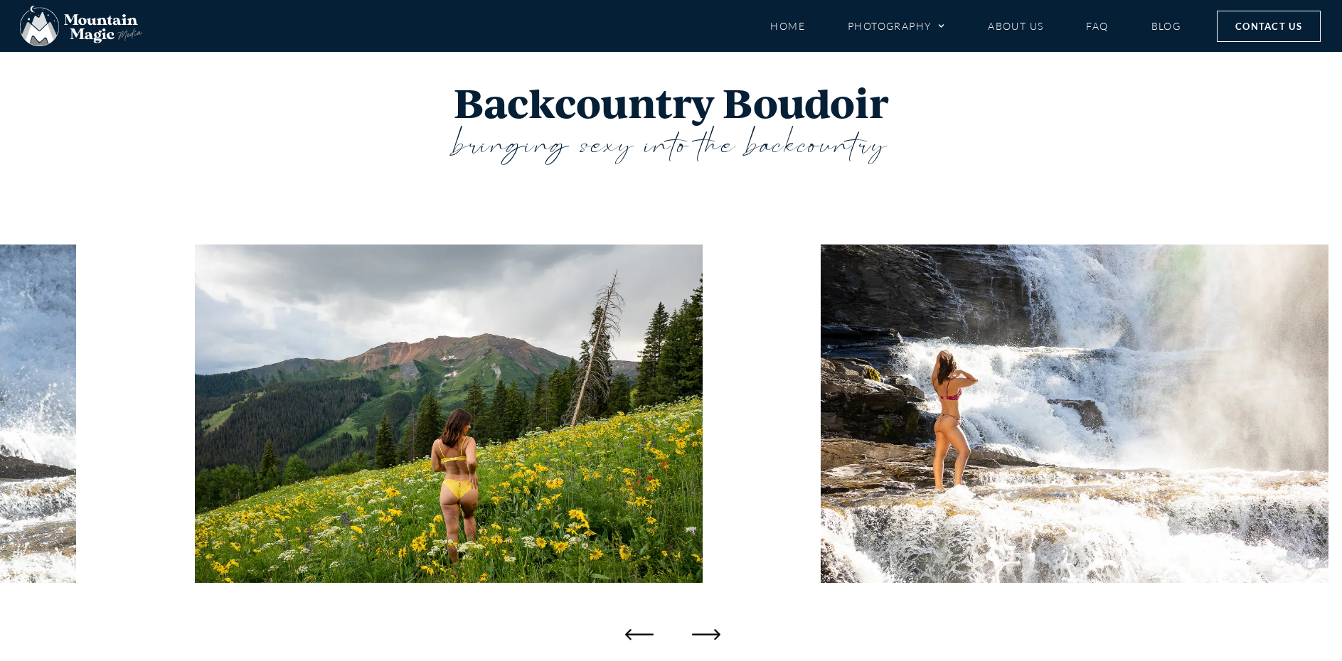
click at [715, 635] on icon "Next slide" at bounding box center [706, 634] width 28 height 11
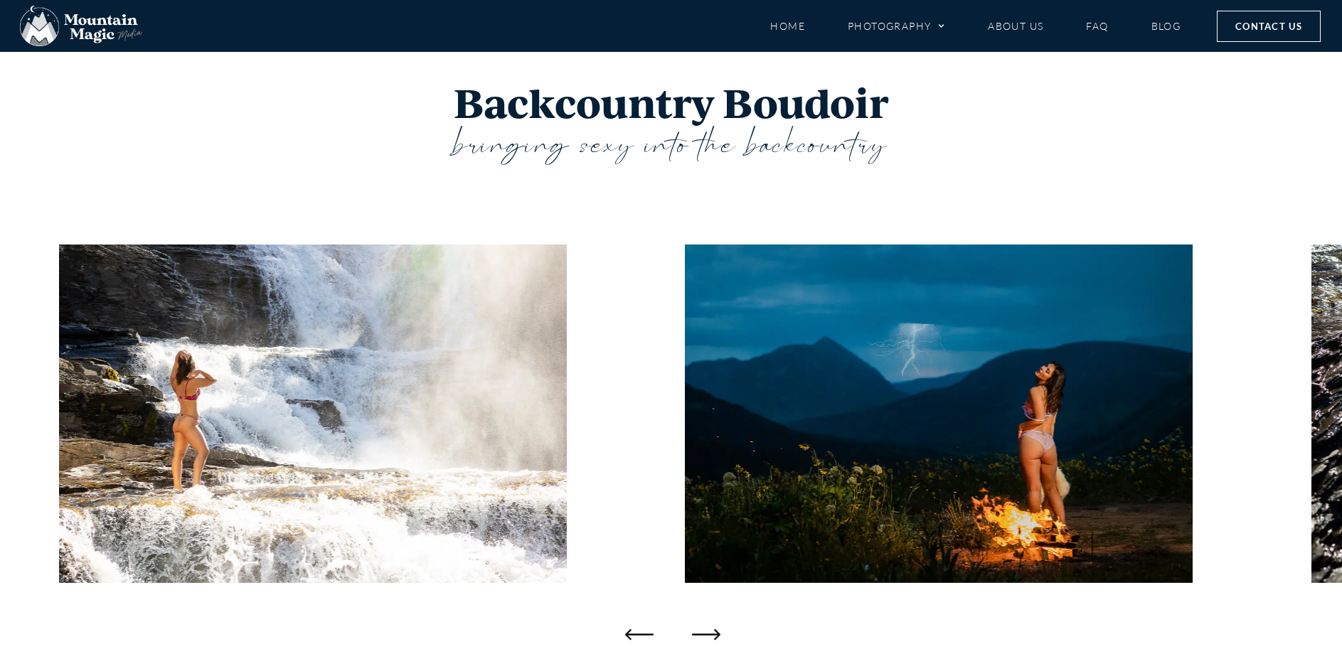
click at [715, 635] on icon "Next slide" at bounding box center [706, 634] width 28 height 11
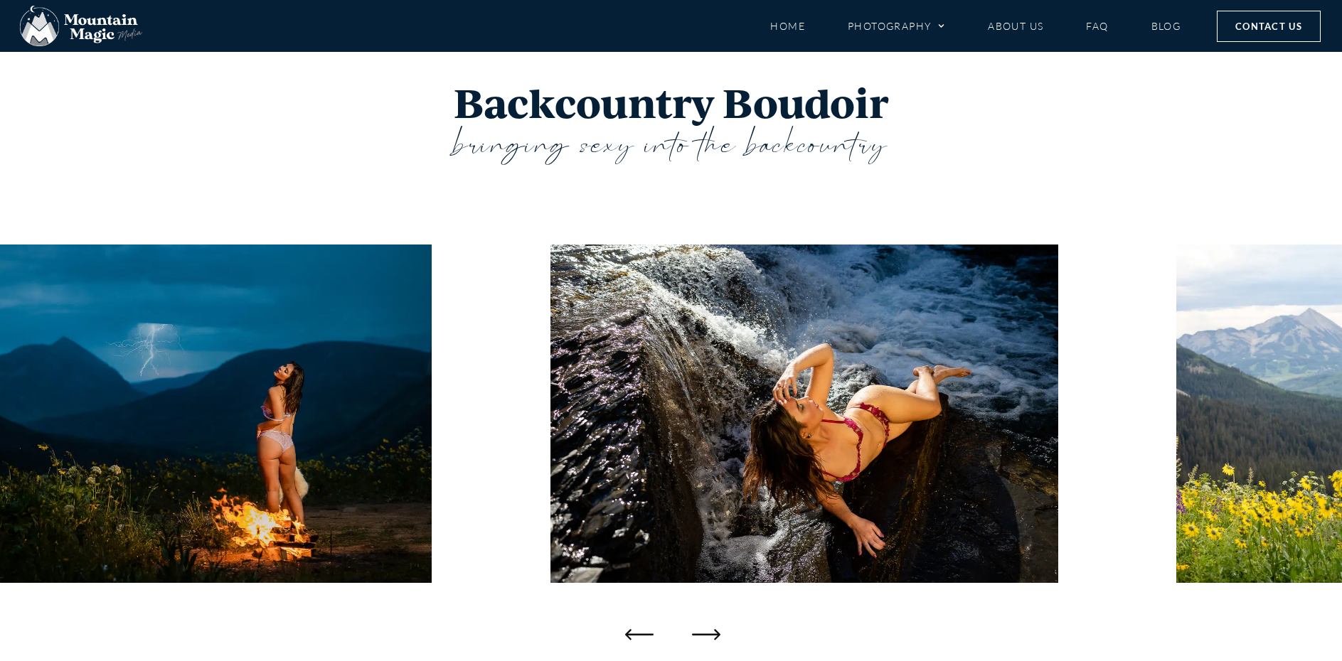
click at [715, 635] on icon "Next slide" at bounding box center [706, 634] width 28 height 11
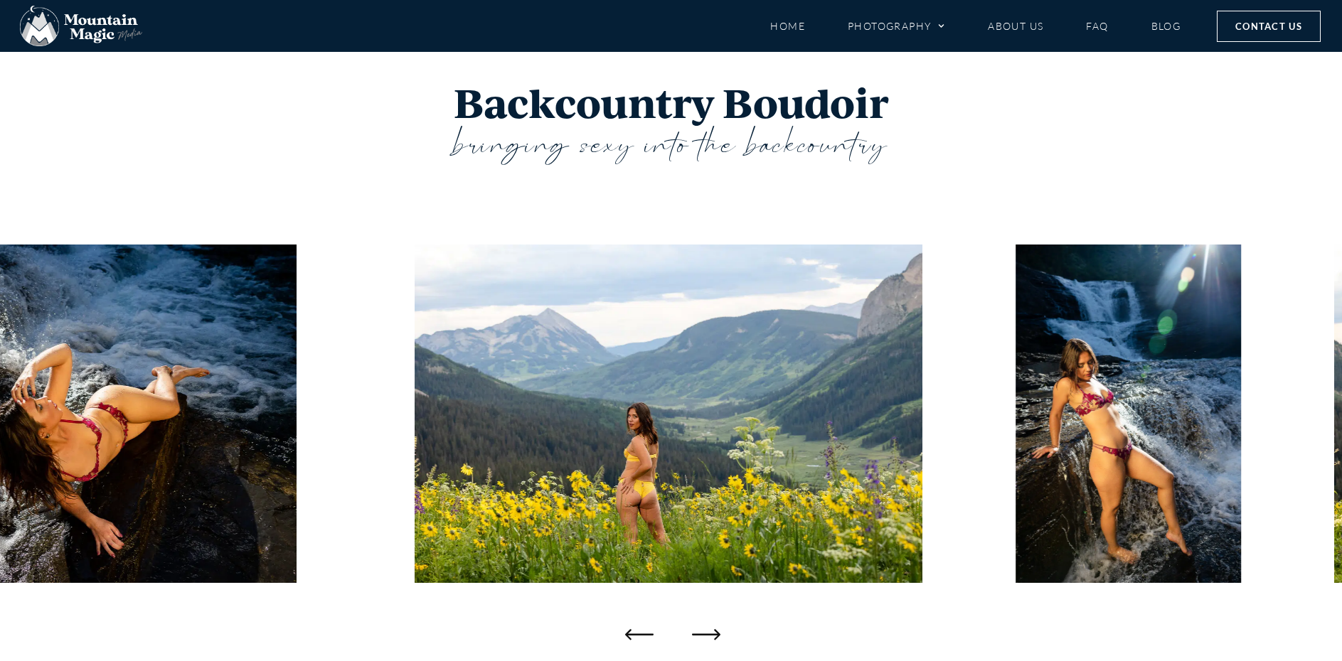
click at [715, 635] on icon "Next slide" at bounding box center [706, 634] width 28 height 11
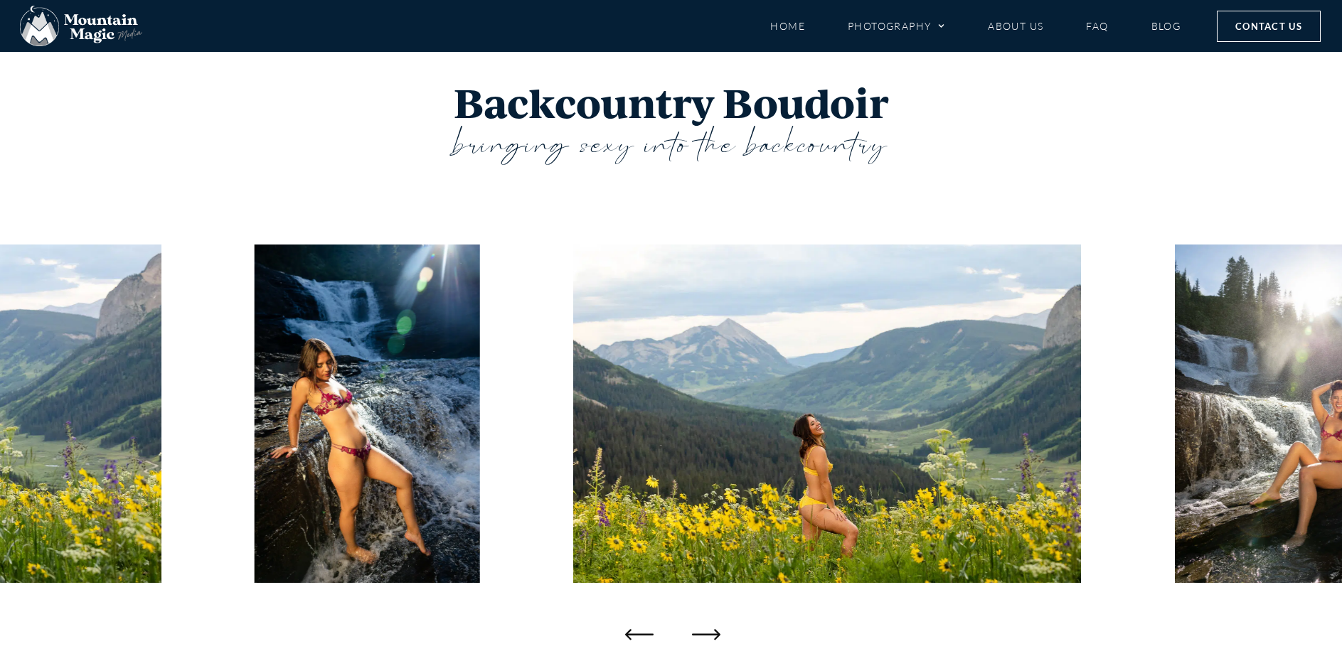
click at [715, 635] on icon "Next slide" at bounding box center [706, 634] width 28 height 11
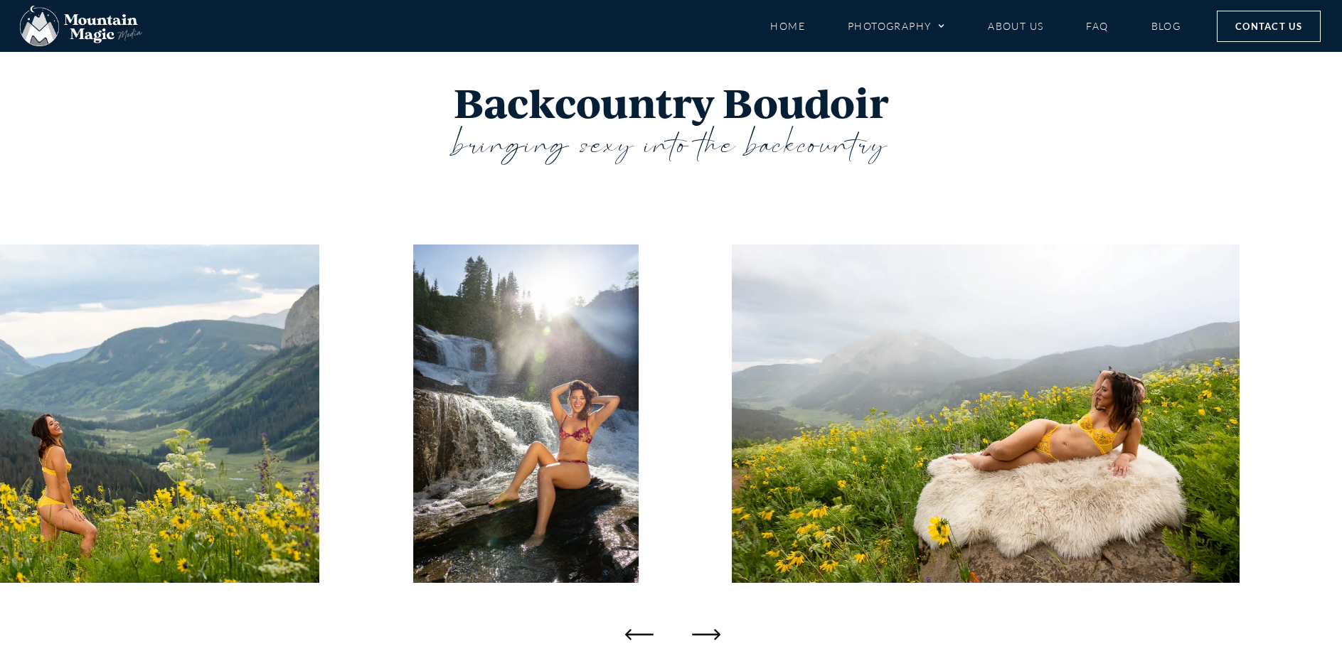
click at [715, 635] on icon "Next slide" at bounding box center [706, 634] width 28 height 11
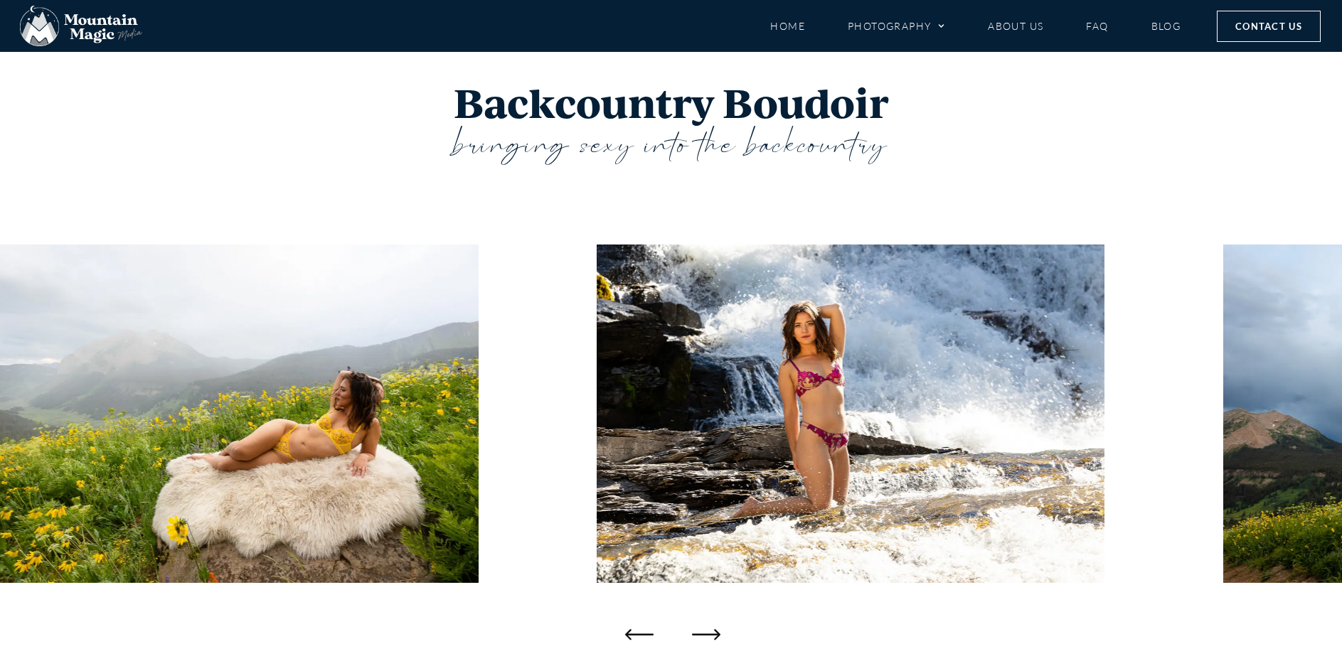
click at [715, 635] on icon "Next slide" at bounding box center [706, 634] width 28 height 11
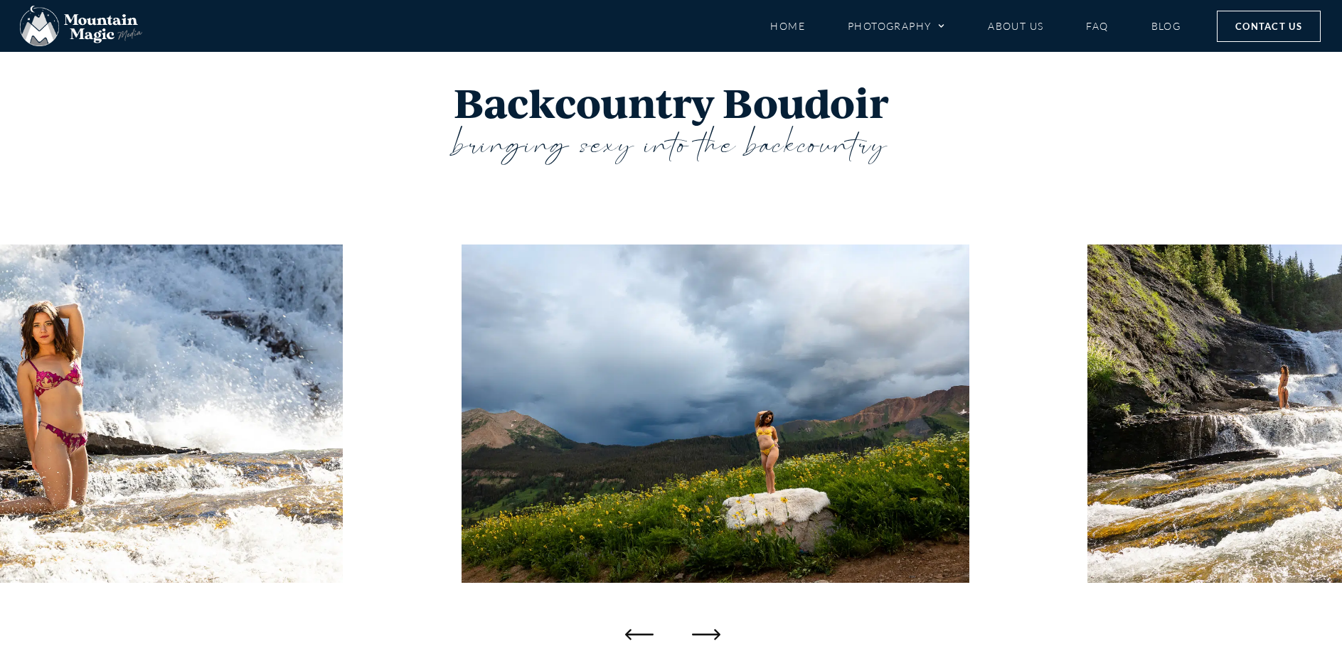
click at [715, 635] on icon "Next slide" at bounding box center [706, 634] width 28 height 11
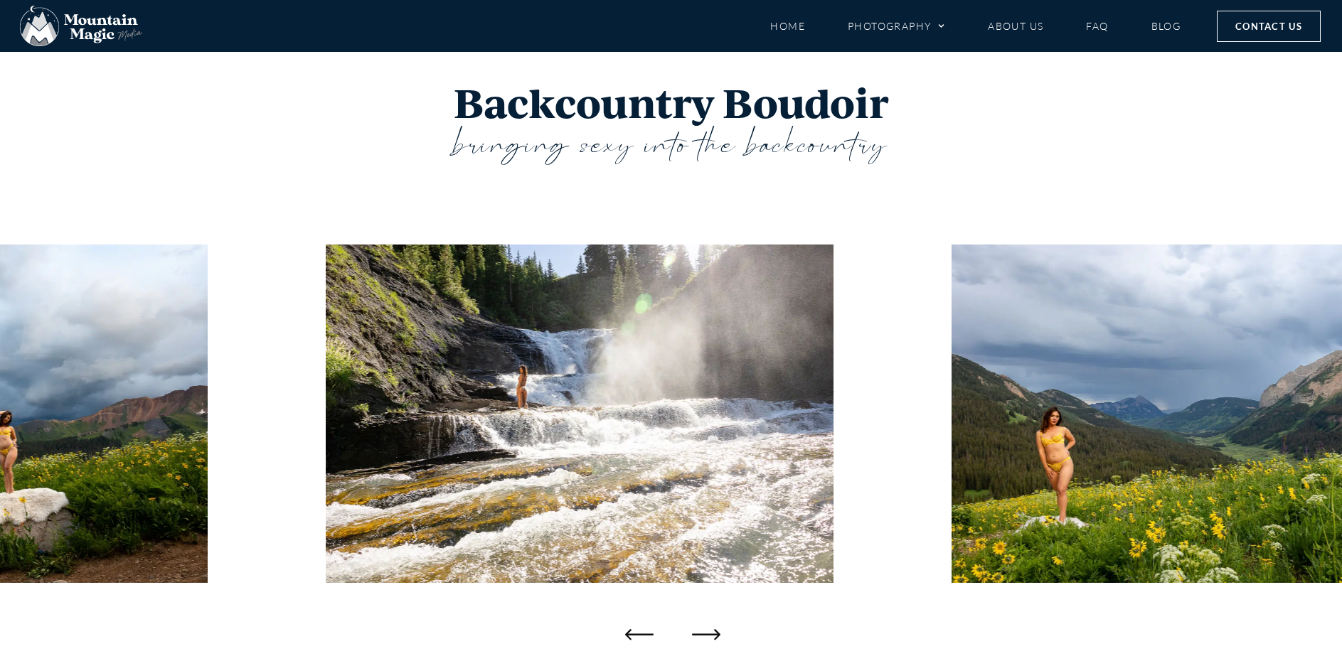
click at [715, 635] on icon "Next slide" at bounding box center [706, 634] width 28 height 11
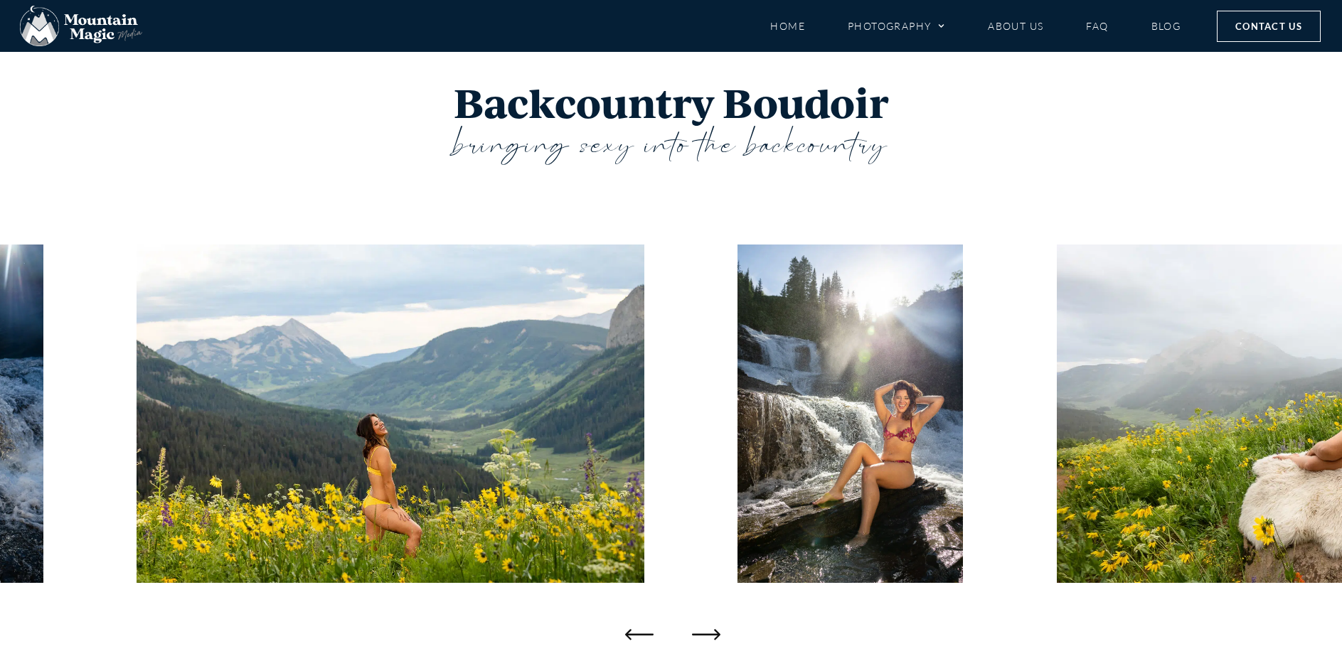
click at [715, 635] on icon "Next slide" at bounding box center [706, 634] width 28 height 11
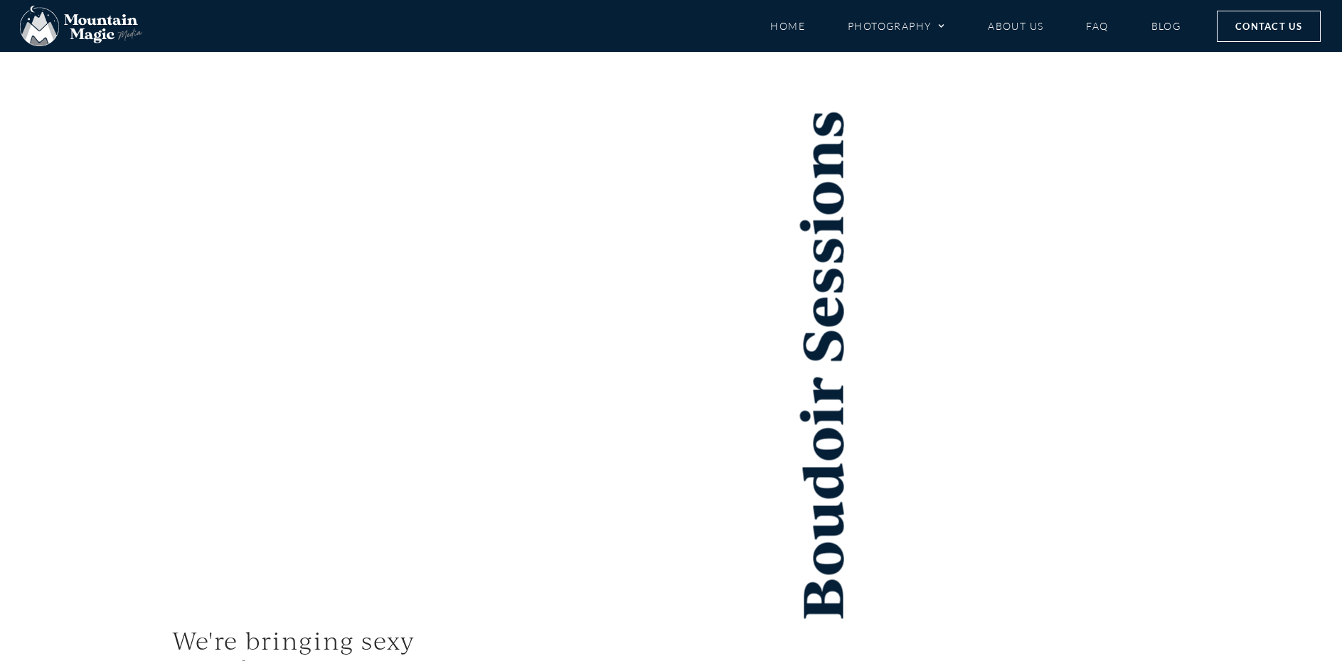
scroll to position [2720, 0]
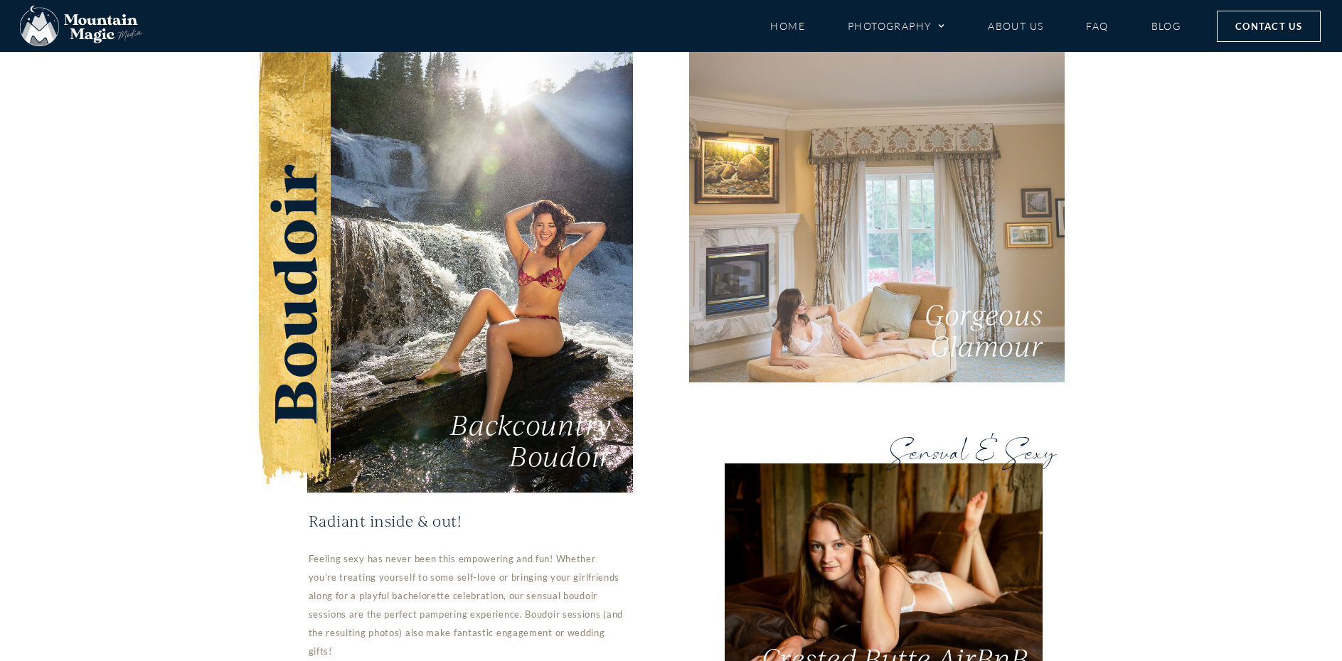
click at [832, 268] on link "Gorgeous Glamour" at bounding box center [877, 168] width 376 height 428
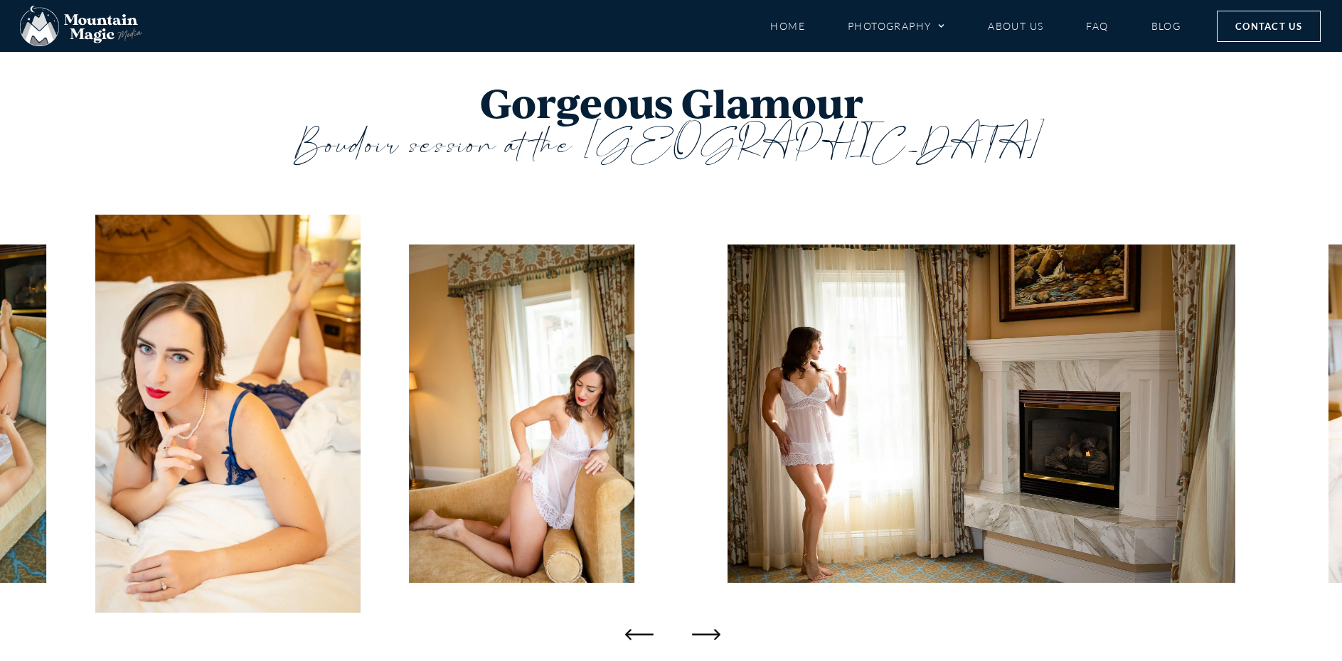
click at [710, 632] on icon "Next slide" at bounding box center [706, 634] width 28 height 28
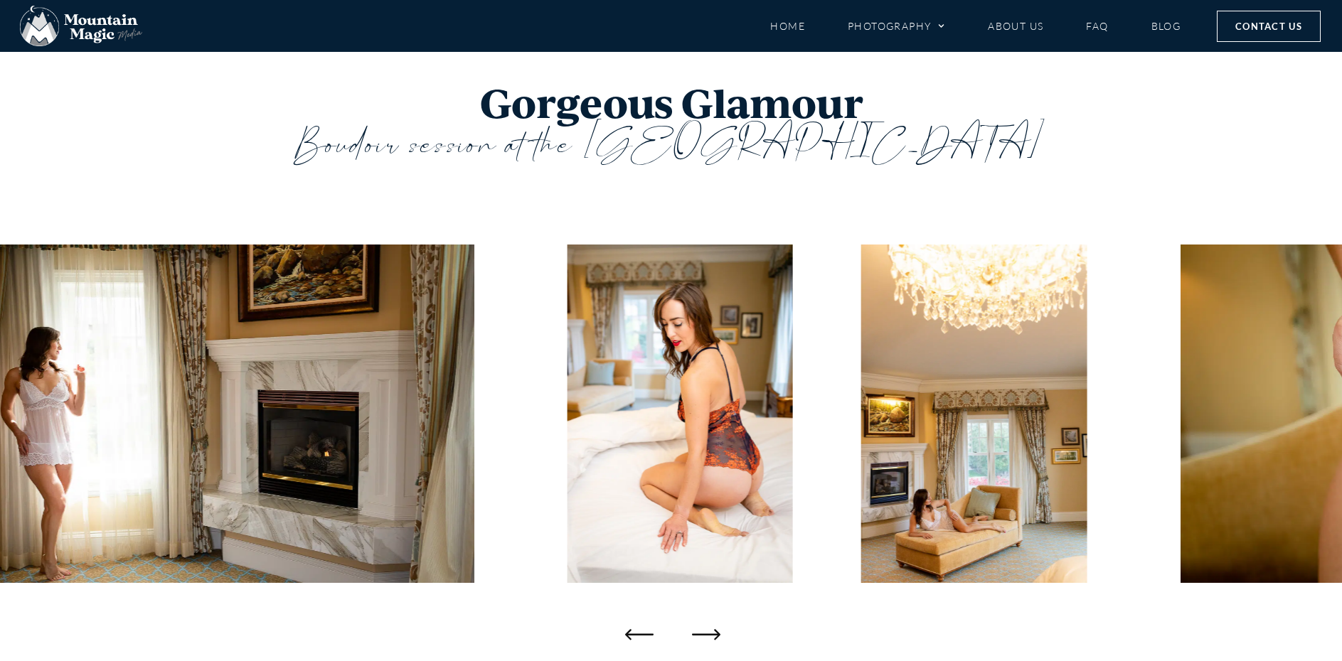
click at [710, 632] on icon "Next slide" at bounding box center [706, 634] width 28 height 28
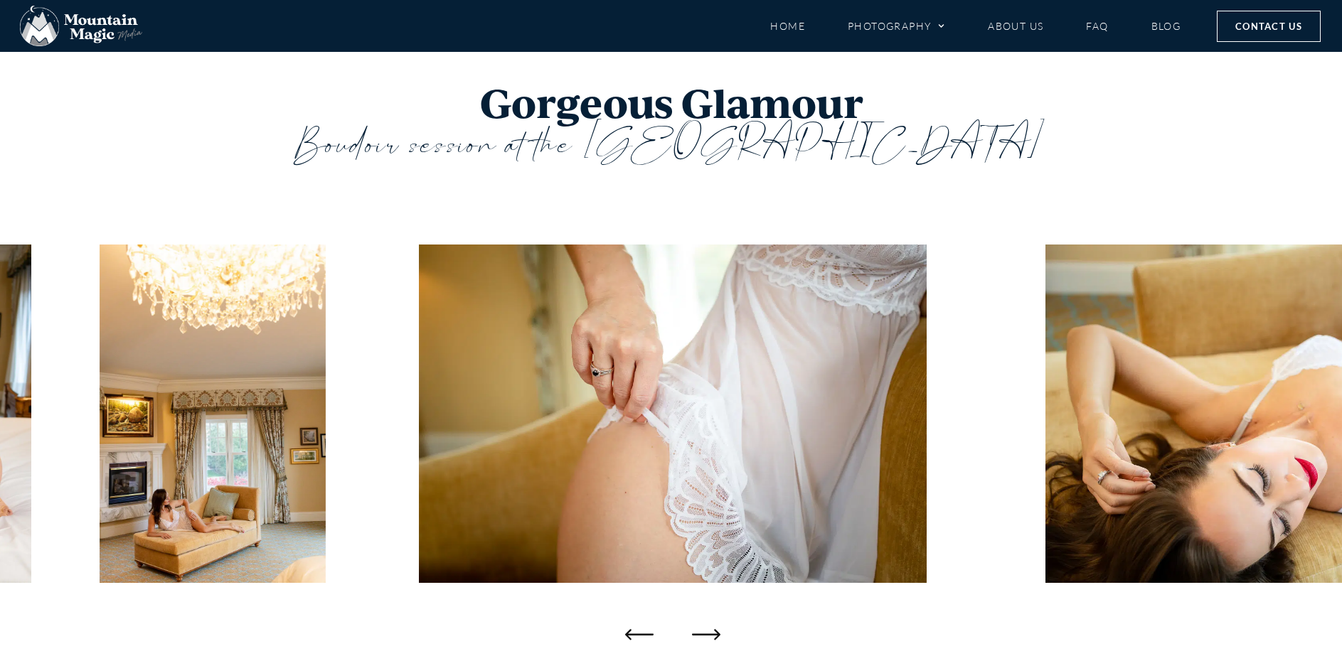
click at [710, 632] on icon "Next slide" at bounding box center [706, 634] width 28 height 28
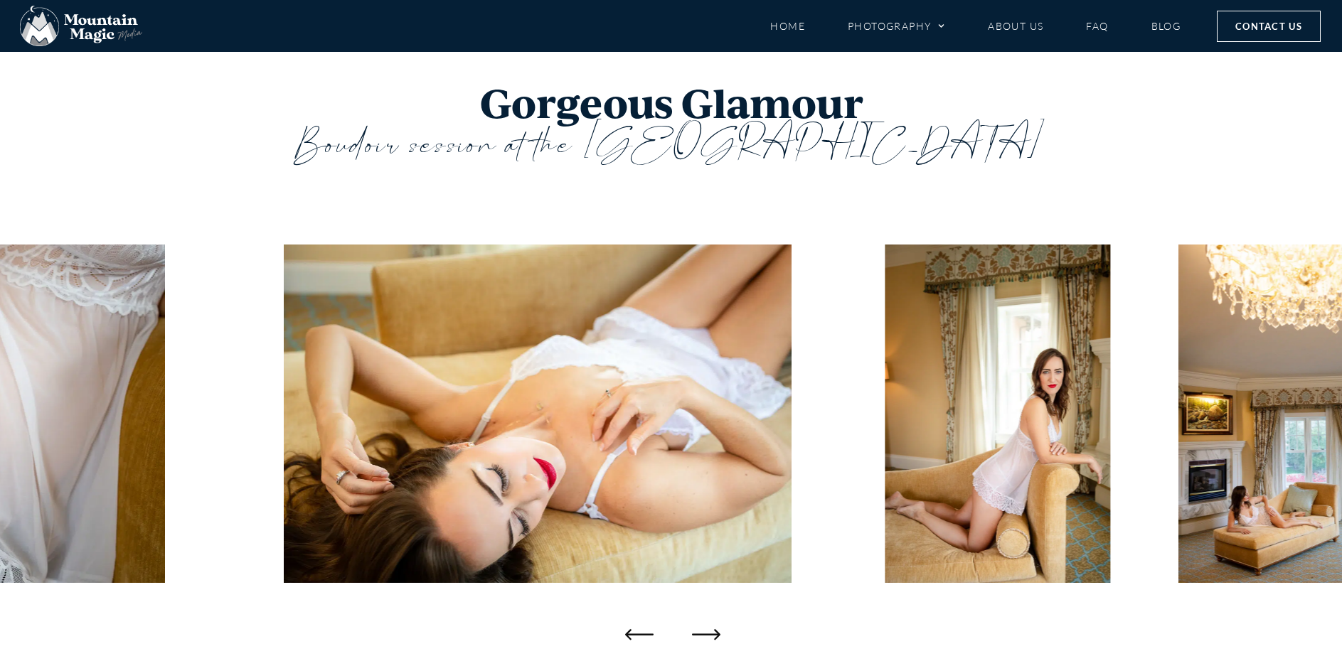
click at [710, 632] on icon "Next slide" at bounding box center [706, 634] width 28 height 28
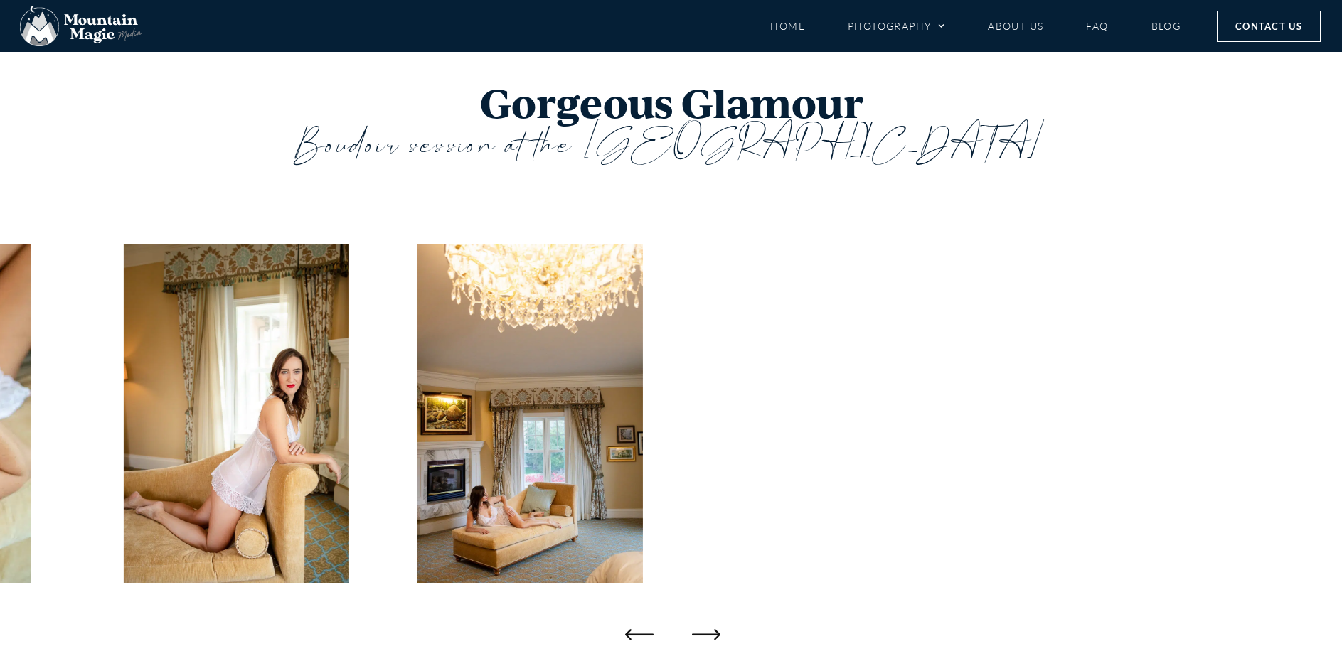
click at [710, 632] on icon "Next slide" at bounding box center [706, 634] width 28 height 28
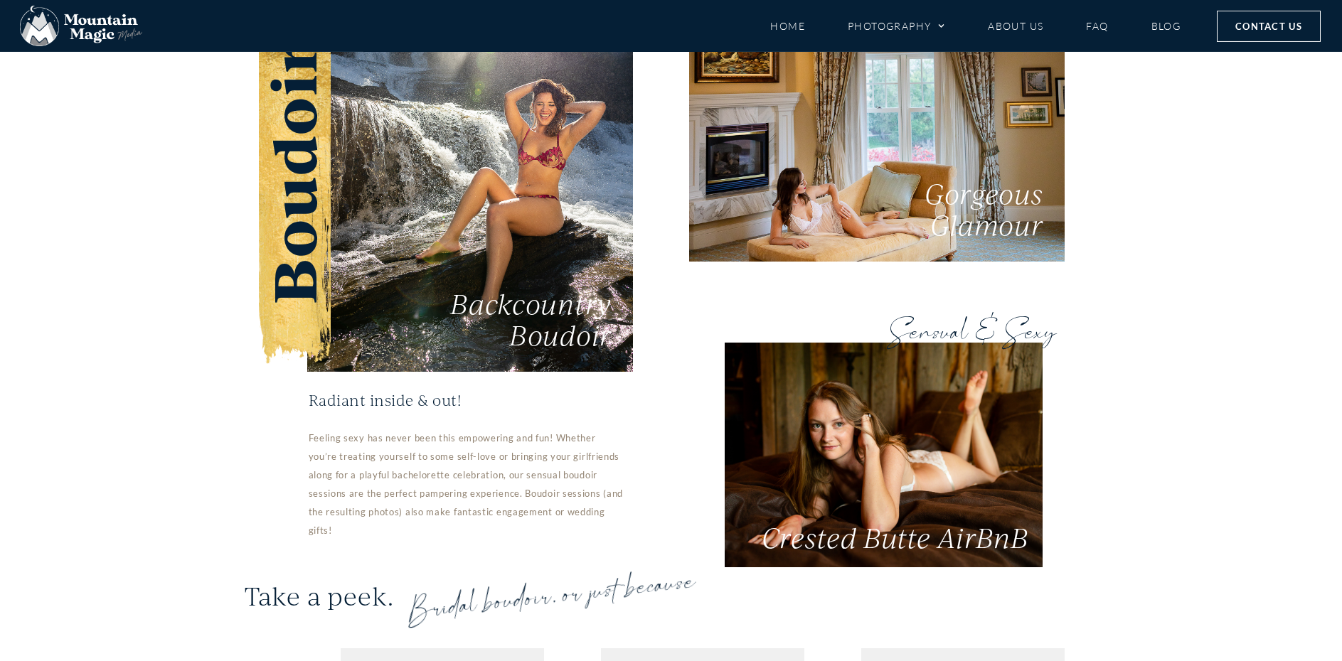
scroll to position [2856, 0]
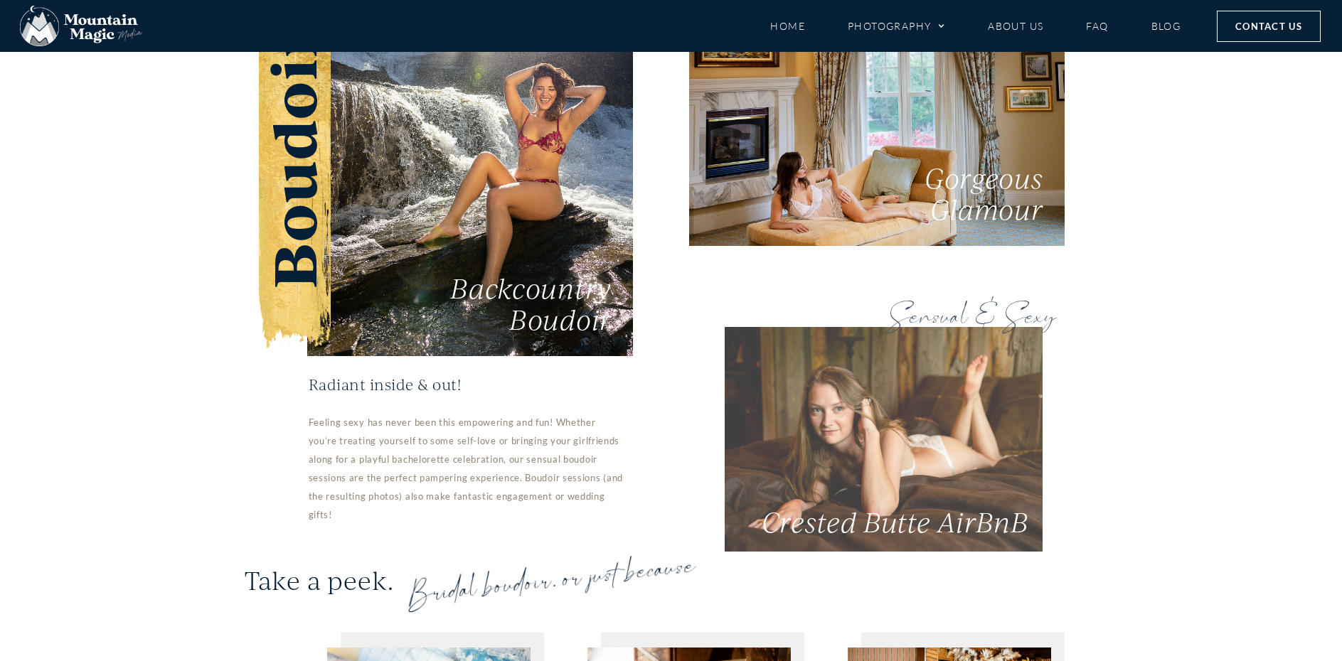
click at [910, 399] on link "Sensual & Sexy Crested Butte AirBnB" at bounding box center [884, 439] width 318 height 225
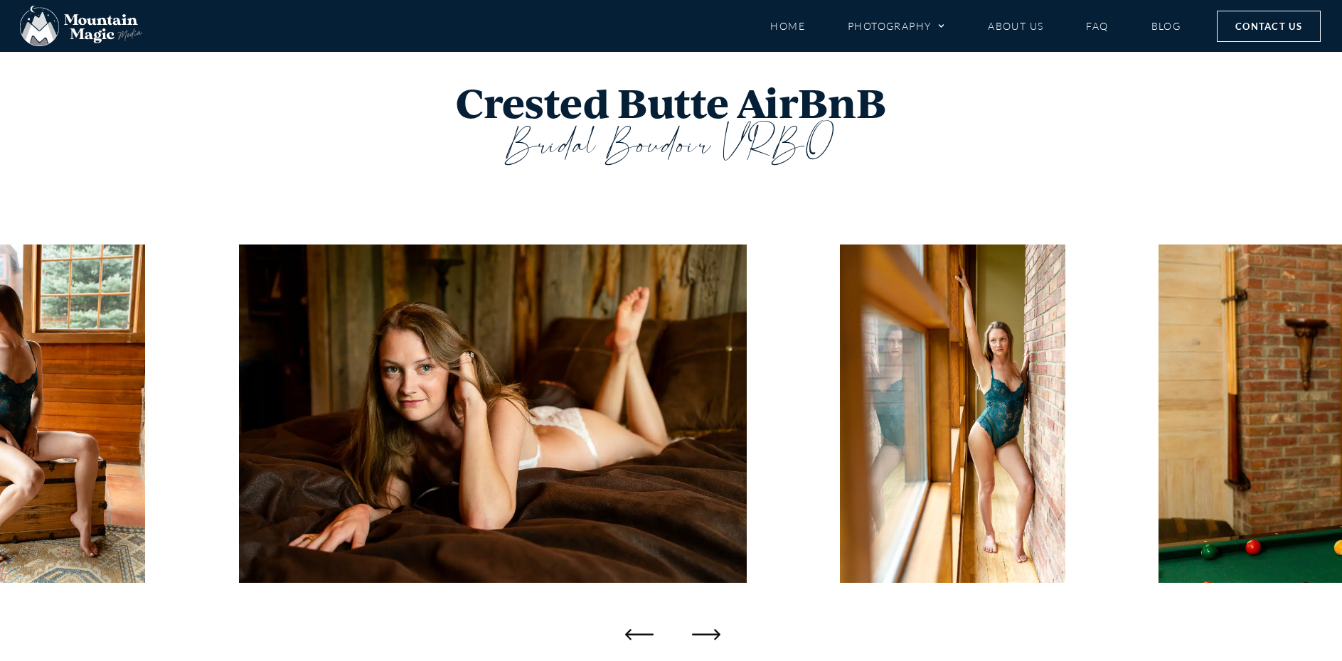
click at [698, 635] on icon "Next slide" at bounding box center [706, 634] width 28 height 11
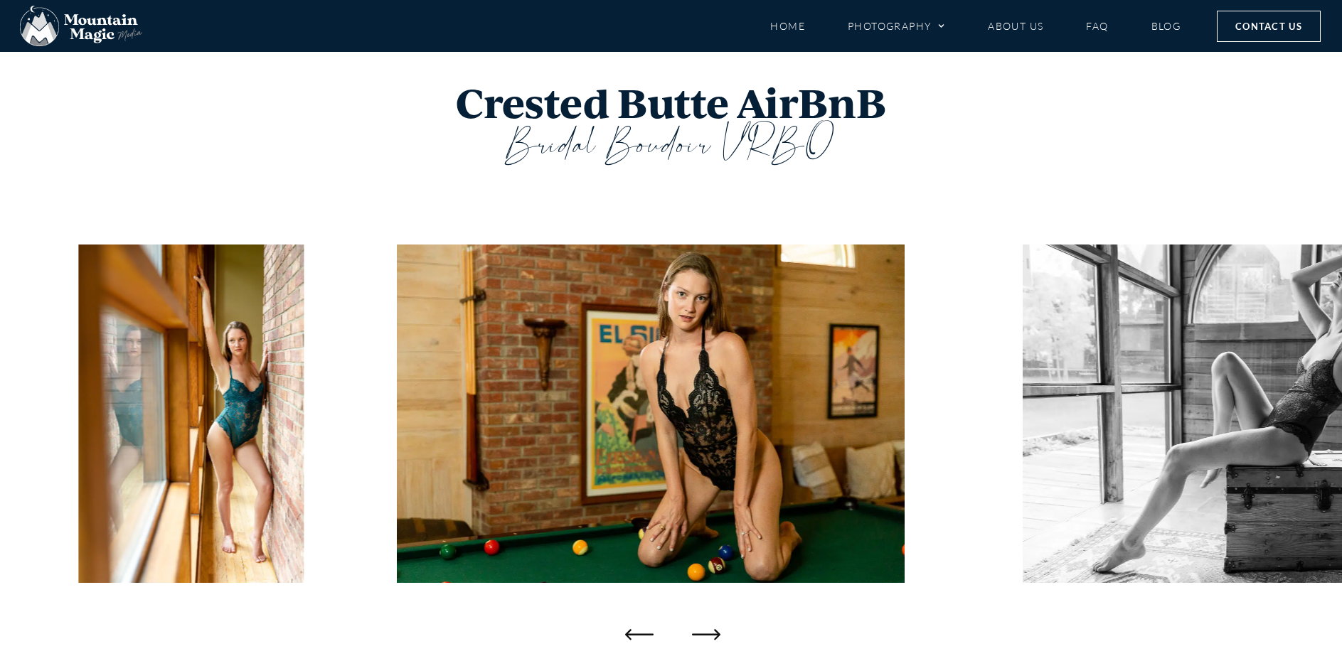
click at [698, 635] on icon "Next slide" at bounding box center [706, 634] width 28 height 11
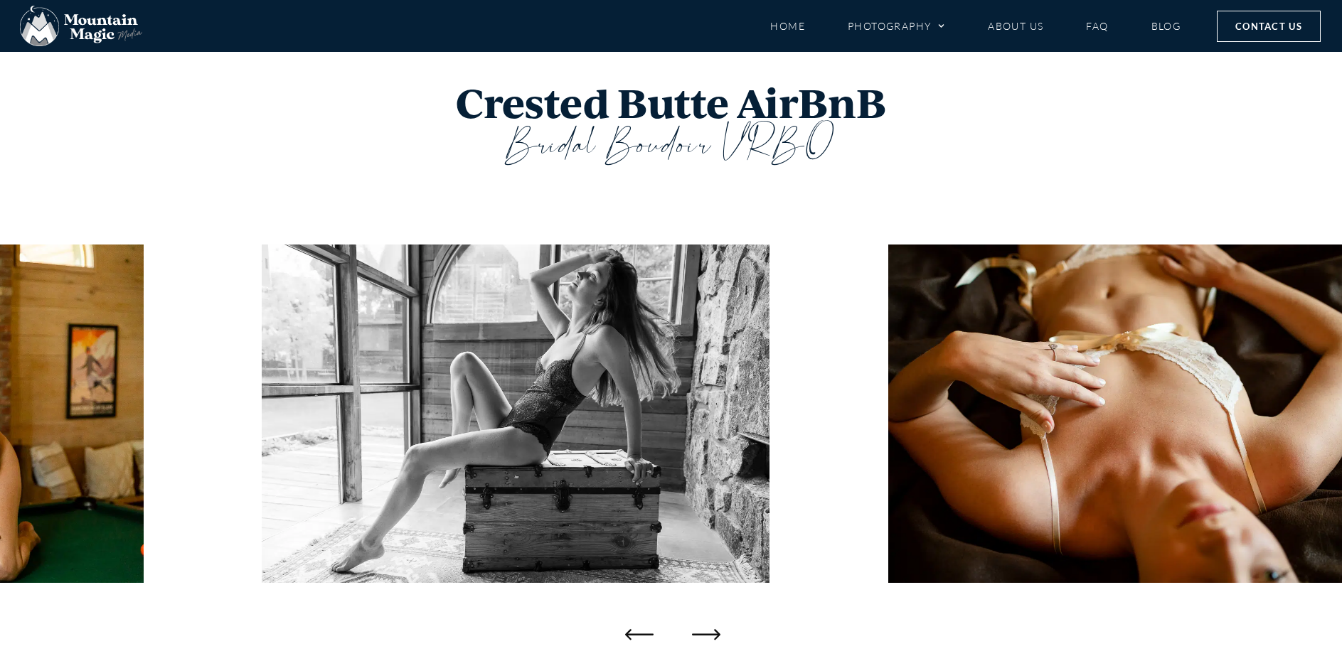
click at [698, 635] on icon "Next slide" at bounding box center [706, 634] width 28 height 11
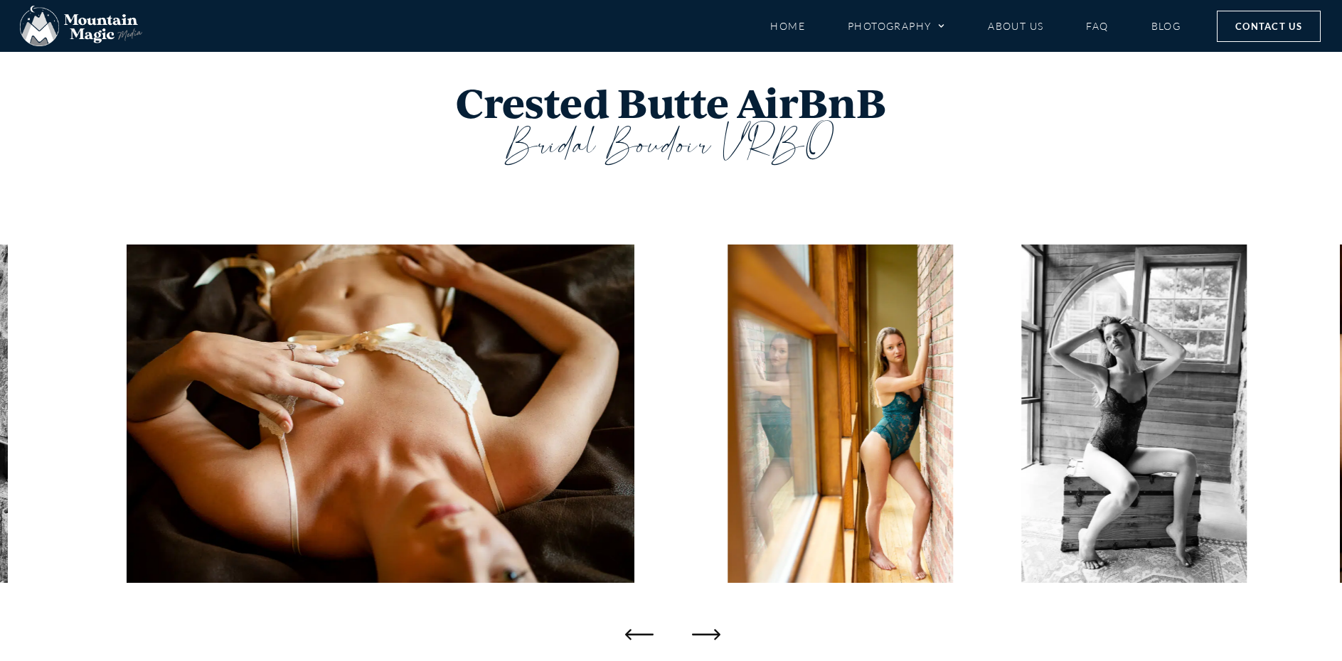
click at [698, 635] on icon "Next slide" at bounding box center [706, 634] width 28 height 11
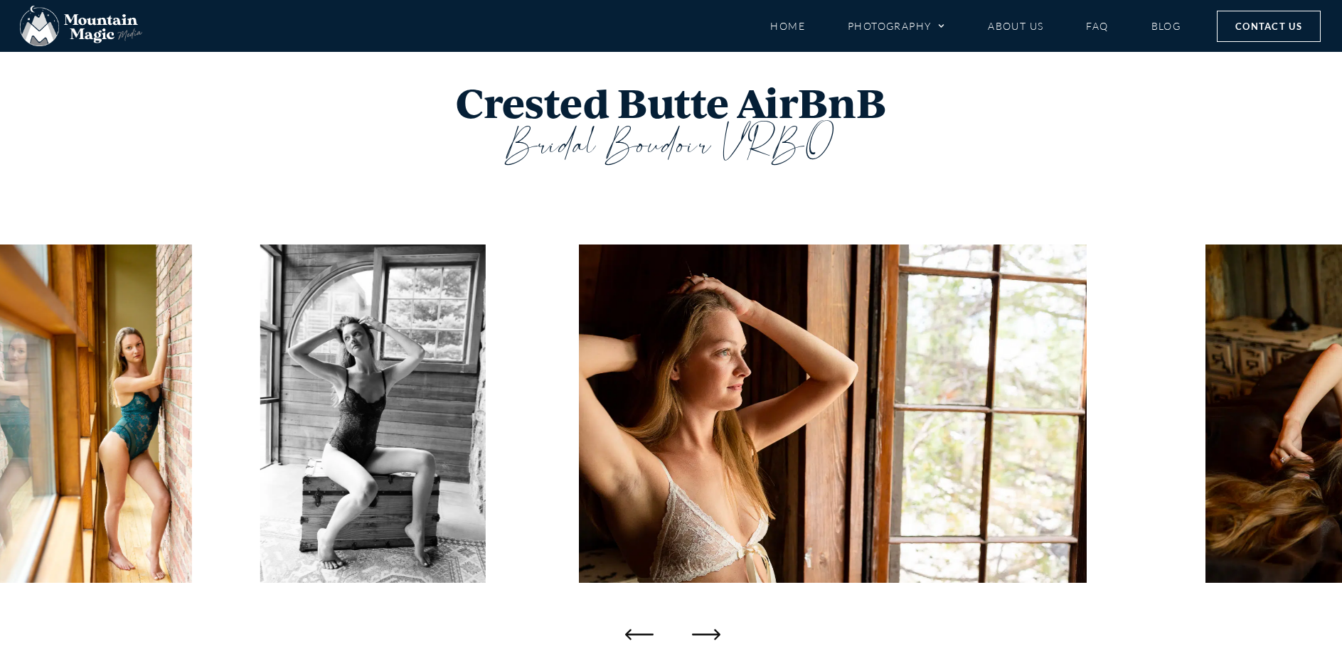
click at [698, 635] on icon "Next slide" at bounding box center [706, 634] width 28 height 11
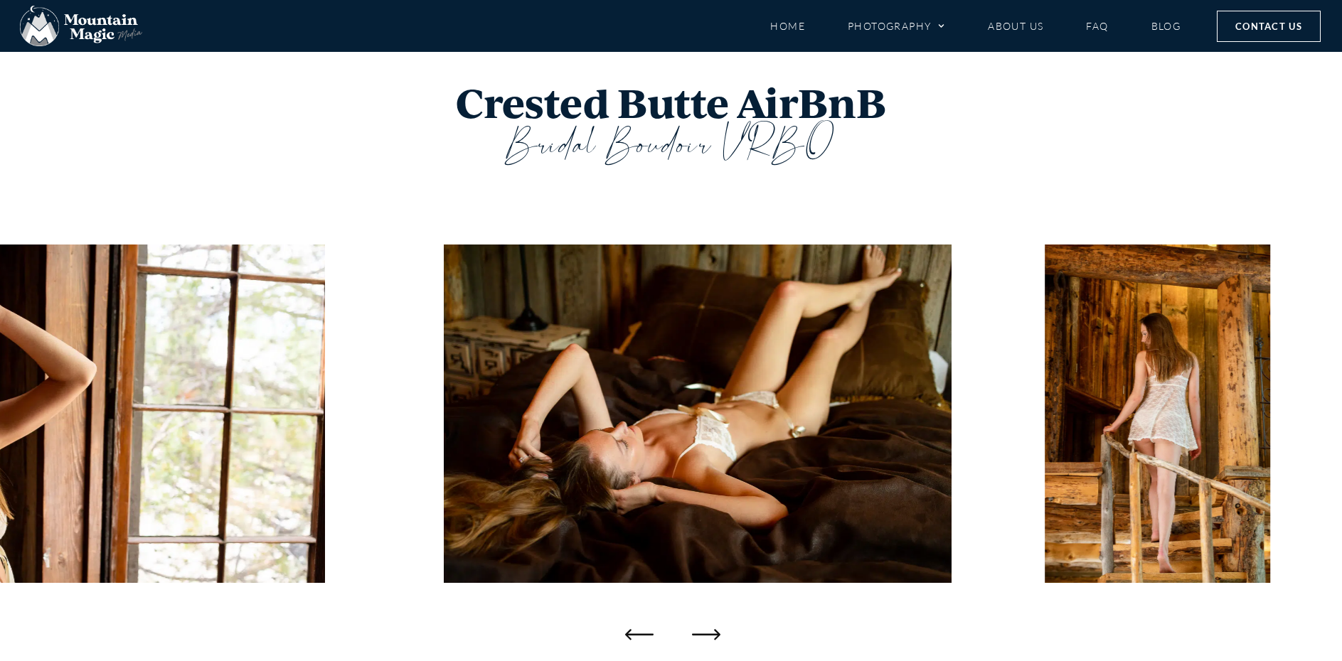
click at [698, 635] on icon "Next slide" at bounding box center [706, 634] width 28 height 11
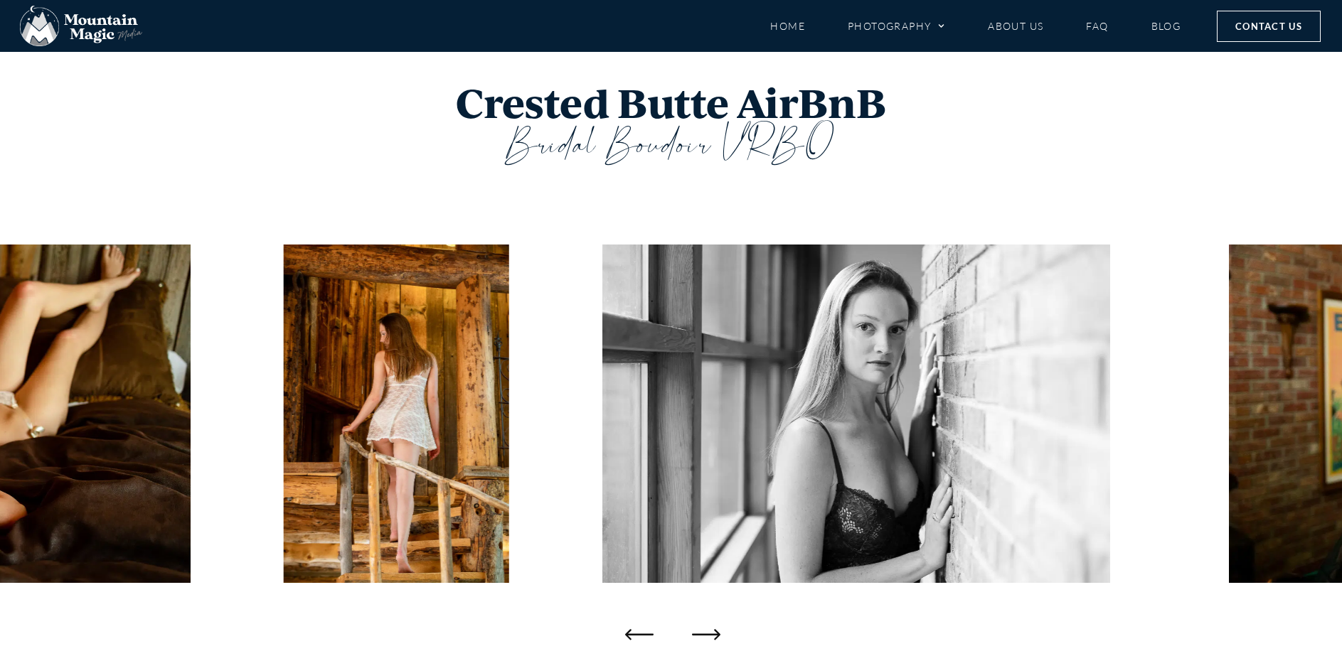
click at [698, 635] on icon "Next slide" at bounding box center [706, 634] width 28 height 11
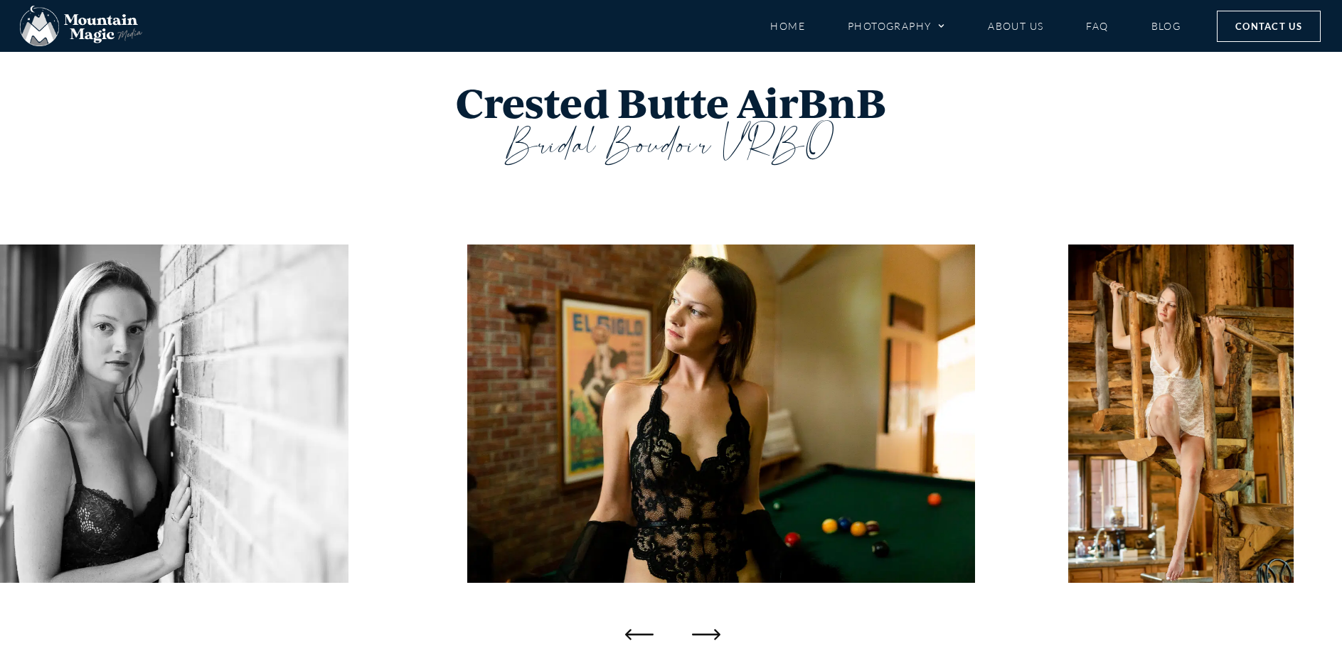
click at [698, 635] on icon "Next slide" at bounding box center [706, 634] width 28 height 11
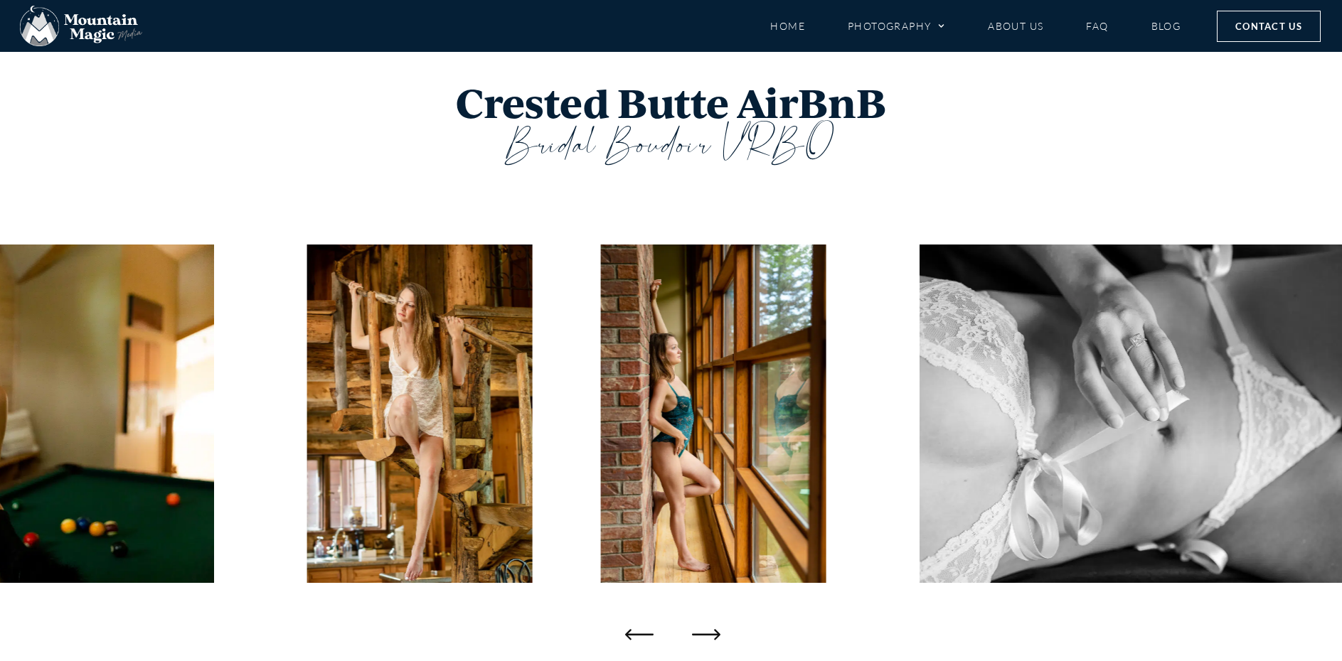
click at [696, 633] on icon "Next slide" at bounding box center [706, 634] width 28 height 28
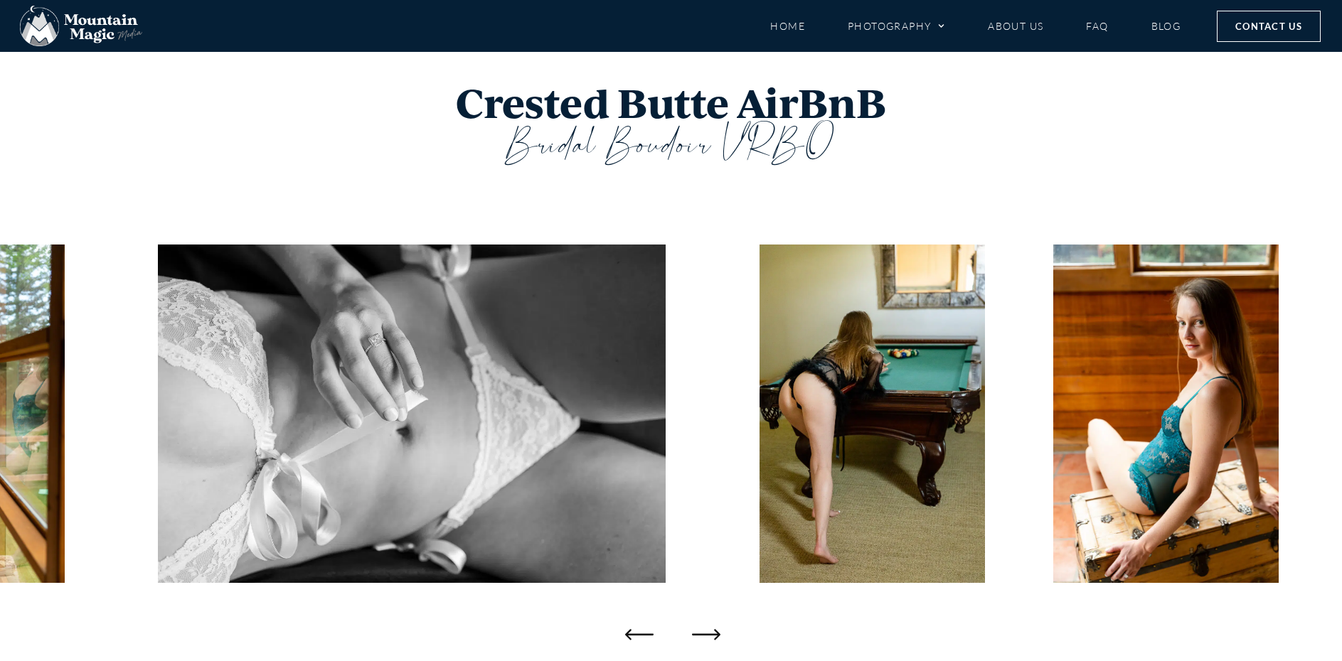
click at [696, 633] on icon "Next slide" at bounding box center [706, 634] width 28 height 28
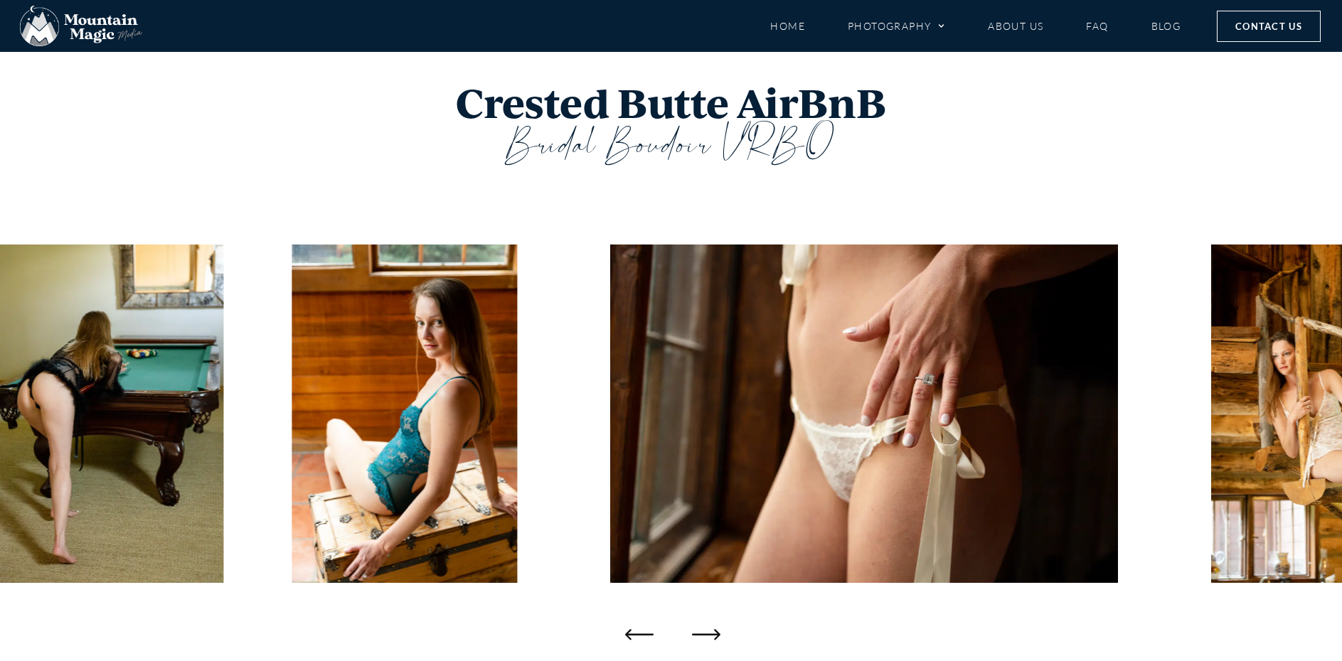
click at [696, 633] on icon "Next slide" at bounding box center [706, 634] width 28 height 28
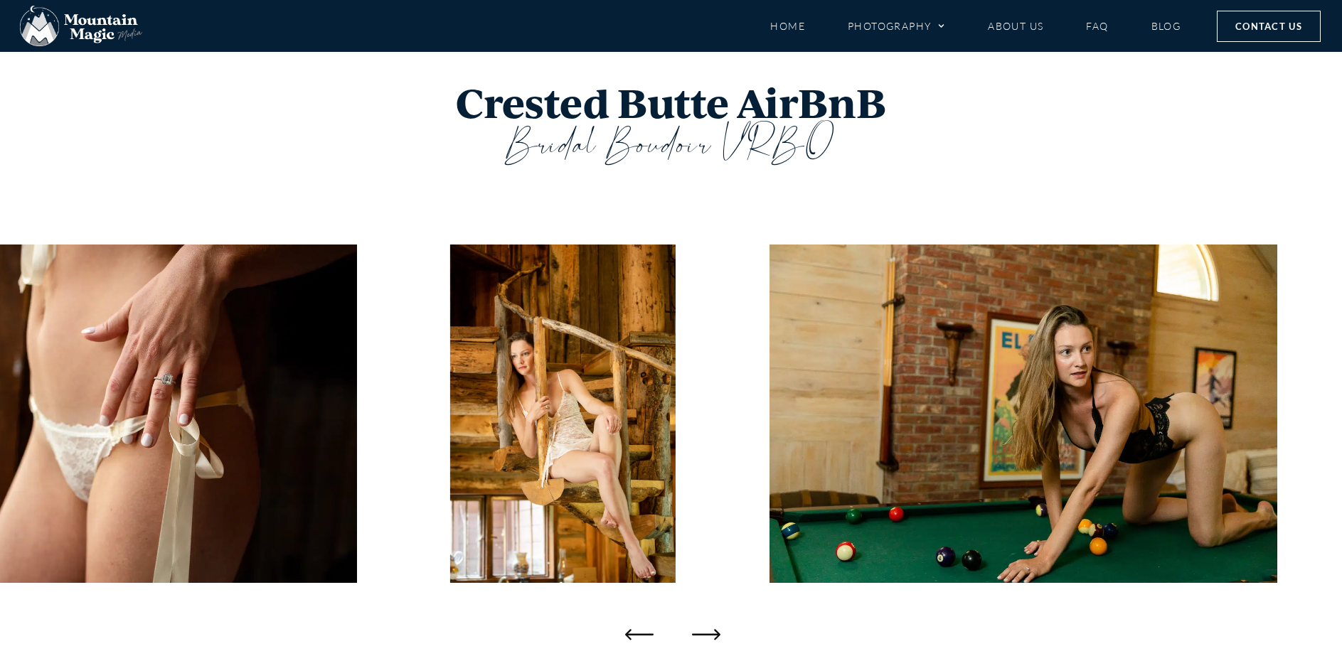
click at [696, 633] on icon "Next slide" at bounding box center [706, 634] width 28 height 28
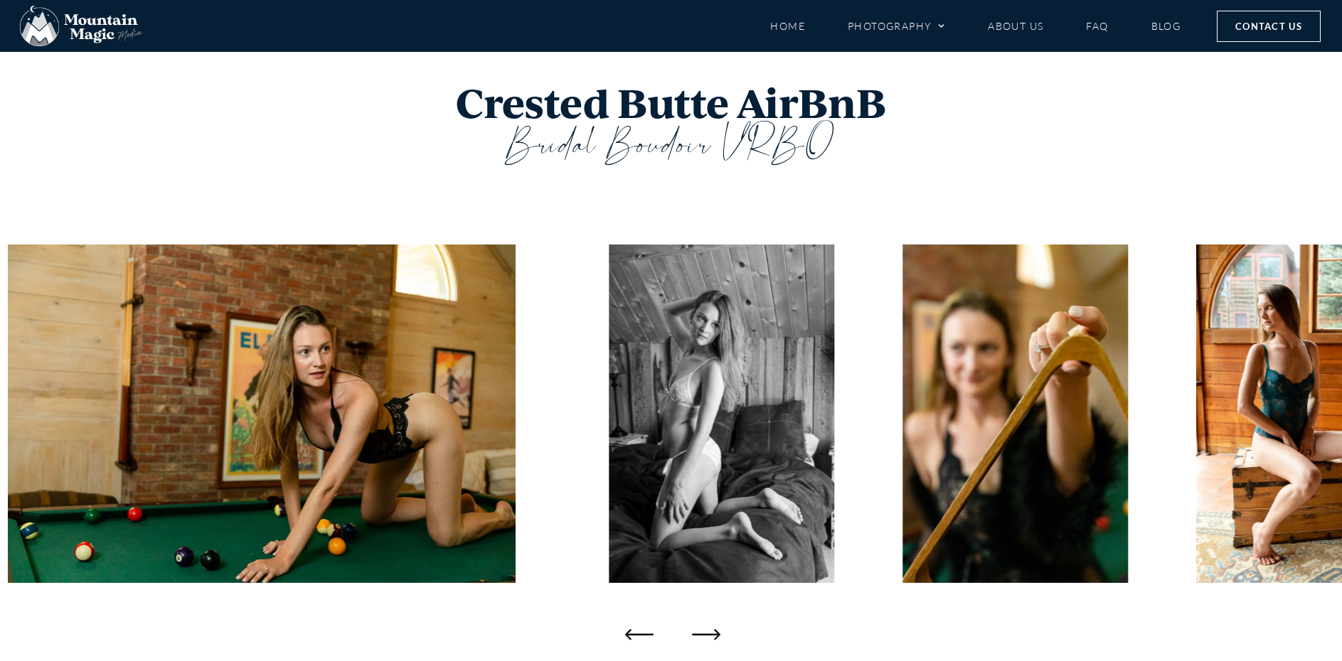
click at [696, 633] on icon "Next slide" at bounding box center [706, 634] width 28 height 28
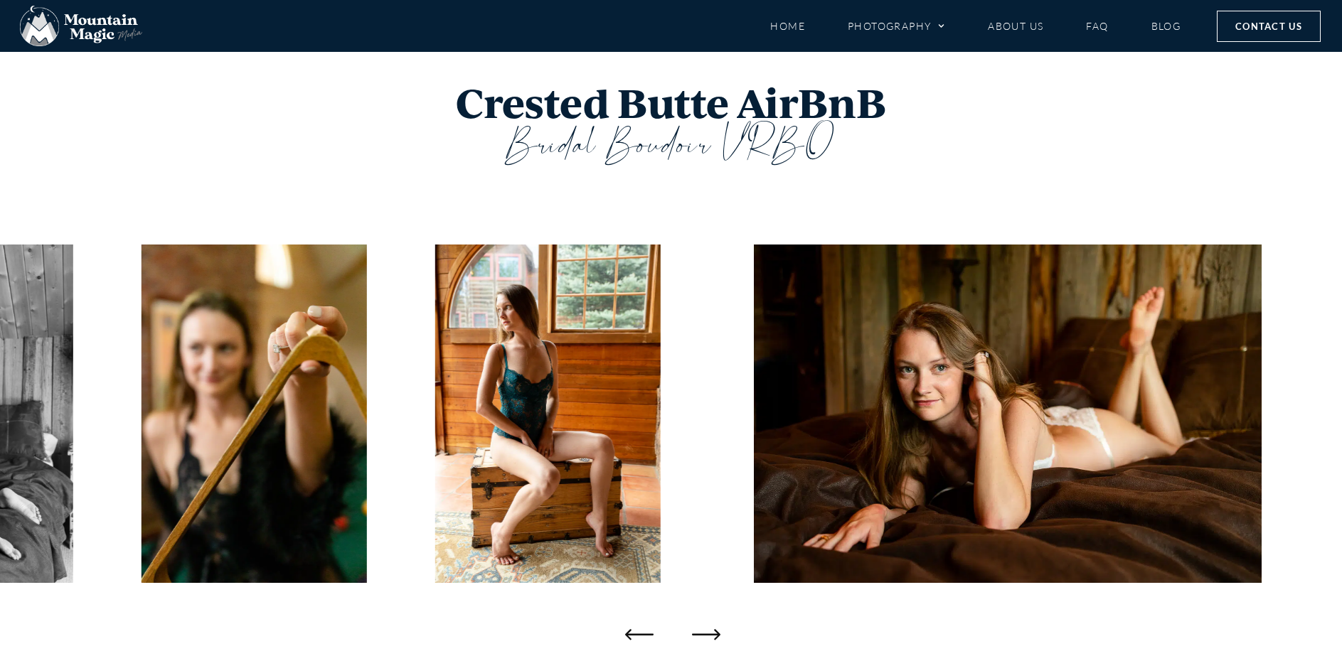
click at [696, 633] on icon "Next slide" at bounding box center [706, 634] width 28 height 28
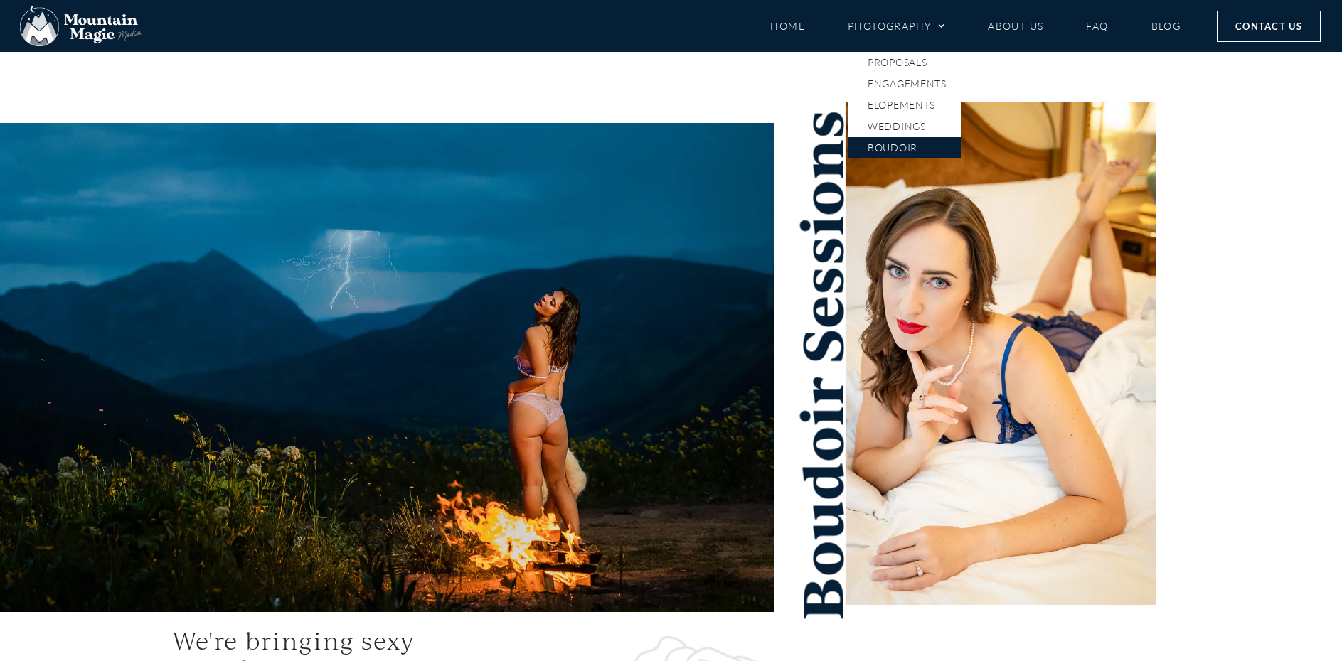
click at [918, 150] on link "Boudoir" at bounding box center [904, 147] width 113 height 21
